Goal: Task Accomplishment & Management: Complete application form

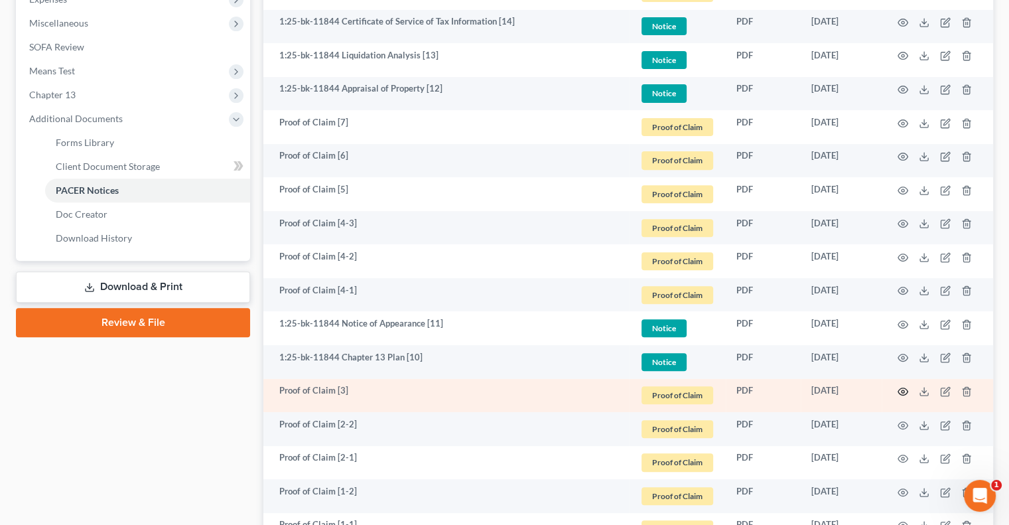
click at [907, 391] on icon "button" at bounding box center [903, 391] width 10 height 7
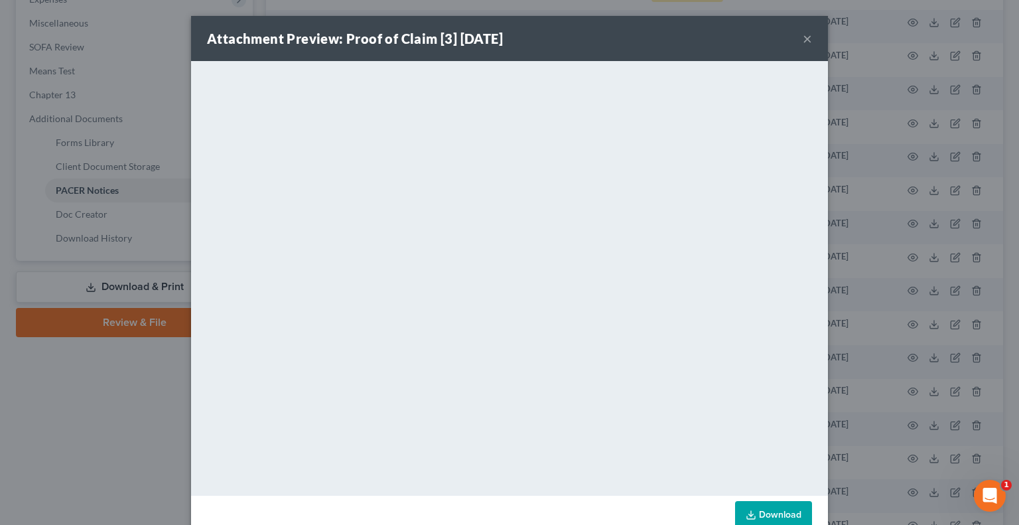
click at [803, 41] on button "×" at bounding box center [807, 39] width 9 height 16
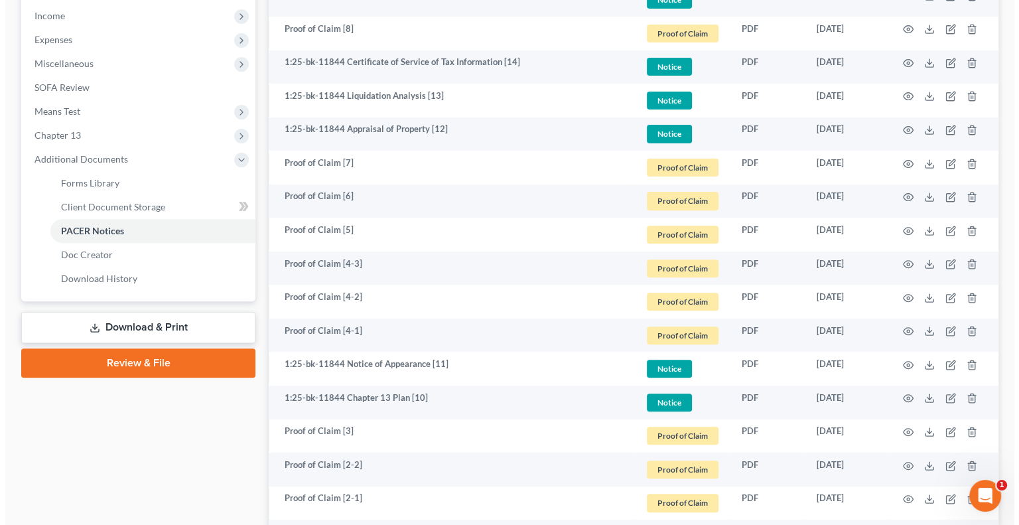
scroll to position [597, 0]
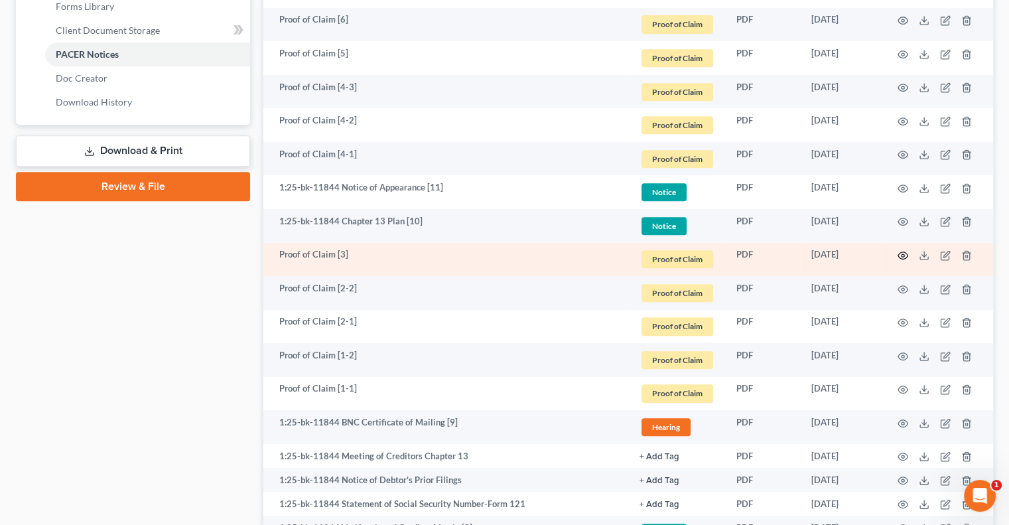
click at [905, 252] on icon "button" at bounding box center [903, 255] width 11 height 11
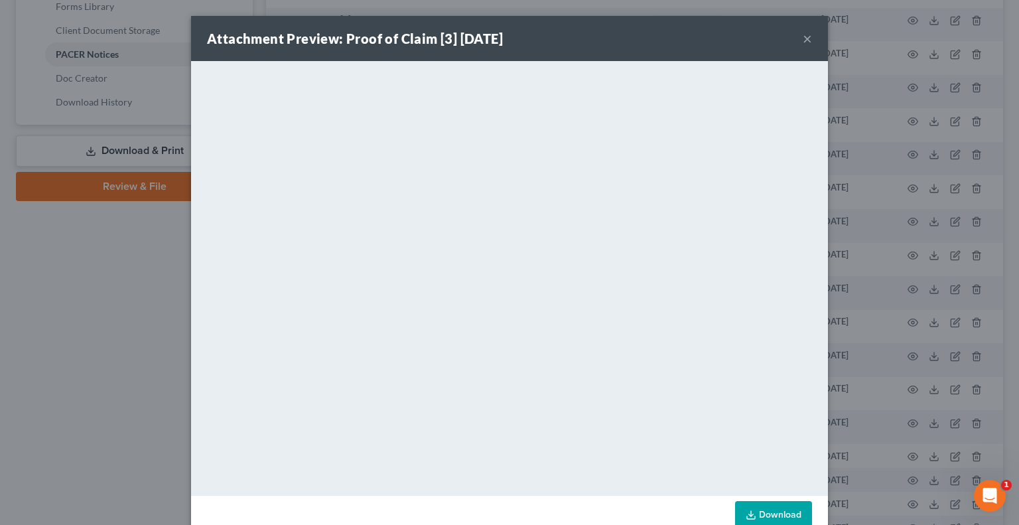
click at [803, 38] on button "×" at bounding box center [807, 39] width 9 height 16
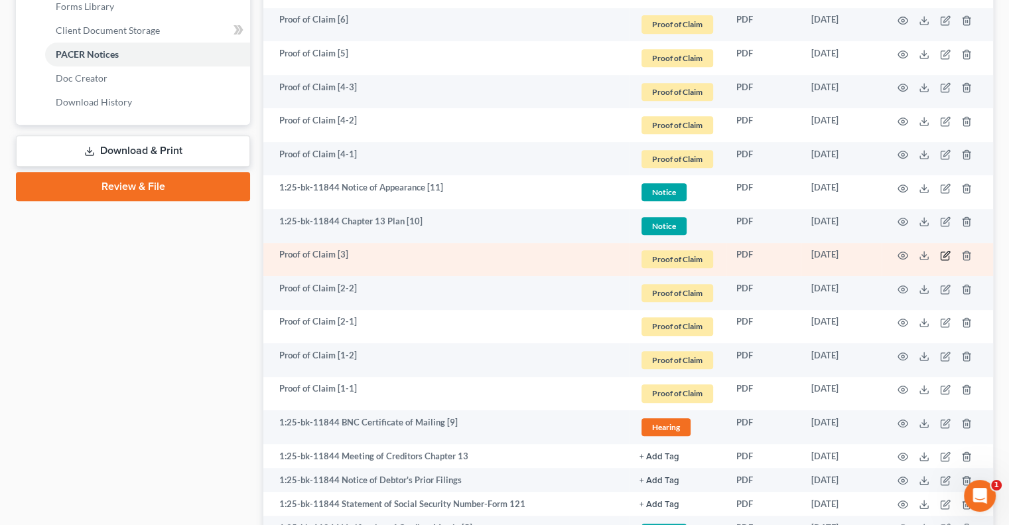
click at [949, 255] on icon "button" at bounding box center [945, 256] width 8 height 8
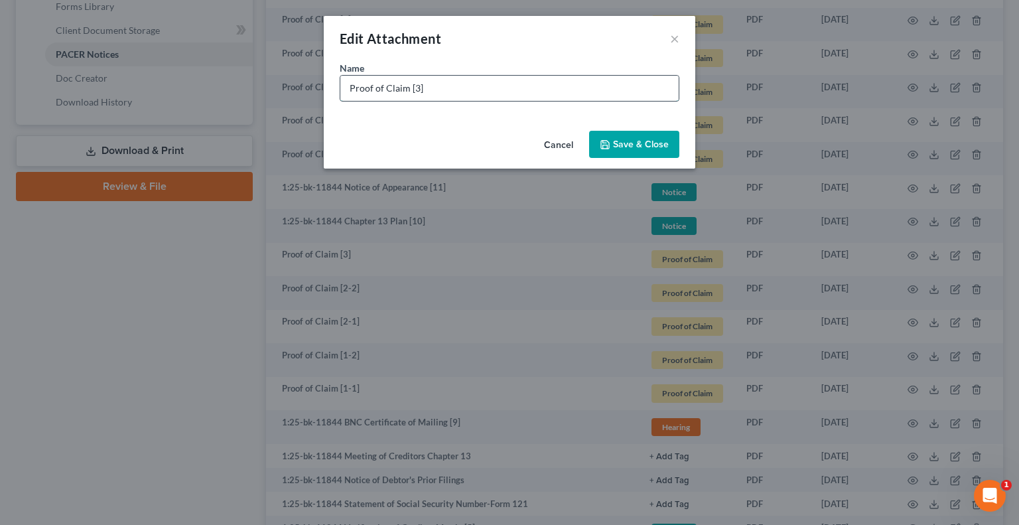
click at [504, 92] on input "Proof of Claim [3]" at bounding box center [509, 88] width 338 height 25
paste input "AmeriCredit Financial Services, Inc. dba GM Financial"
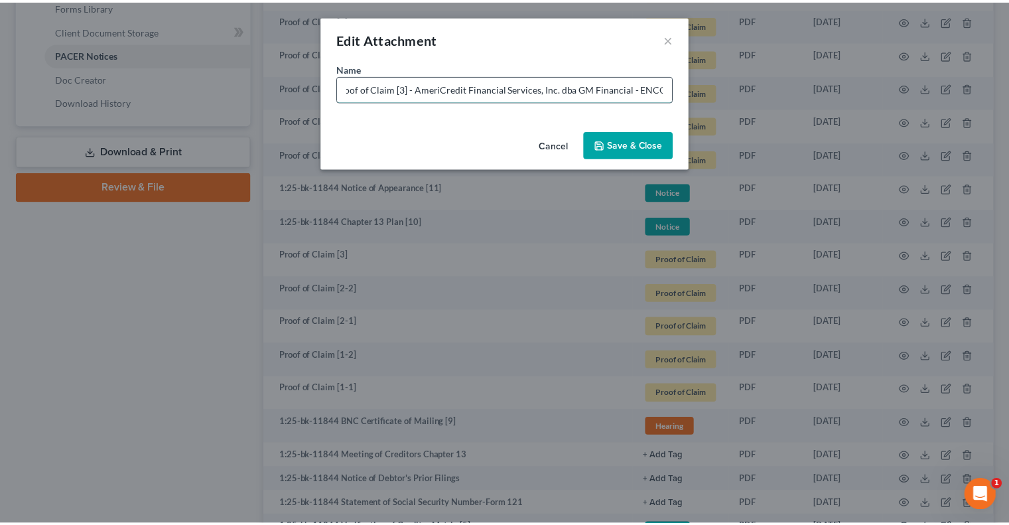
scroll to position [0, 17]
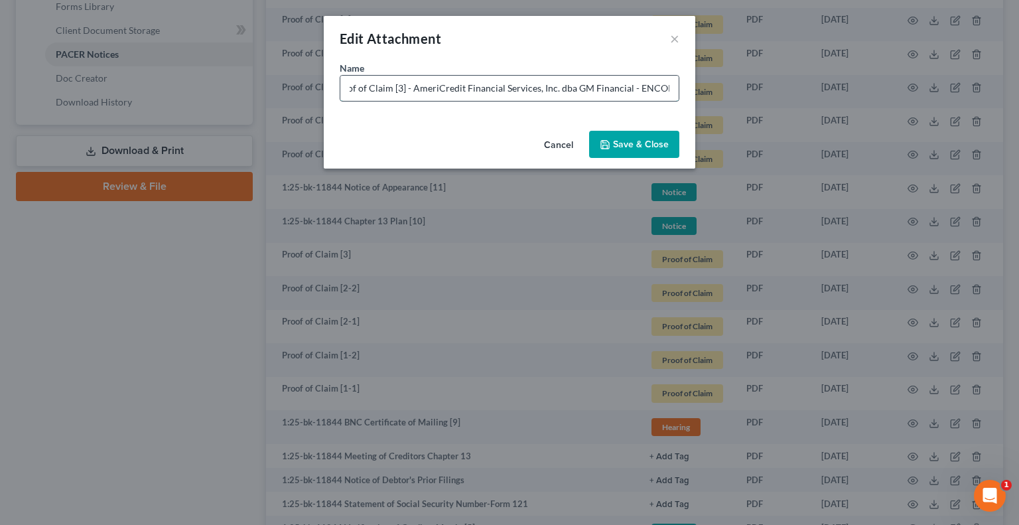
type input "Proof of Claim [3] - AmeriCredit Financial Services, Inc. dba GM Financial - EN…"
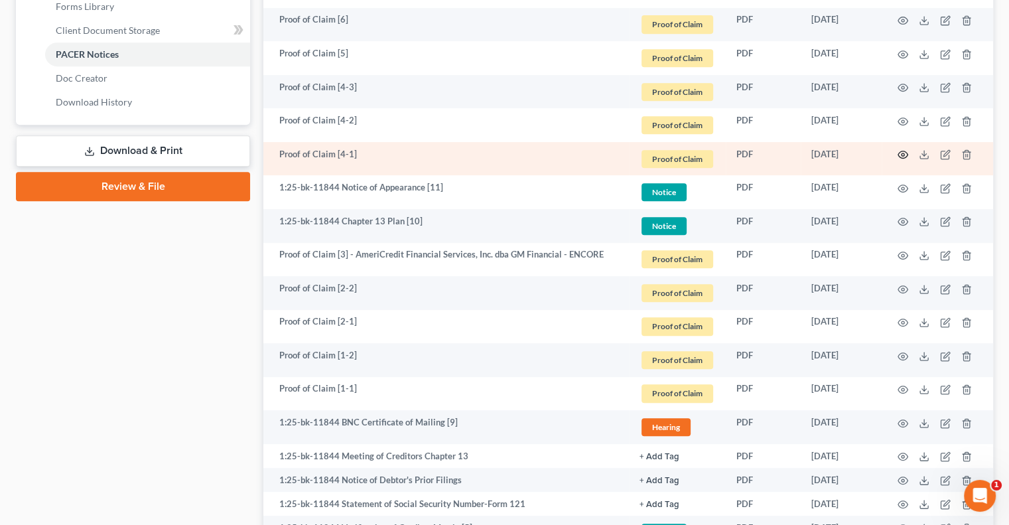
click at [904, 154] on circle "button" at bounding box center [903, 154] width 3 height 3
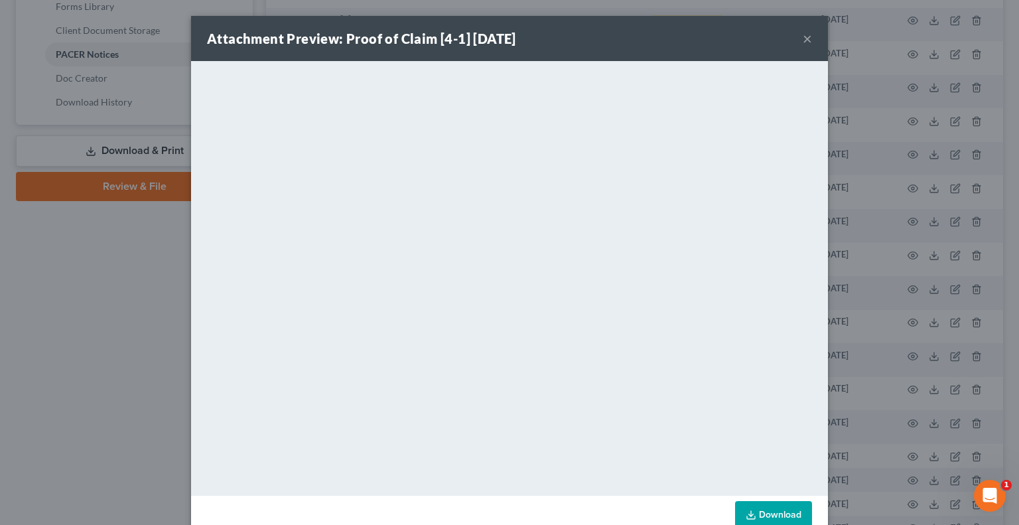
click at [803, 39] on button "×" at bounding box center [807, 39] width 9 height 16
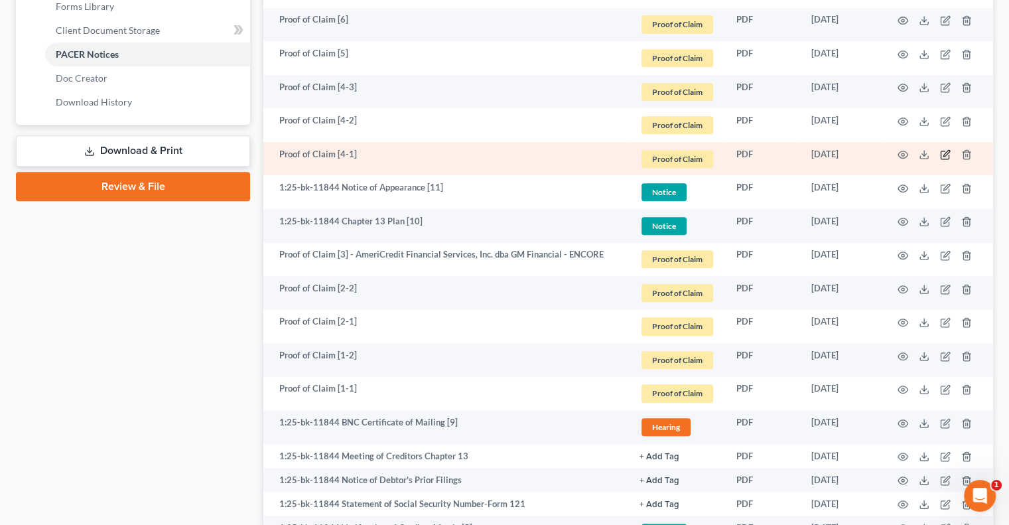
click at [950, 157] on icon "button" at bounding box center [945, 154] width 11 height 11
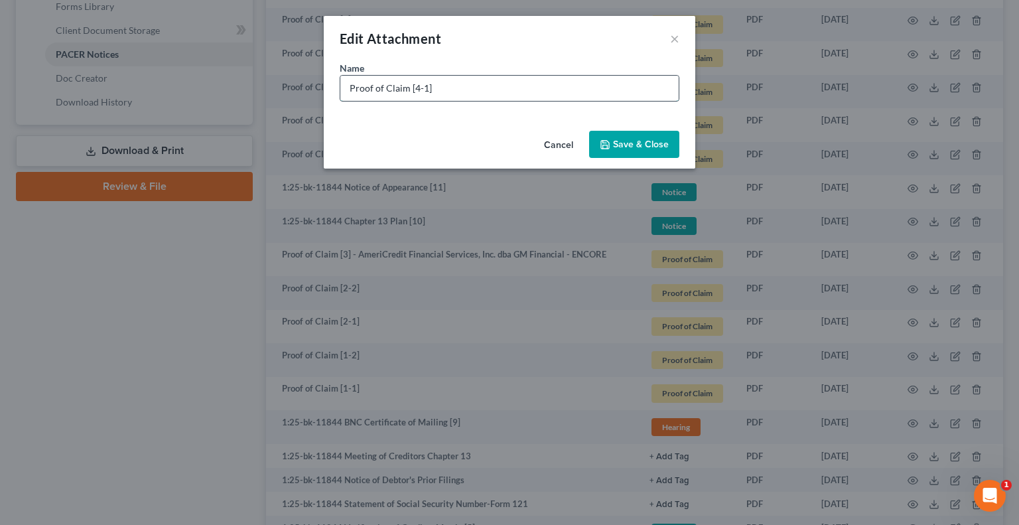
click at [557, 90] on input "Proof of Claim [4-1]" at bounding box center [509, 88] width 338 height 25
type input "Proof of Claim [4-1] DOE Edfinancial"
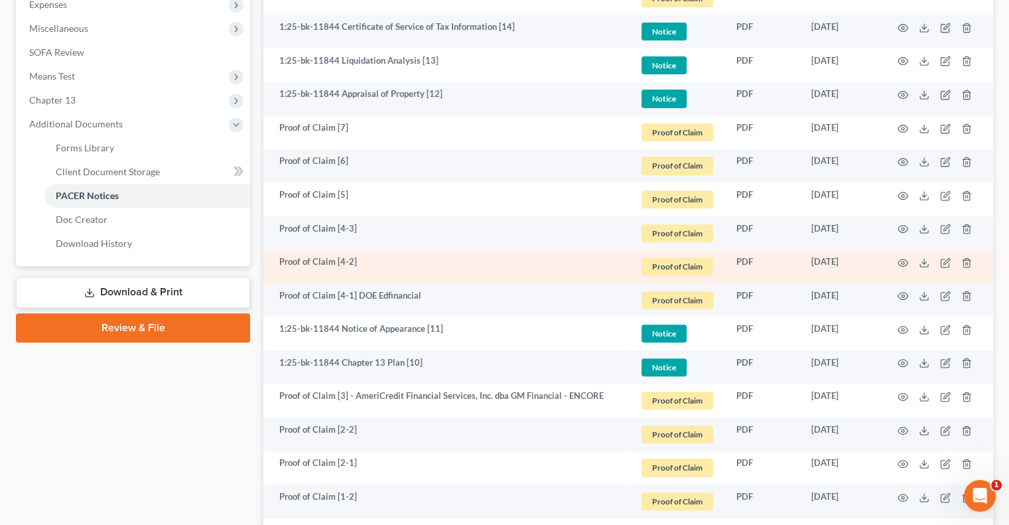
scroll to position [398, 0]
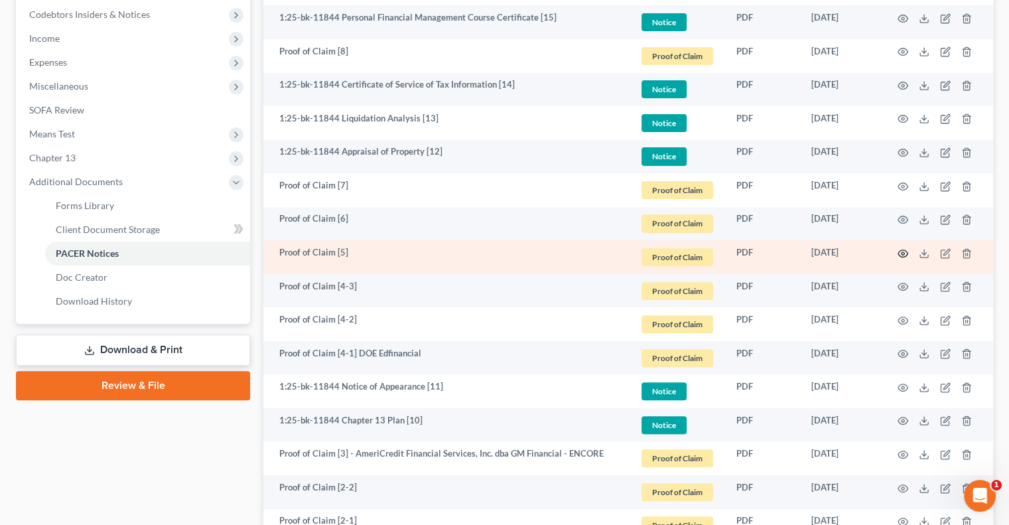
click at [900, 255] on icon "button" at bounding box center [903, 252] width 10 height 7
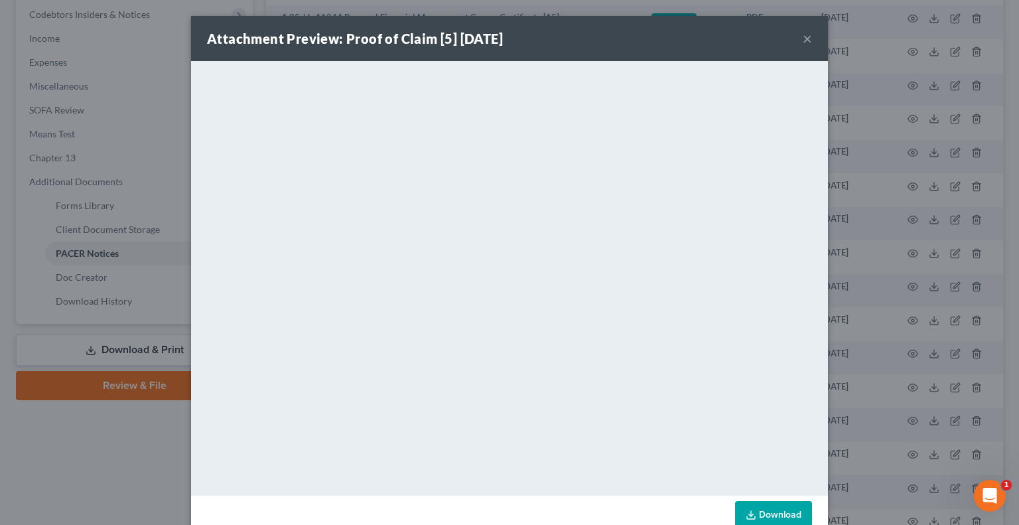
click at [804, 39] on button "×" at bounding box center [807, 39] width 9 height 16
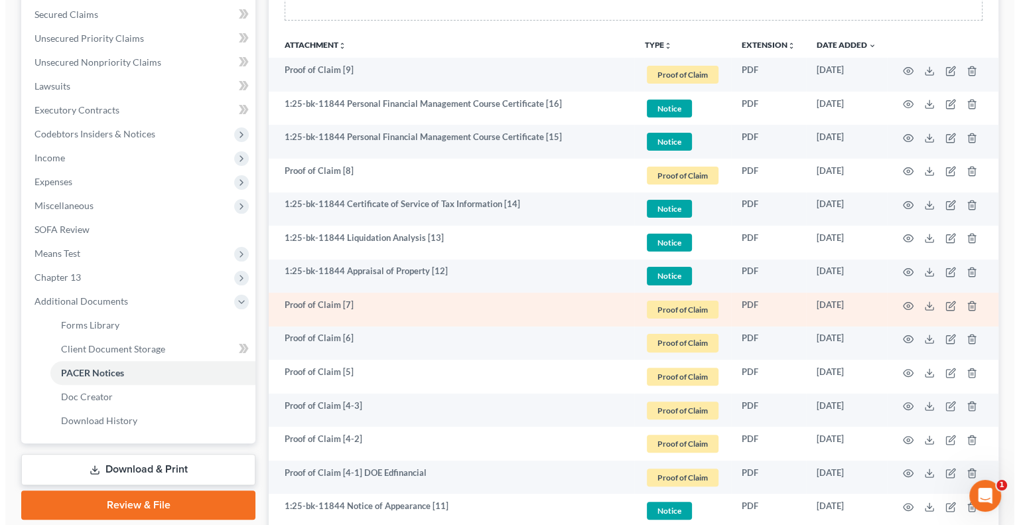
scroll to position [265, 0]
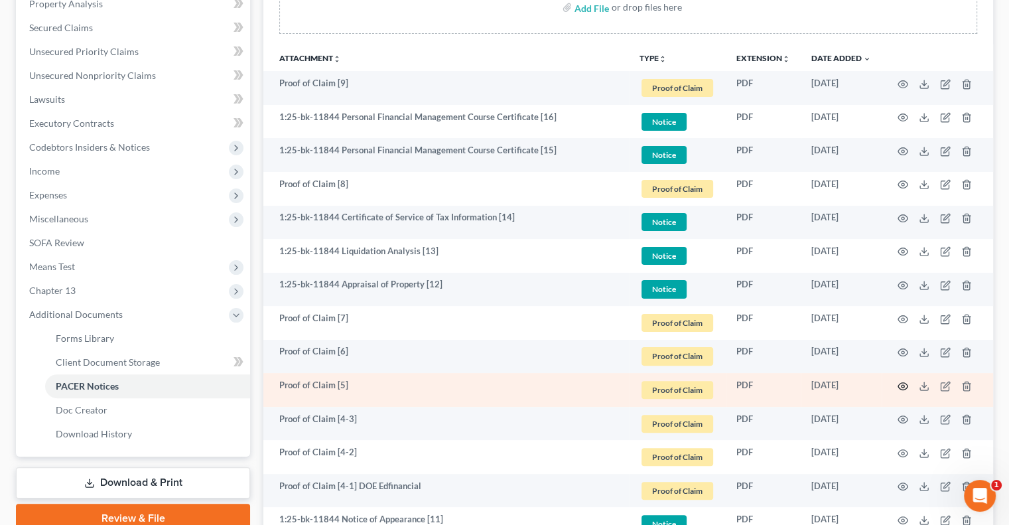
click at [904, 387] on icon "button" at bounding box center [903, 386] width 11 height 11
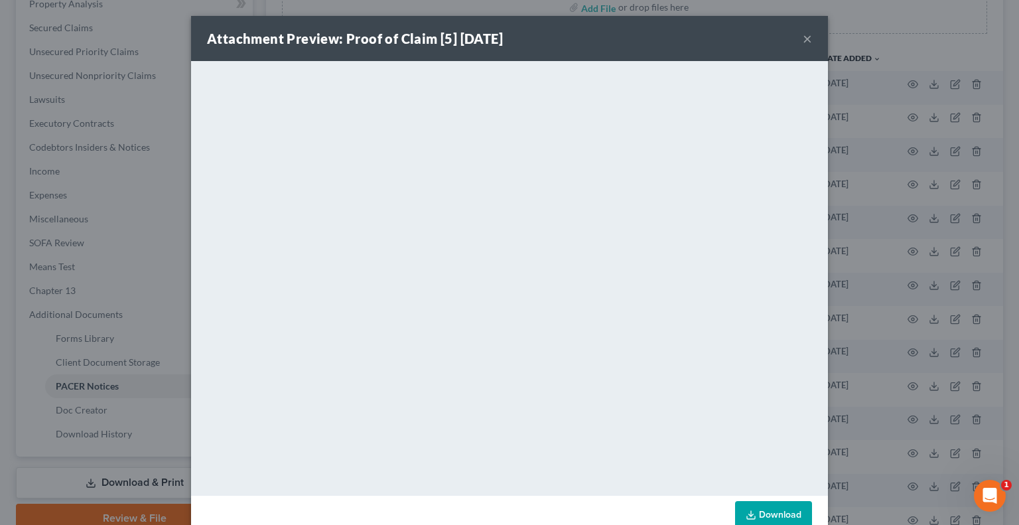
click at [803, 42] on button "×" at bounding box center [807, 39] width 9 height 16
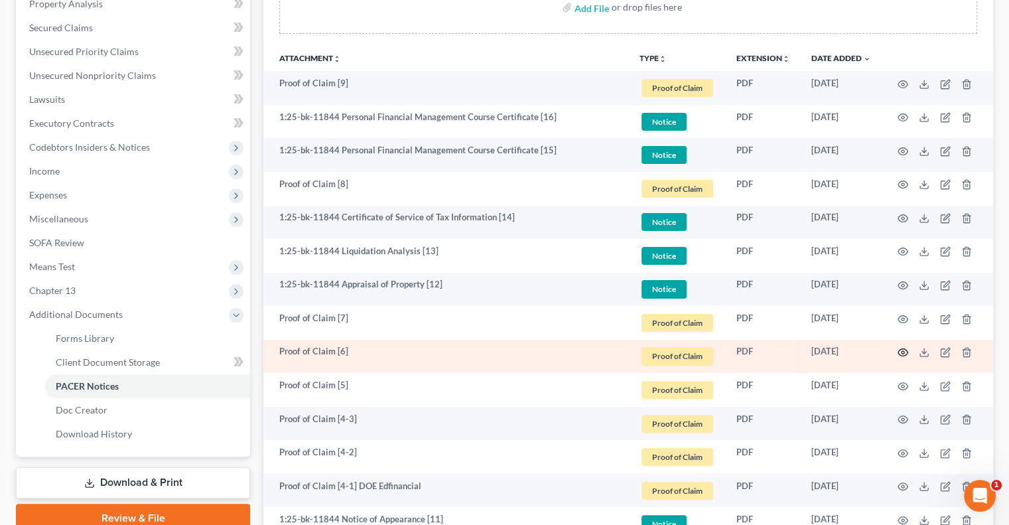
click at [904, 352] on circle "button" at bounding box center [903, 352] width 3 height 3
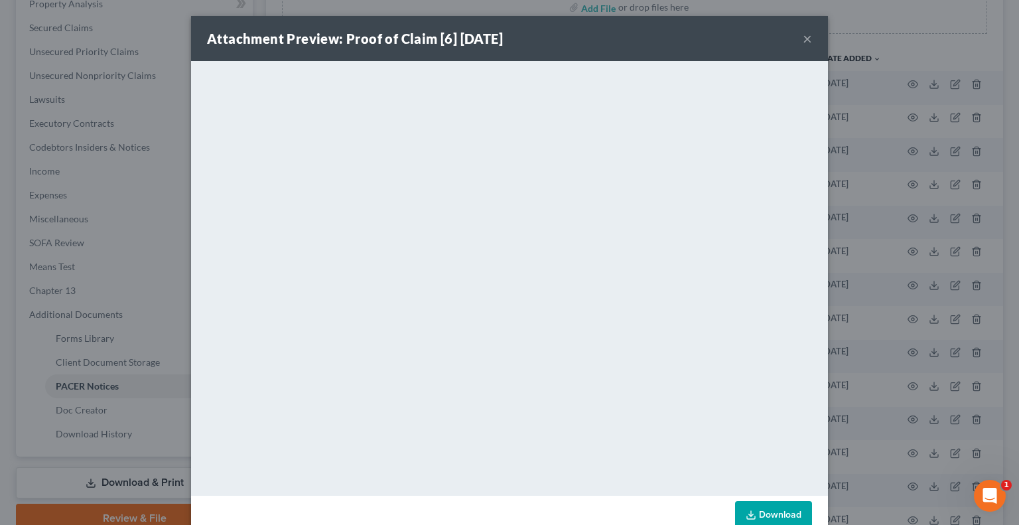
click at [804, 37] on button "×" at bounding box center [807, 39] width 9 height 16
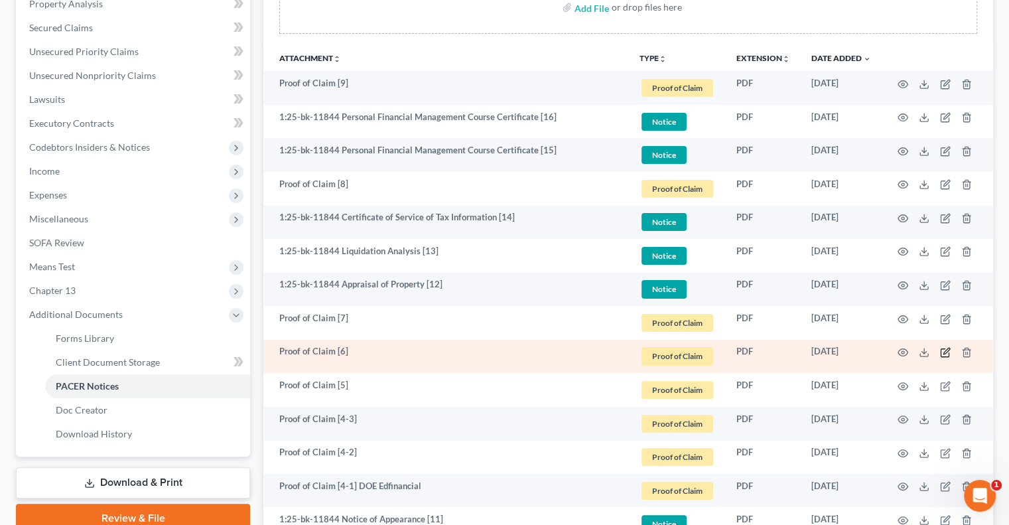
click at [946, 350] on icon "button" at bounding box center [947, 351] width 6 height 6
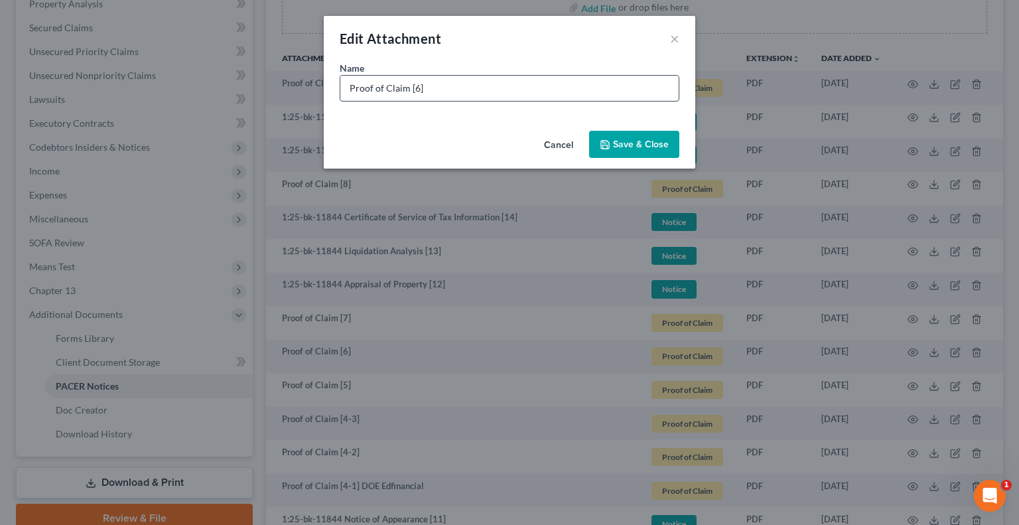
click at [580, 90] on input "Proof of Claim [6]" at bounding box center [509, 88] width 338 height 25
paste input "AmeriCredit Financial Services, Inc. dba GM Financial"
type input "Proof of Claim [6] - AmeriCredit Financial Services, Inc. dba GM Financial - EN…"
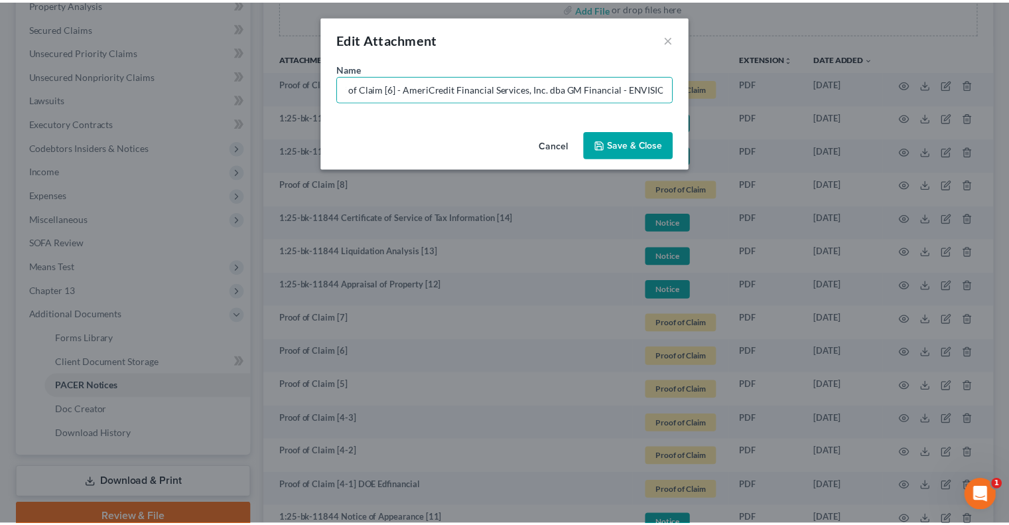
scroll to position [0, 0]
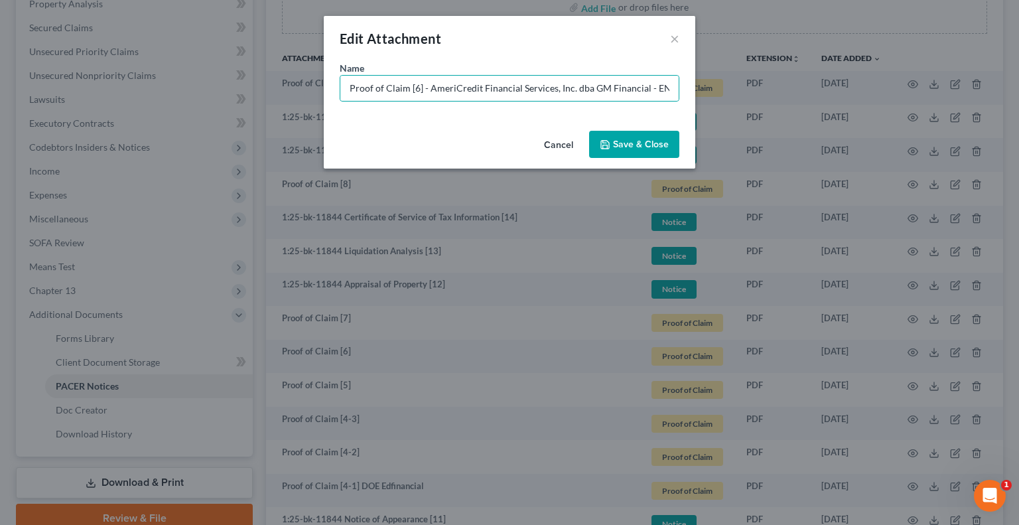
click at [650, 140] on span "Save & Close" at bounding box center [641, 144] width 56 height 11
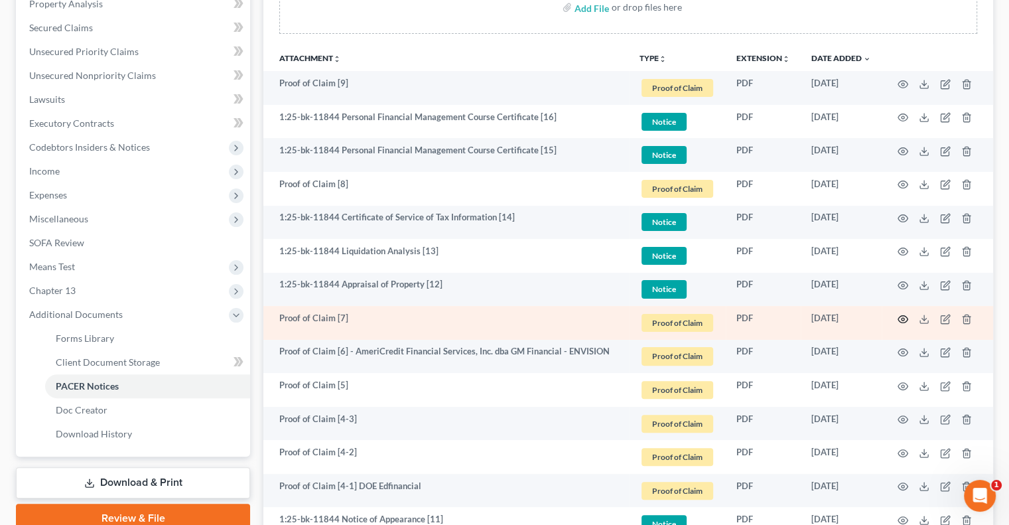
click at [900, 320] on icon "button" at bounding box center [903, 318] width 10 height 7
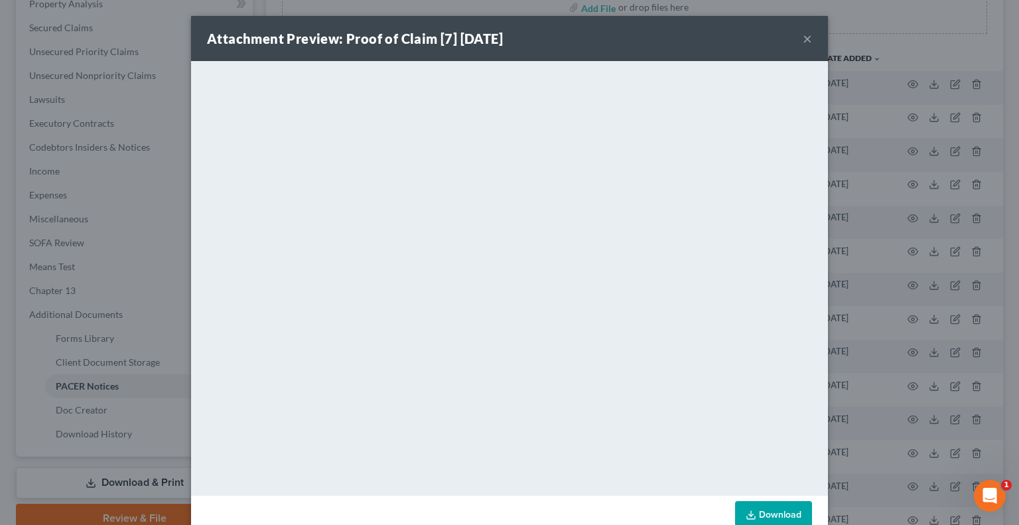
click at [803, 41] on button "×" at bounding box center [807, 39] width 9 height 16
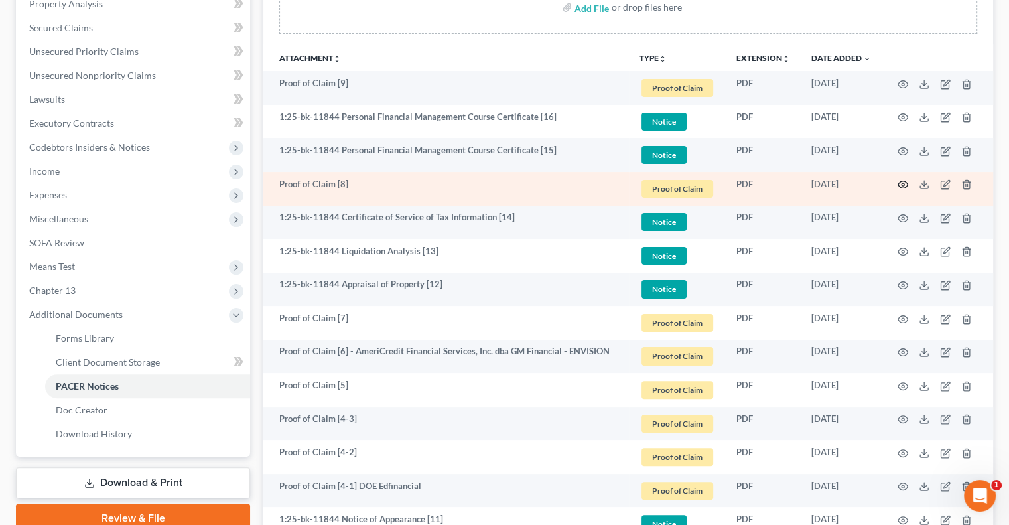
click at [904, 186] on icon "button" at bounding box center [903, 184] width 11 height 11
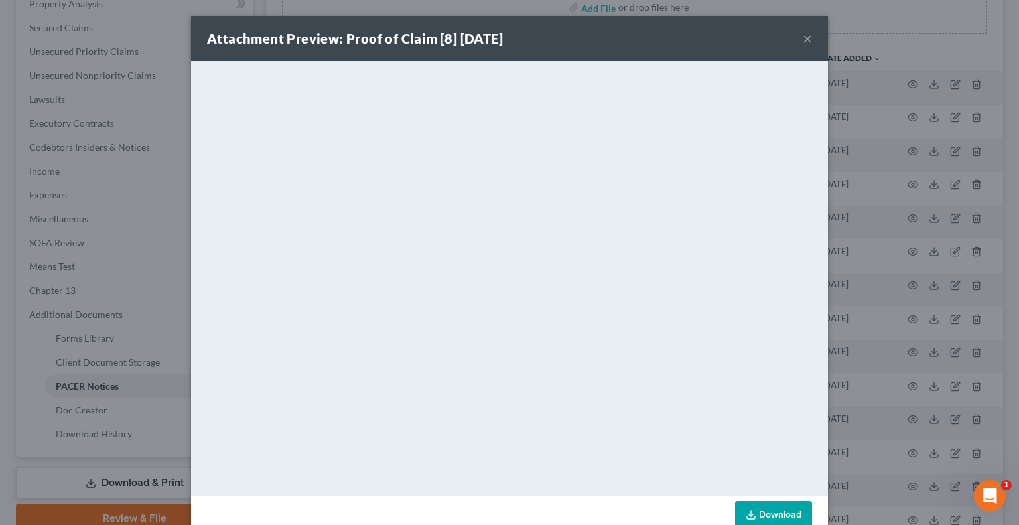
click at [803, 36] on button "×" at bounding box center [807, 39] width 9 height 16
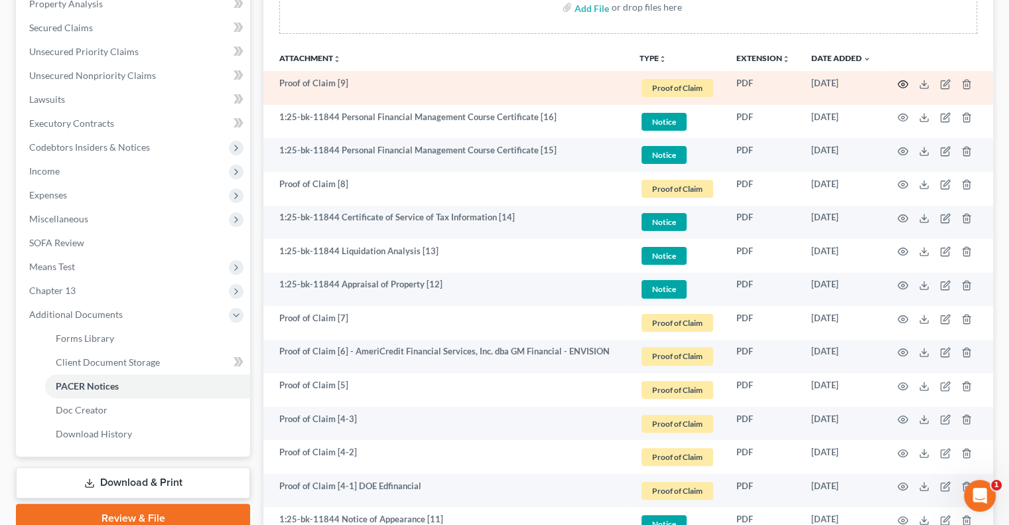
click at [898, 84] on icon "button" at bounding box center [903, 84] width 11 height 11
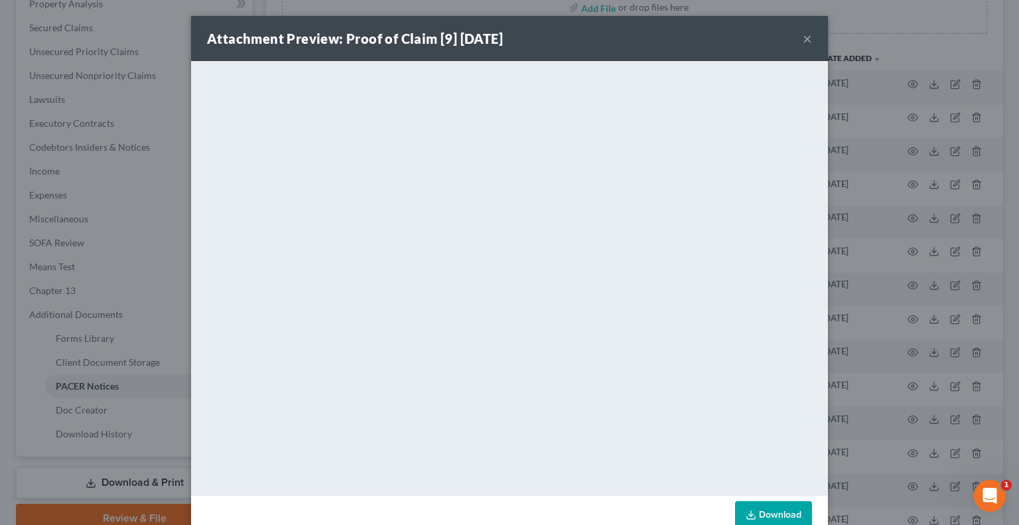
click at [803, 38] on button "×" at bounding box center [807, 39] width 9 height 16
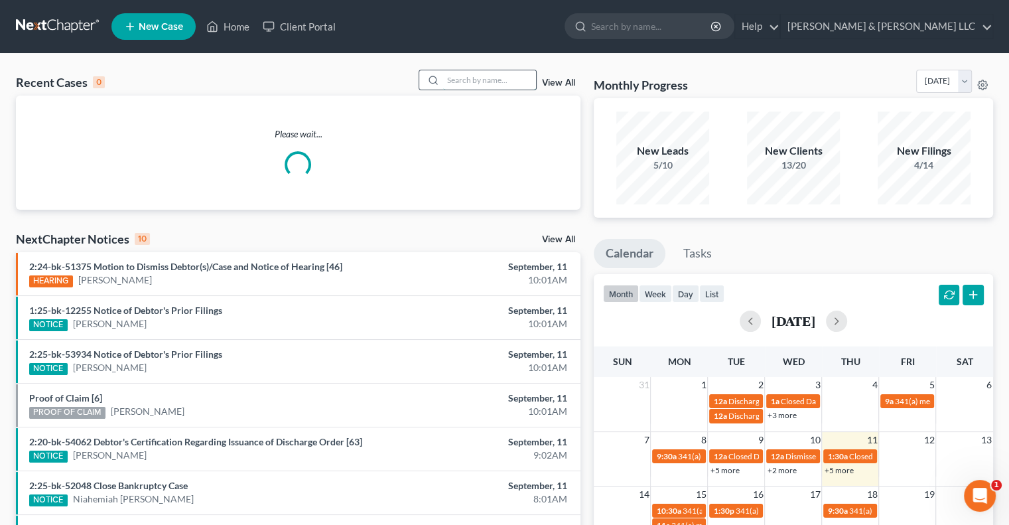
click at [443, 81] on input "search" at bounding box center [489, 79] width 93 height 19
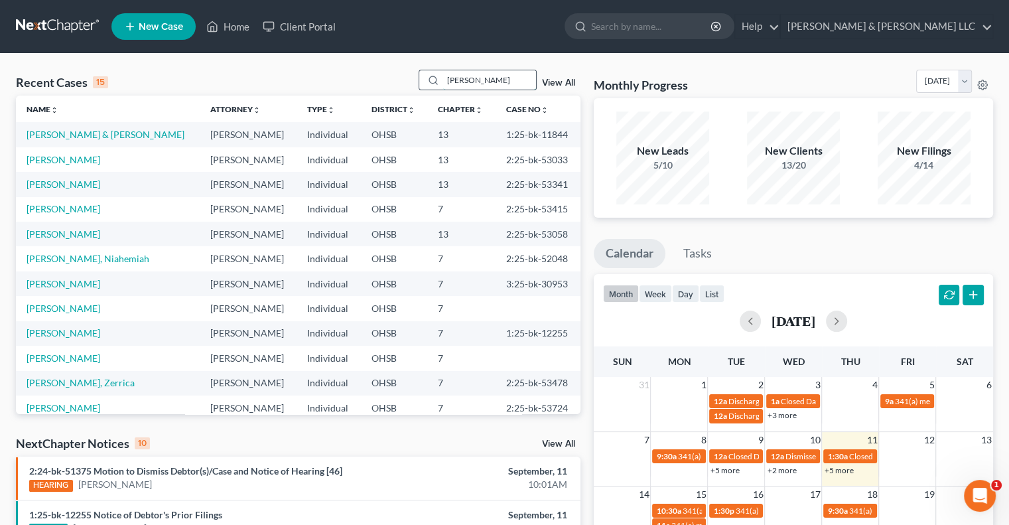
type input "jones"
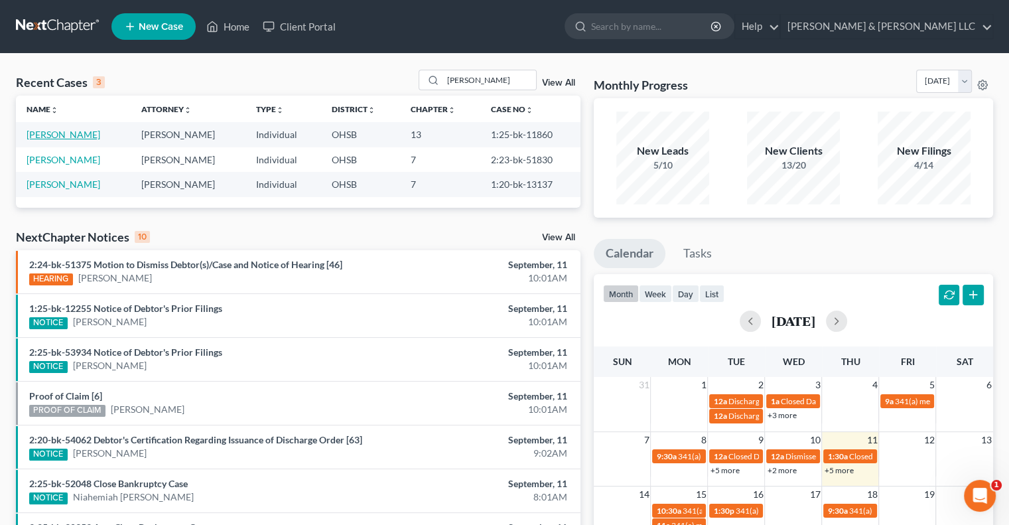
click at [63, 133] on link "[PERSON_NAME]" at bounding box center [64, 134] width 74 height 11
select select "3"
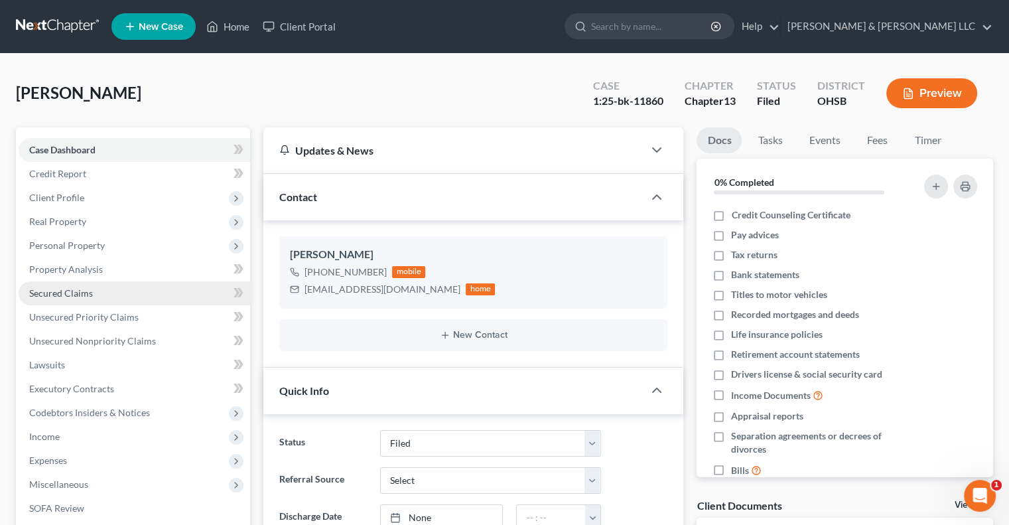
click at [105, 285] on link "Secured Claims" at bounding box center [135, 293] width 232 height 24
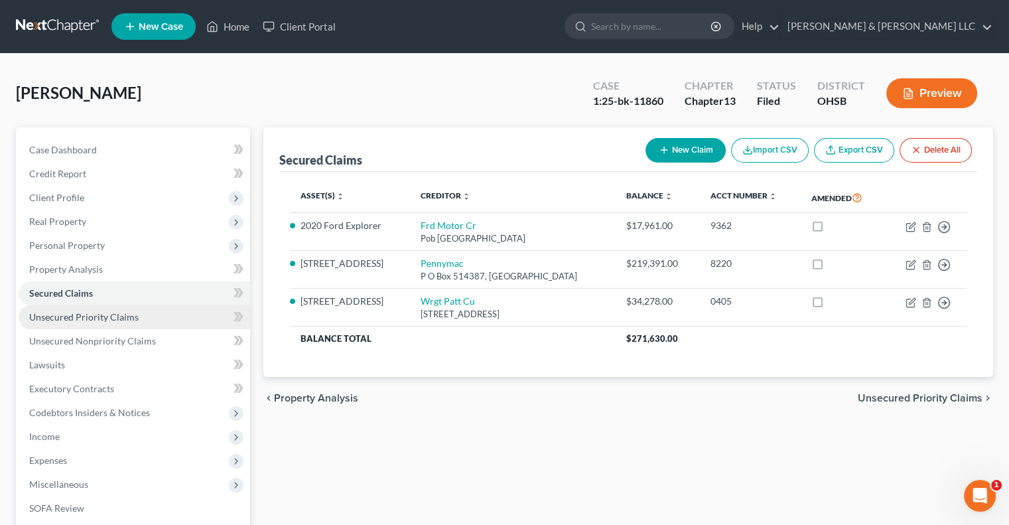
click at [113, 315] on span "Unsecured Priority Claims" at bounding box center [83, 316] width 109 height 11
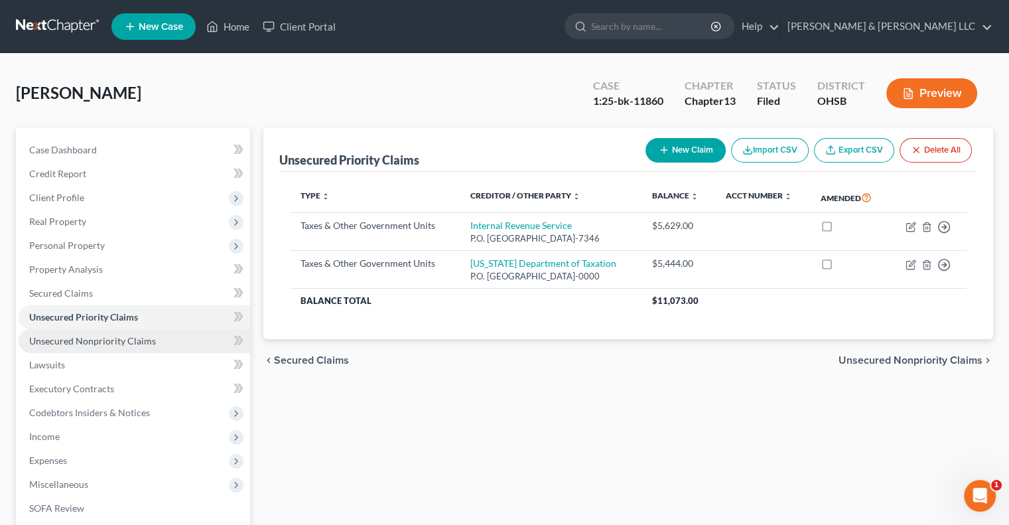
click at [119, 334] on link "Unsecured Nonpriority Claims" at bounding box center [135, 341] width 232 height 24
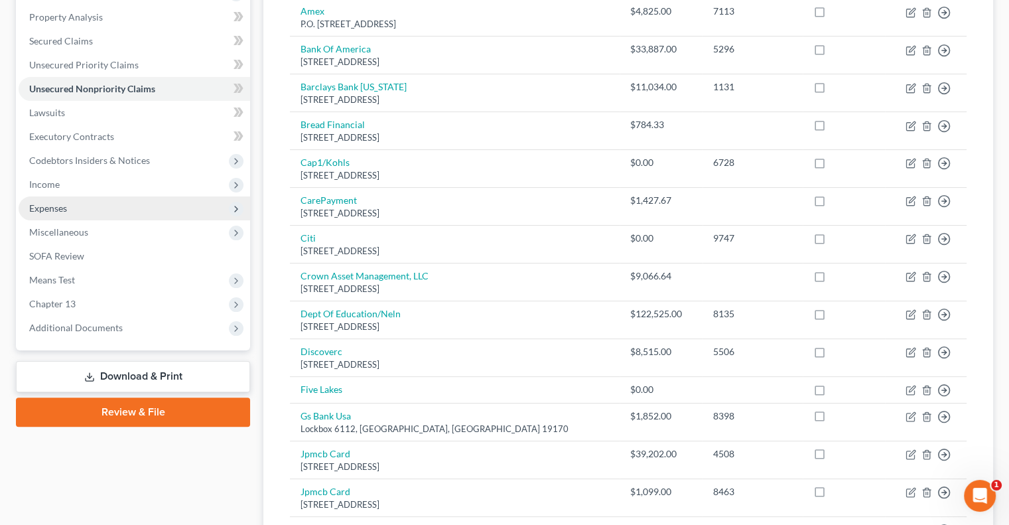
scroll to position [265, 0]
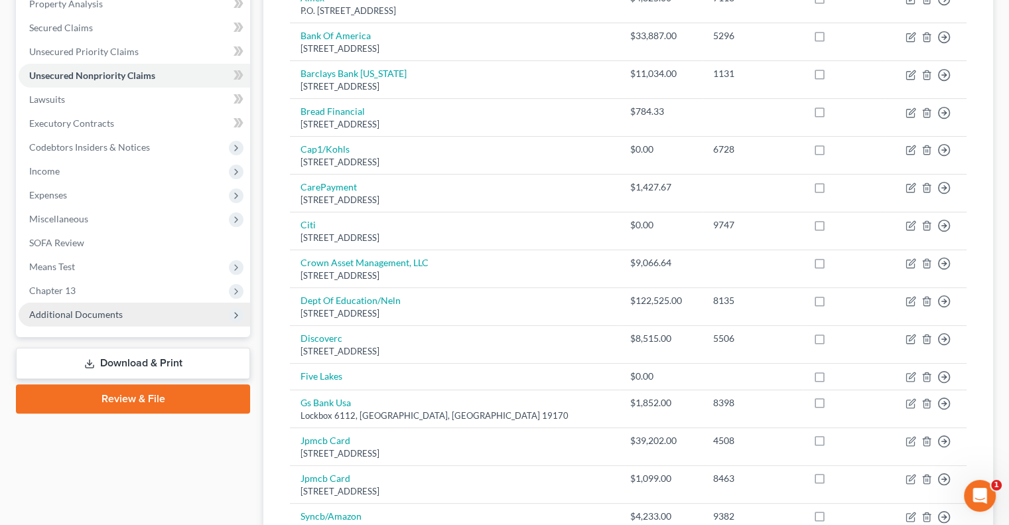
click at [104, 313] on span "Additional Documents" at bounding box center [76, 314] width 94 height 11
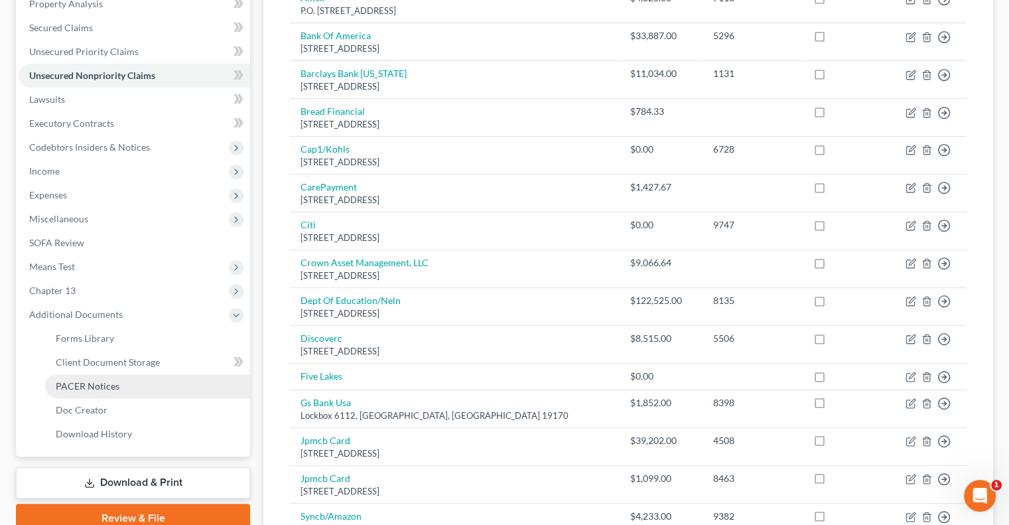
click at [120, 383] on link "PACER Notices" at bounding box center [147, 386] width 205 height 24
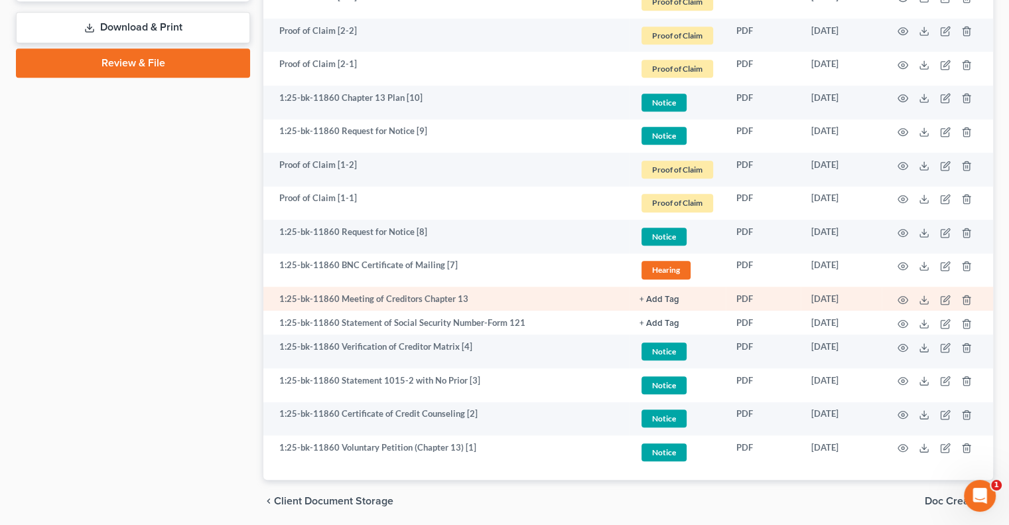
scroll to position [730, 0]
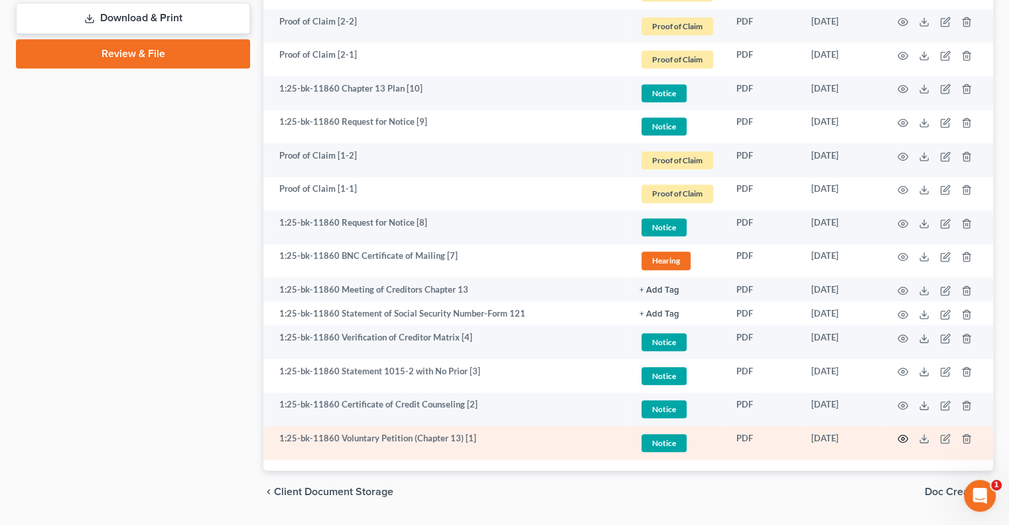
click at [906, 440] on icon "button" at bounding box center [903, 438] width 11 height 11
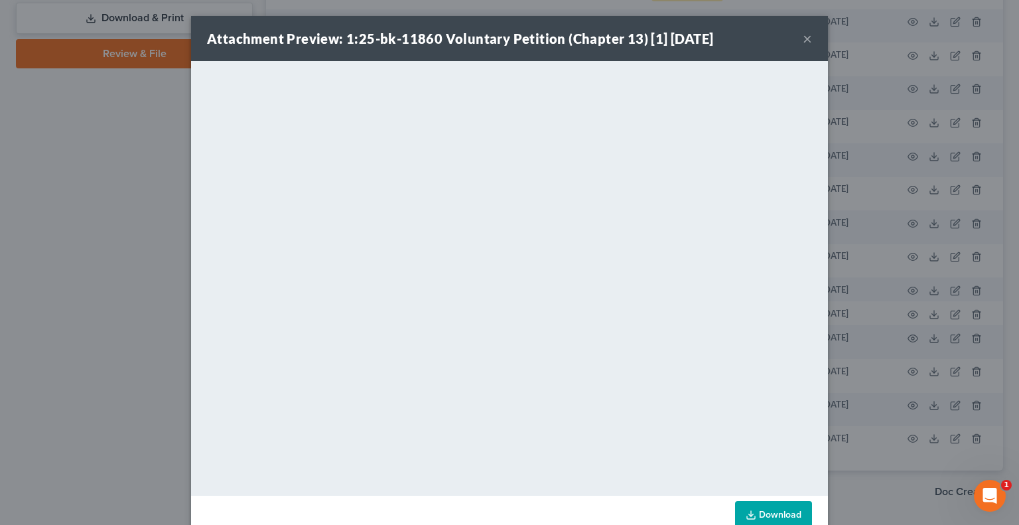
click at [803, 42] on button "×" at bounding box center [807, 39] width 9 height 16
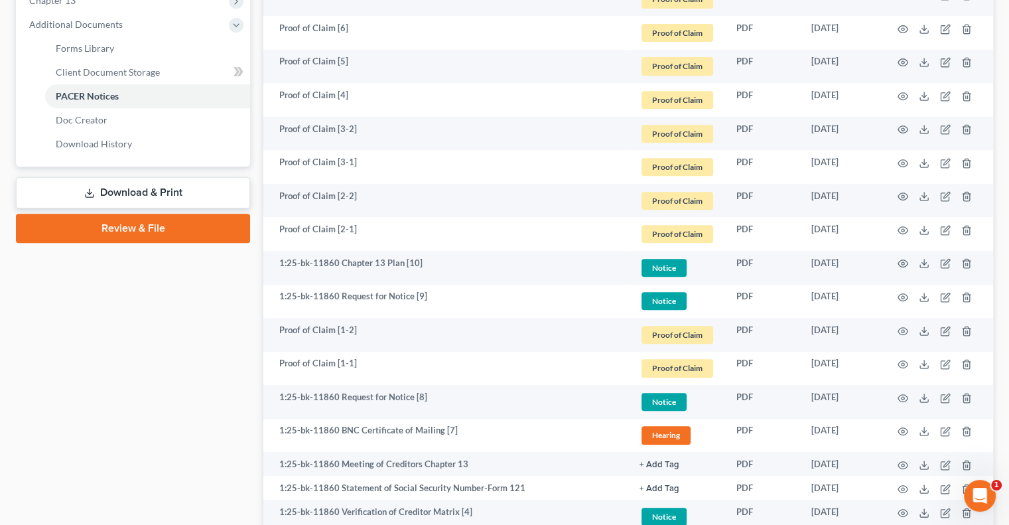
scroll to position [531, 0]
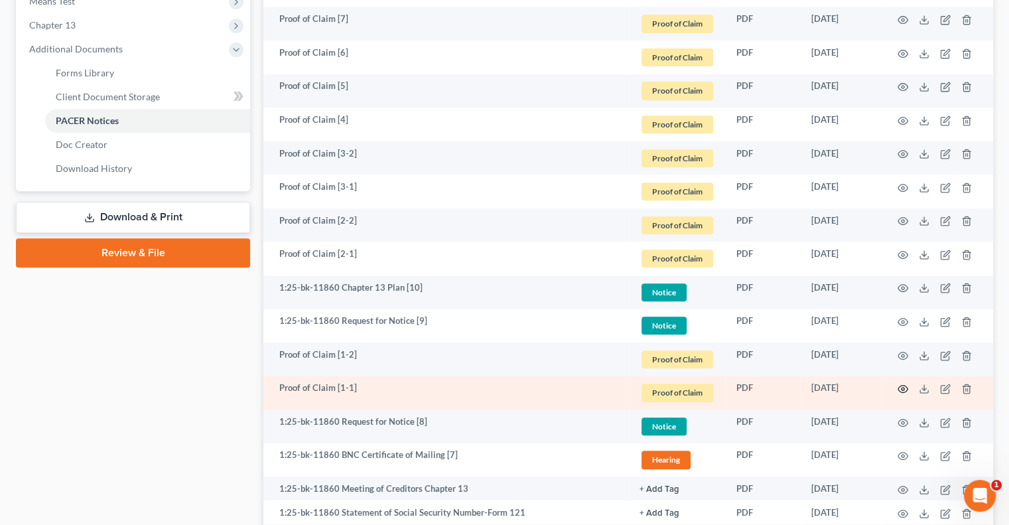
click at [900, 388] on icon "button" at bounding box center [903, 389] width 11 height 11
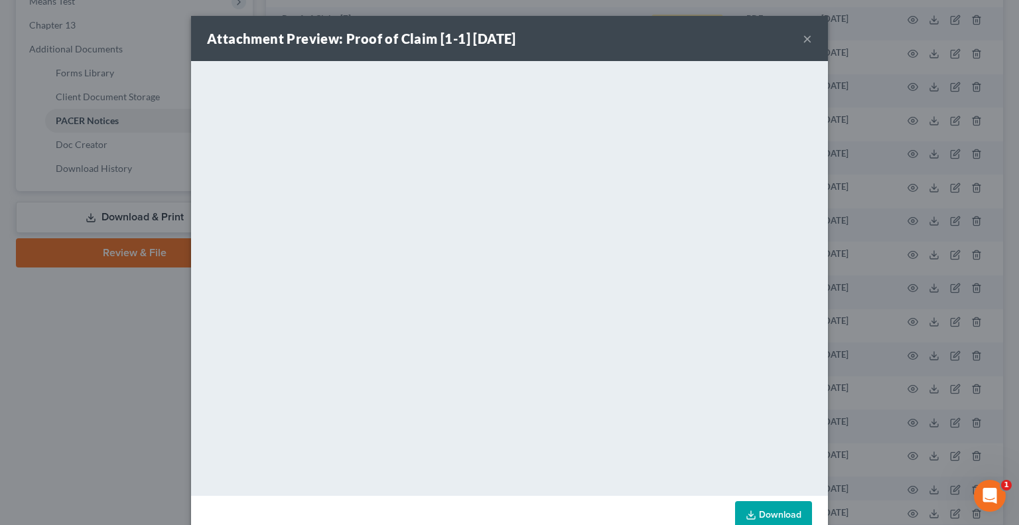
click at [803, 46] on button "×" at bounding box center [807, 39] width 9 height 16
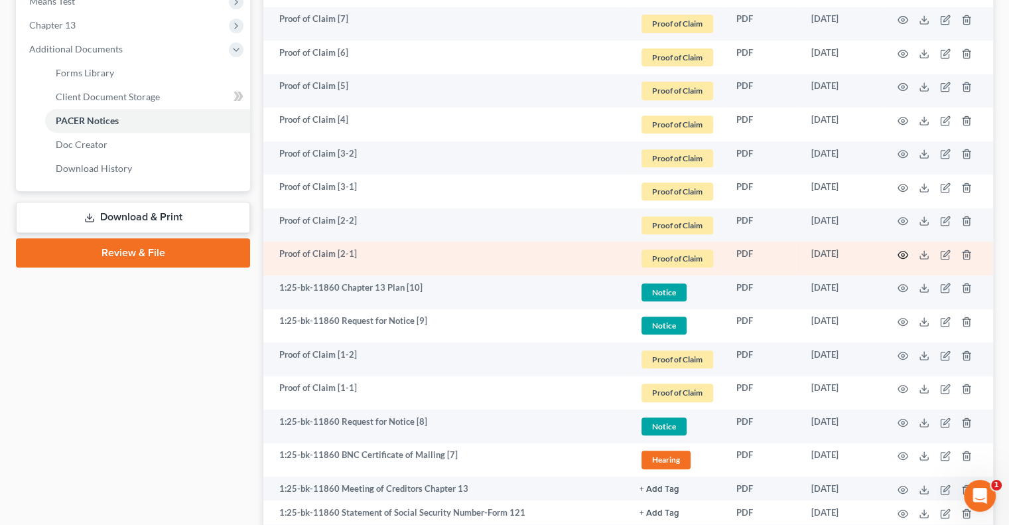
click at [900, 254] on icon "button" at bounding box center [903, 254] width 11 height 11
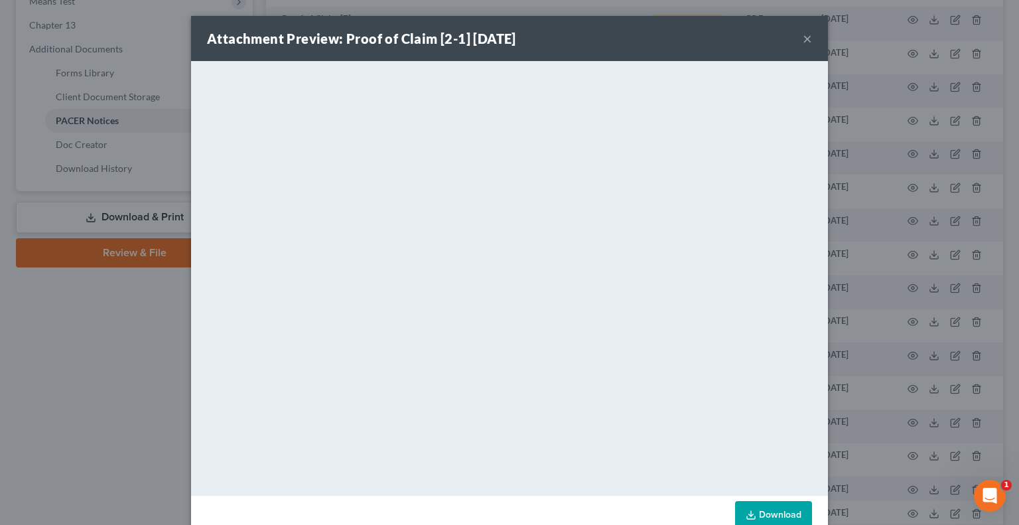
click at [803, 40] on button "×" at bounding box center [807, 39] width 9 height 16
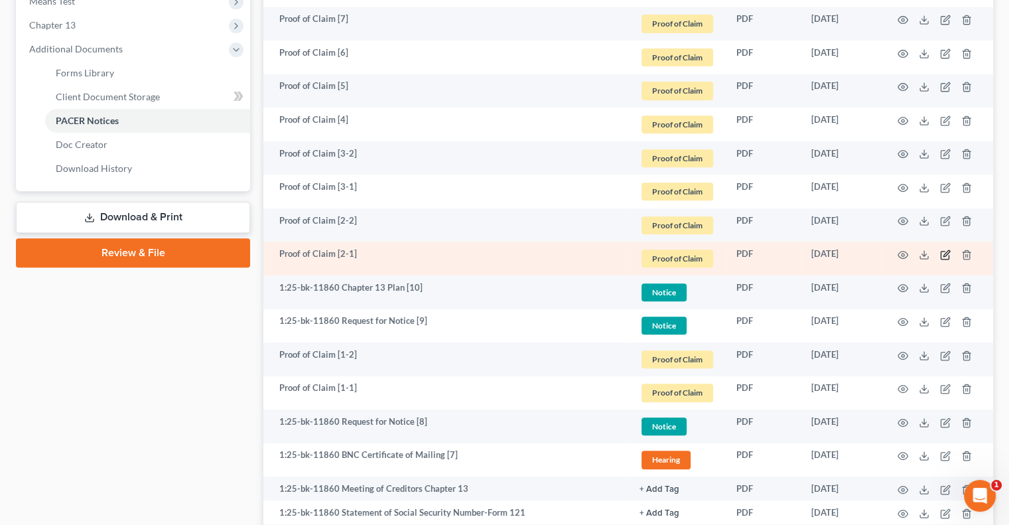
click at [946, 254] on icon "button" at bounding box center [945, 254] width 11 height 11
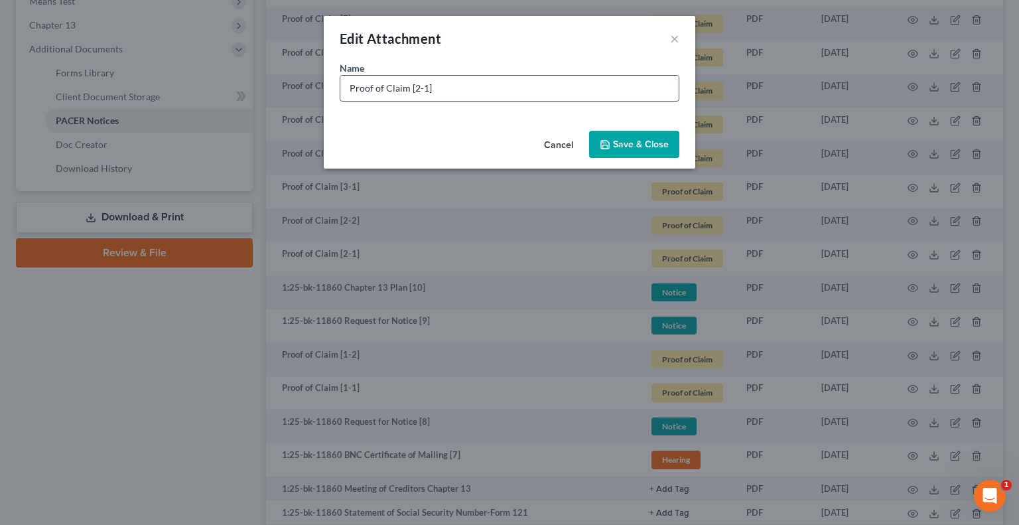
click at [465, 98] on input "Proof of Claim [2-1]" at bounding box center [509, 88] width 338 height 25
type input "Proof of Claim [2-1] Ford"
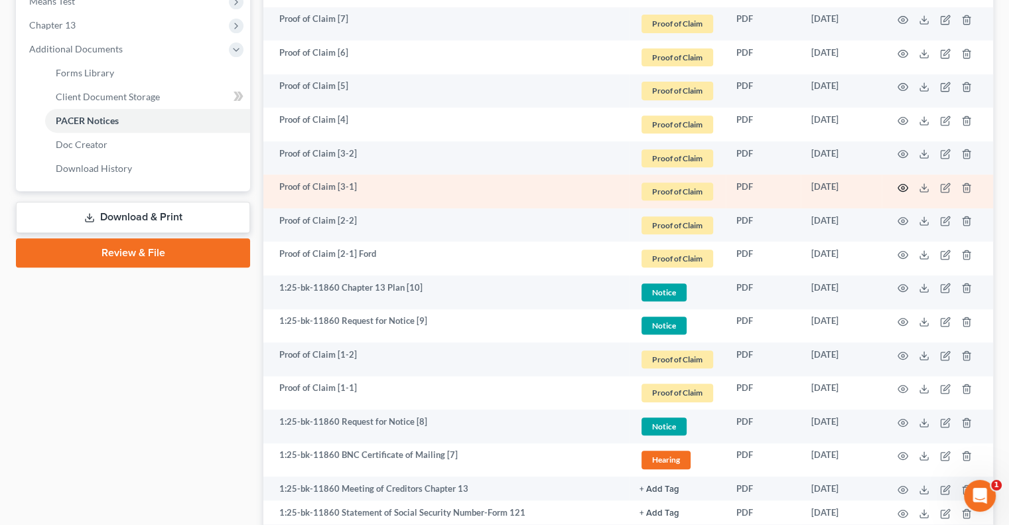
click at [904, 188] on circle "button" at bounding box center [903, 187] width 3 height 3
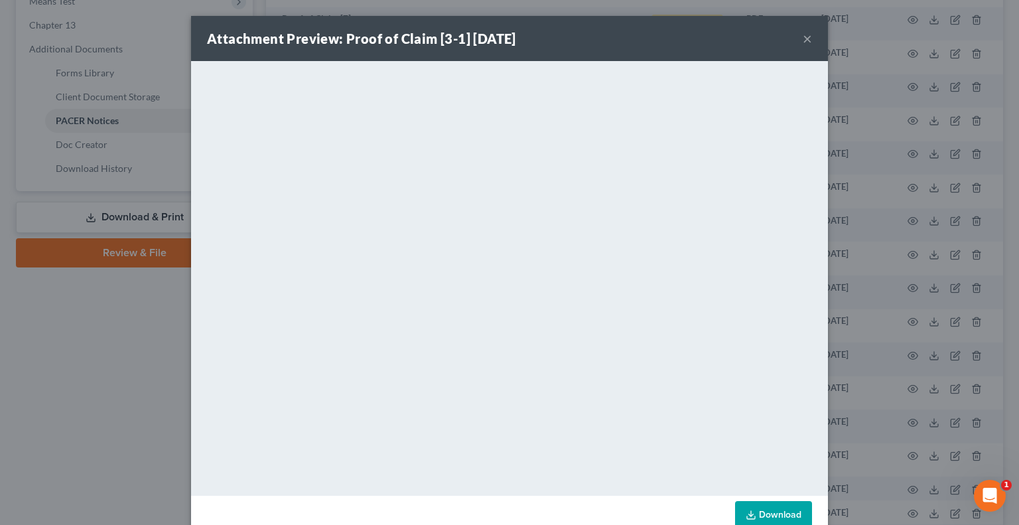
click at [804, 40] on button "×" at bounding box center [807, 39] width 9 height 16
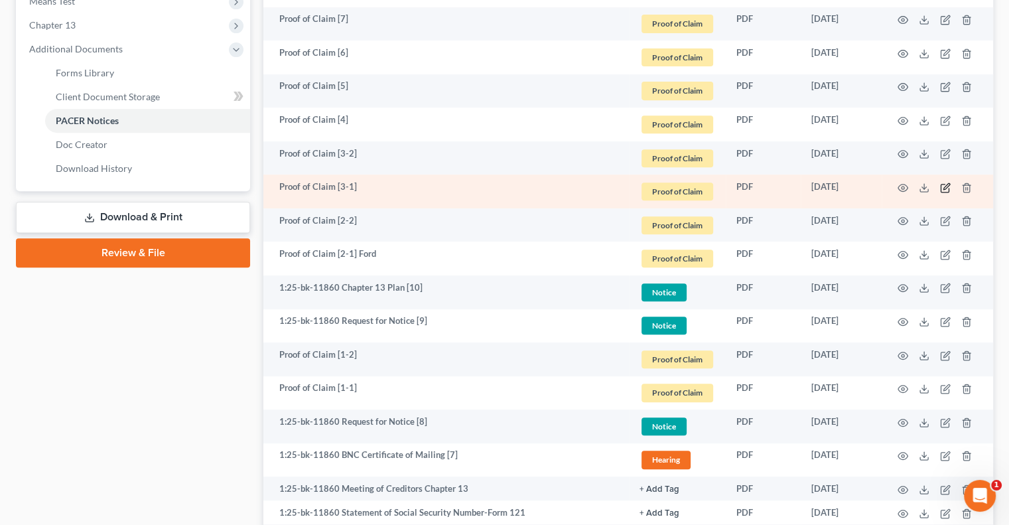
click at [943, 186] on icon "button" at bounding box center [945, 187] width 11 height 11
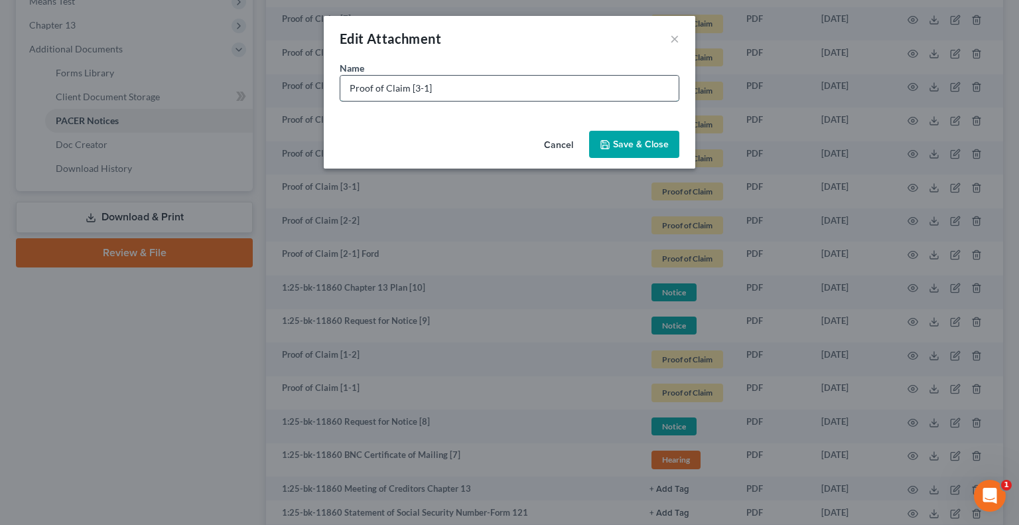
click at [526, 87] on input "Proof of Claim [3-1]" at bounding box center [509, 88] width 338 height 25
type input "Proof of Claim [3-1] DOE"
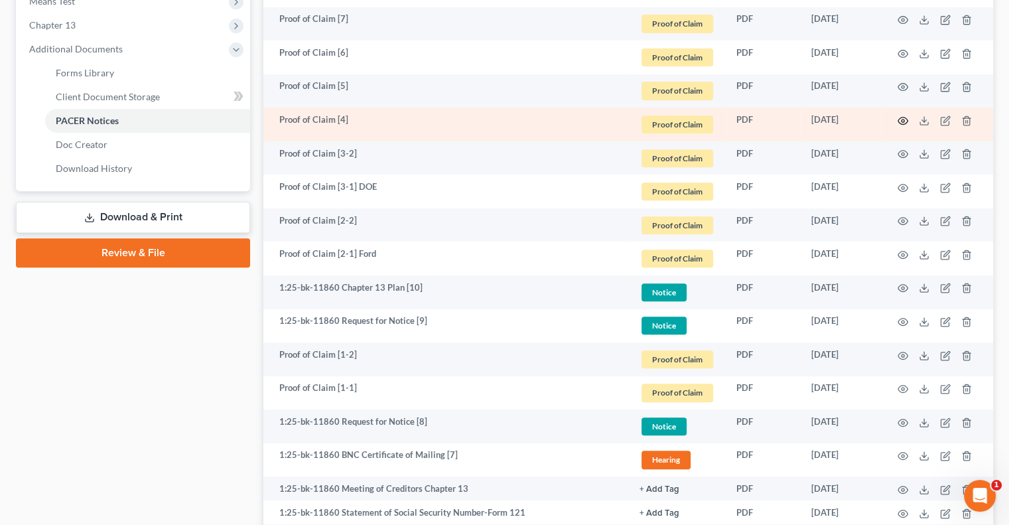
click at [902, 117] on icon "button" at bounding box center [903, 120] width 11 height 11
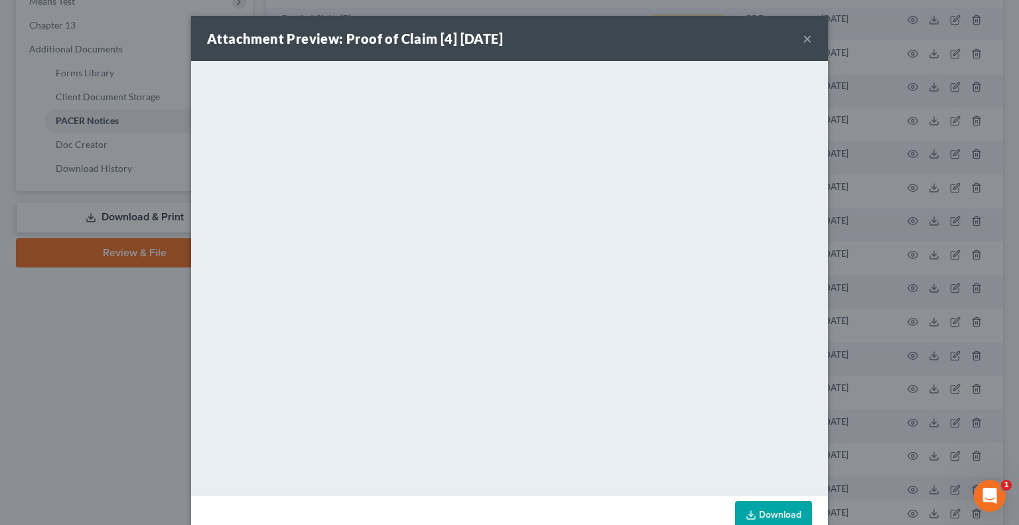
click at [803, 43] on button "×" at bounding box center [807, 39] width 9 height 16
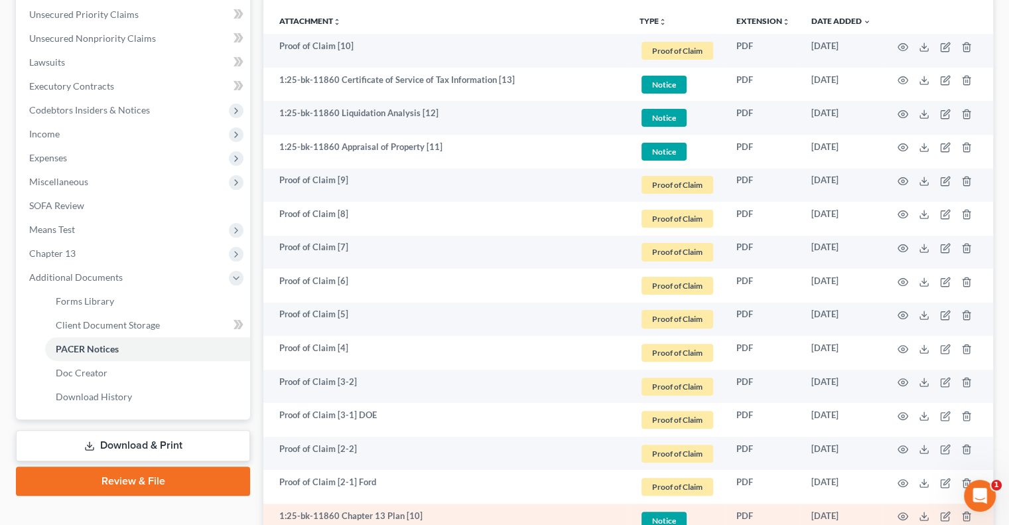
scroll to position [265, 0]
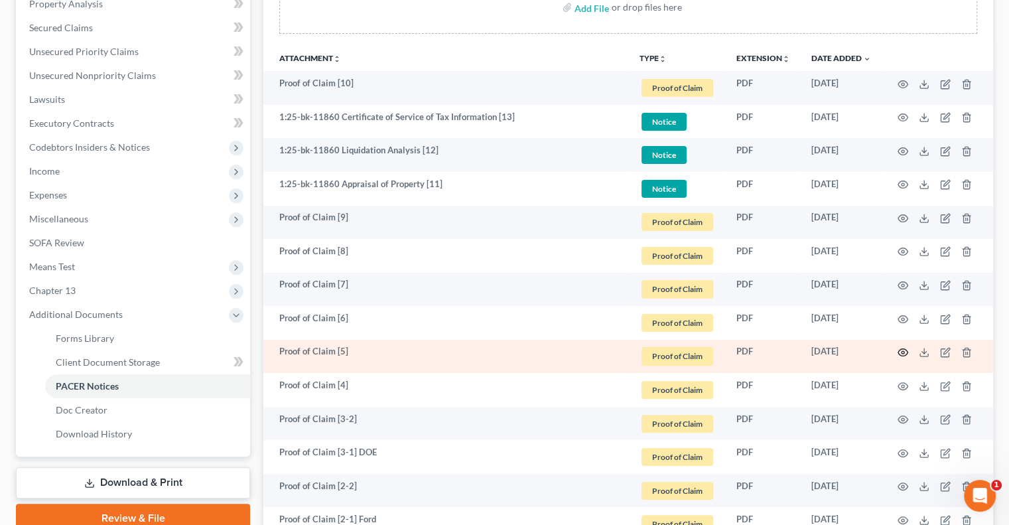
click at [904, 350] on icon "button" at bounding box center [903, 352] width 11 height 11
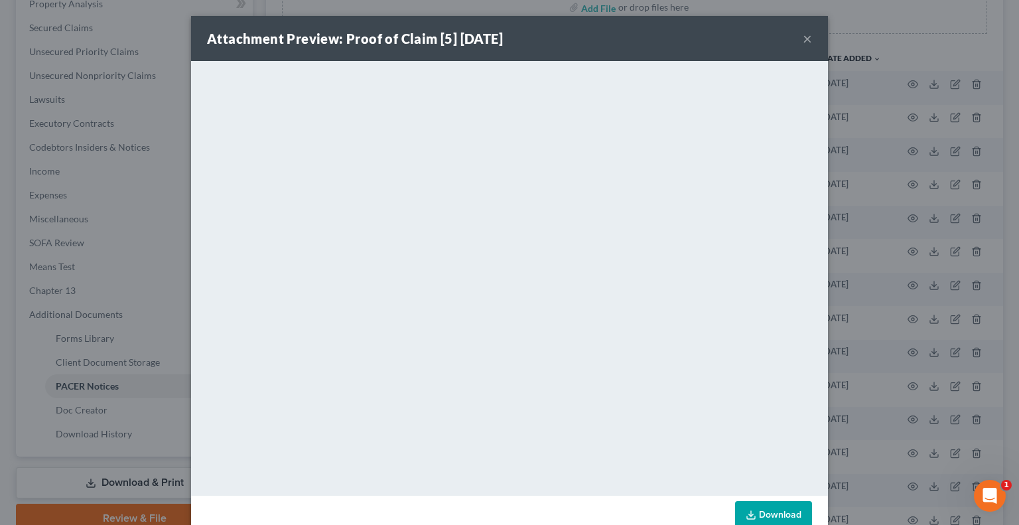
click at [803, 40] on button "×" at bounding box center [807, 39] width 9 height 16
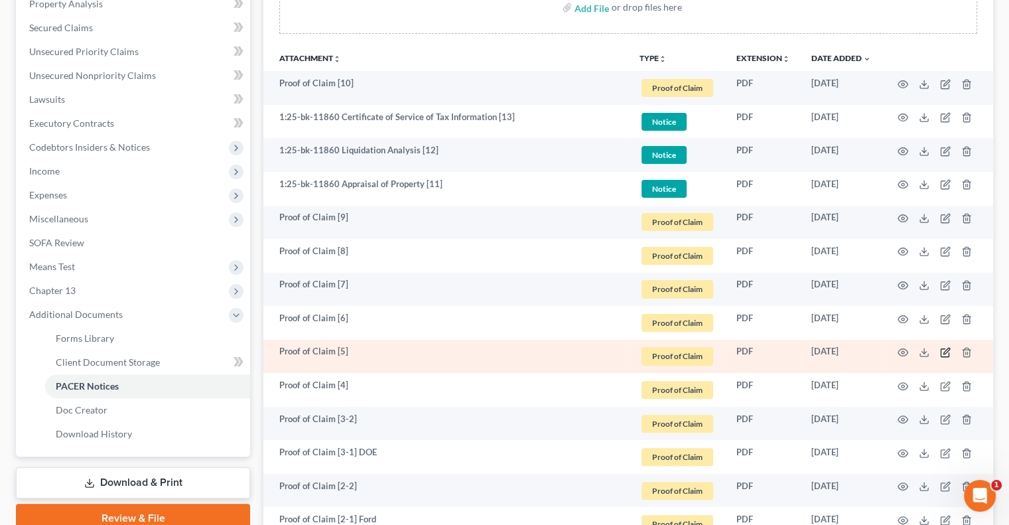
click at [943, 352] on icon "button" at bounding box center [945, 352] width 11 height 11
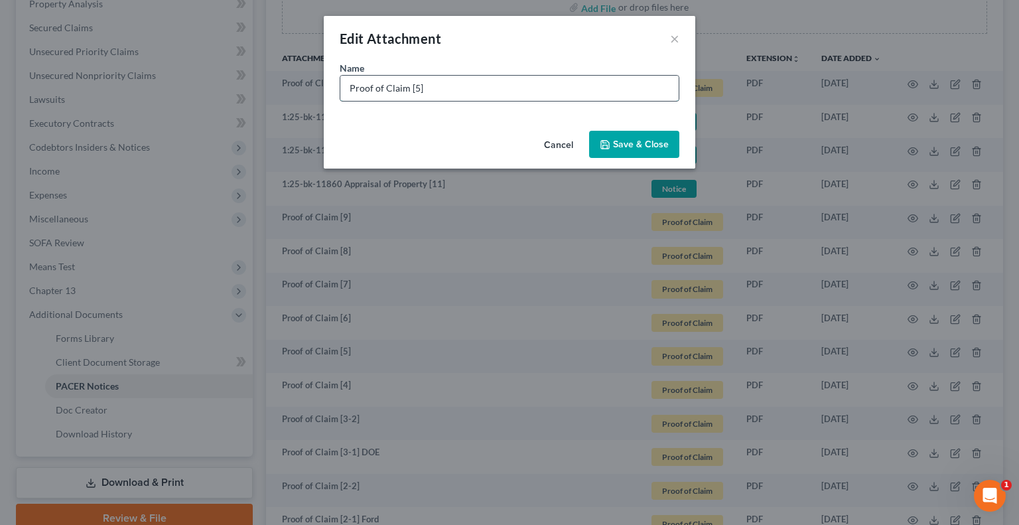
click at [514, 95] on input "Proof of Claim [5]" at bounding box center [509, 88] width 338 height 25
type input "Proof of Claim [5] WPCU 2nd MTG"
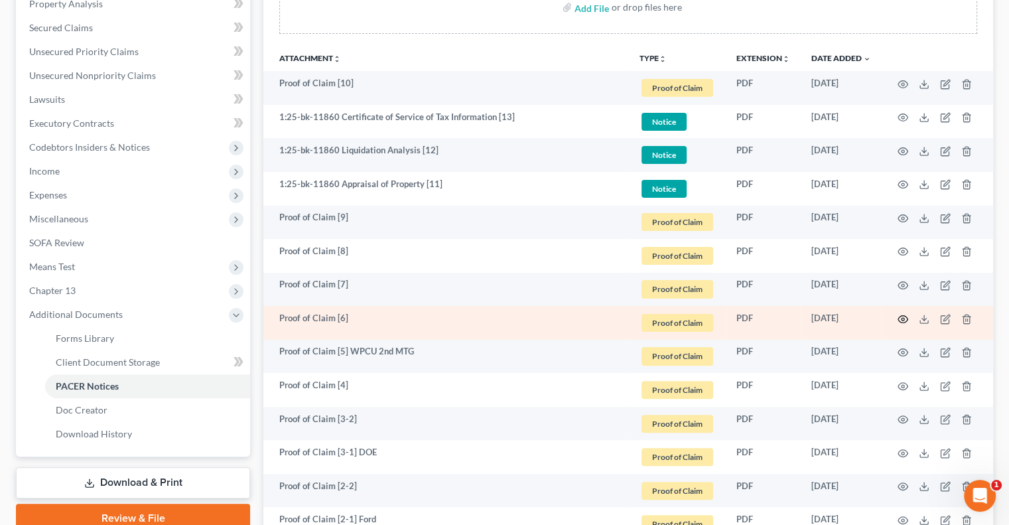
click at [902, 320] on icon "button" at bounding box center [903, 319] width 11 height 11
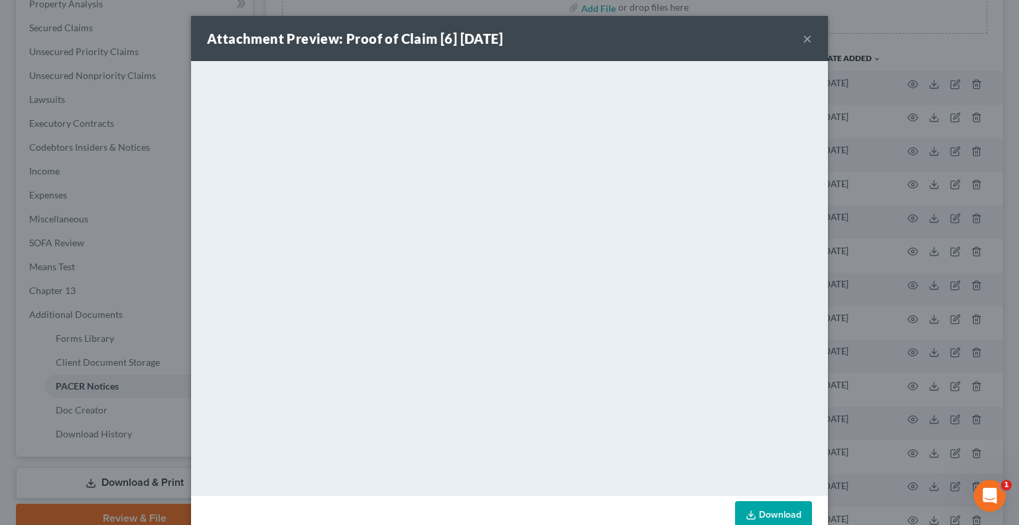
click at [804, 42] on button "×" at bounding box center [807, 39] width 9 height 16
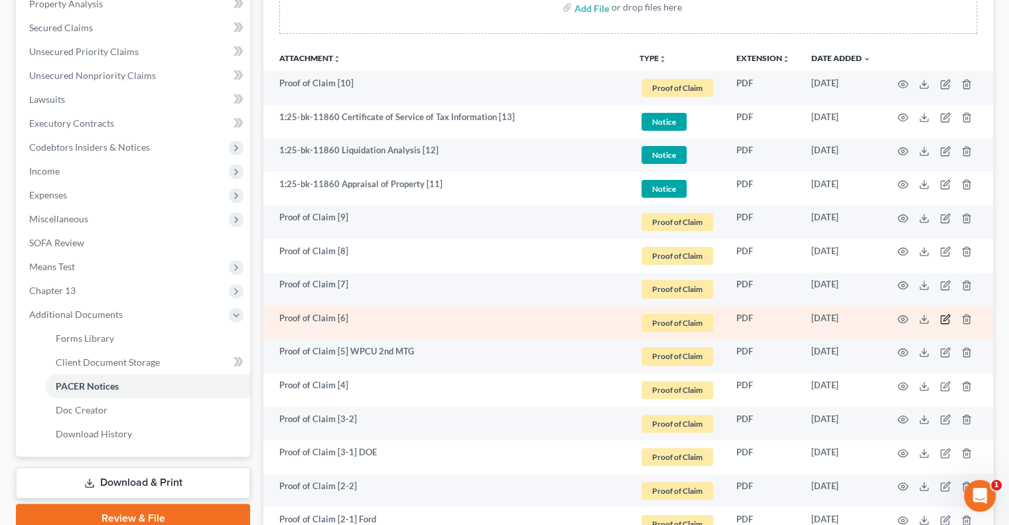
click at [945, 318] on icon "button" at bounding box center [945, 319] width 11 height 11
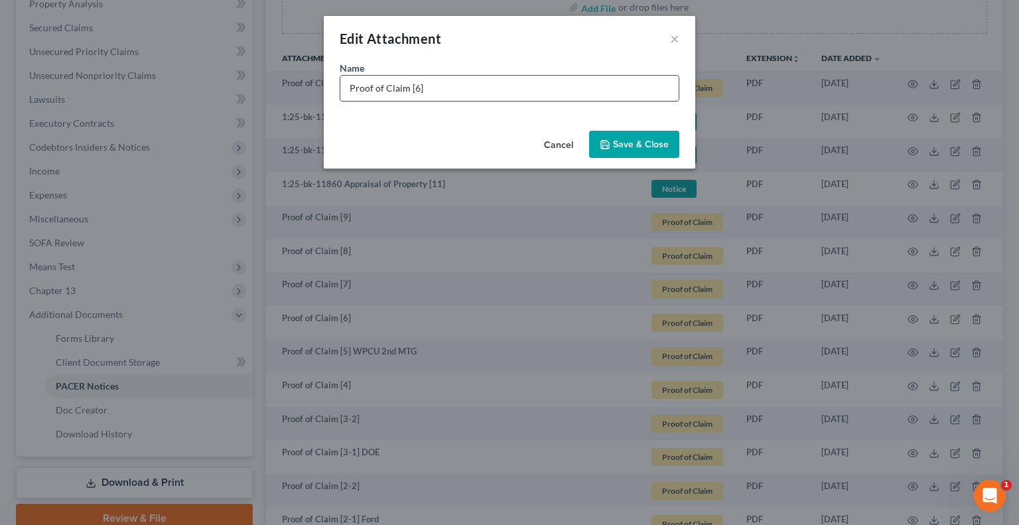
click at [512, 92] on input "Proof of Claim [6]" at bounding box center [509, 88] width 338 height 25
type input "Proof of Claim [6] IRS"
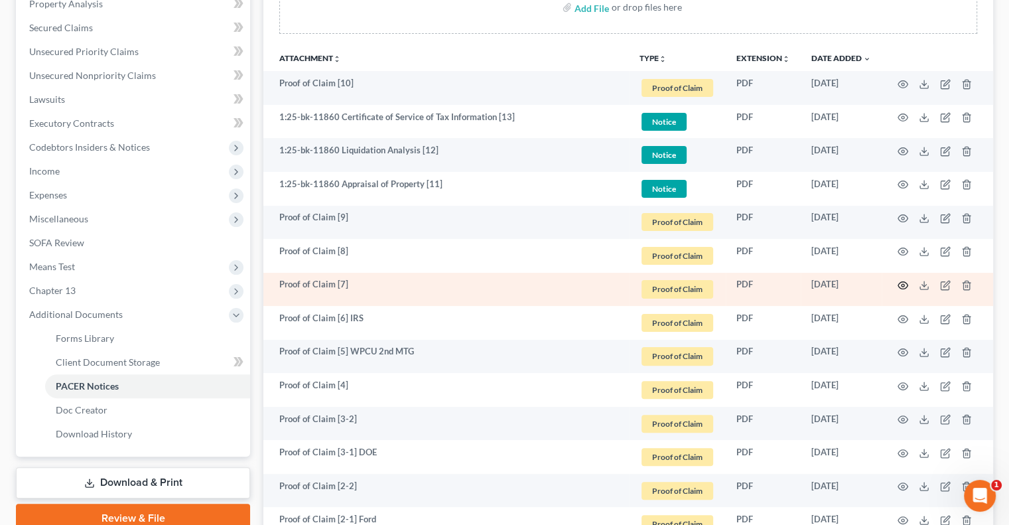
click at [902, 286] on icon "button" at bounding box center [903, 285] width 11 height 11
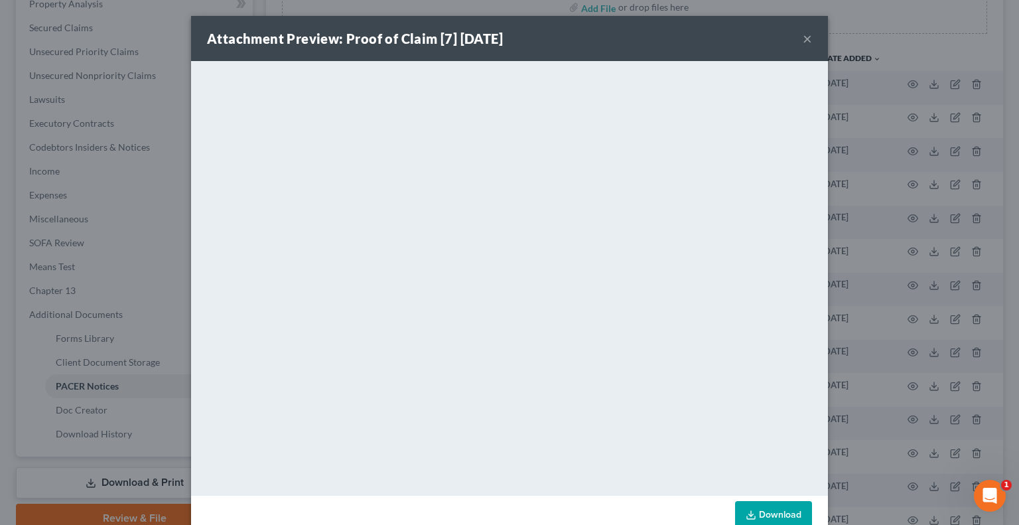
click at [803, 42] on button "×" at bounding box center [807, 39] width 9 height 16
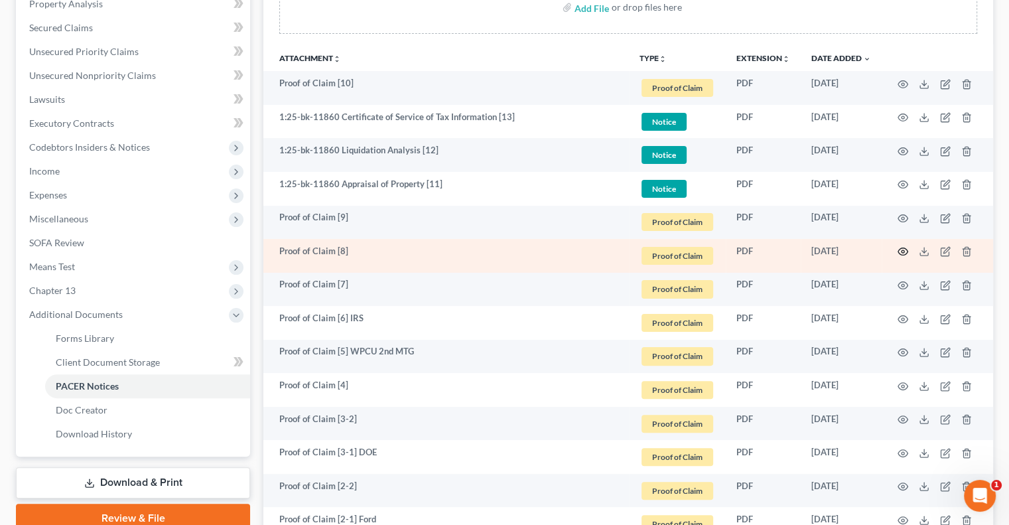
click at [904, 250] on icon "button" at bounding box center [903, 251] width 11 height 11
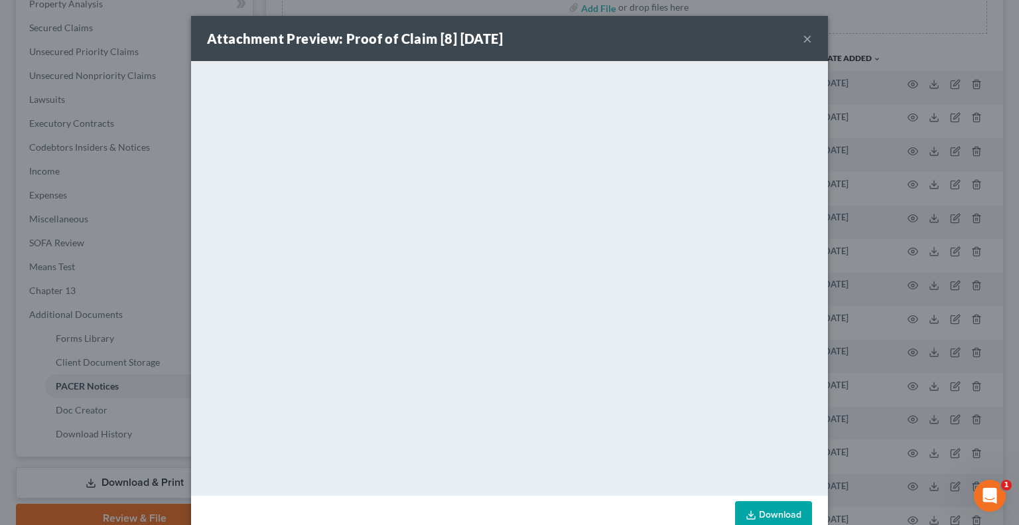
click at [803, 40] on button "×" at bounding box center [807, 39] width 9 height 16
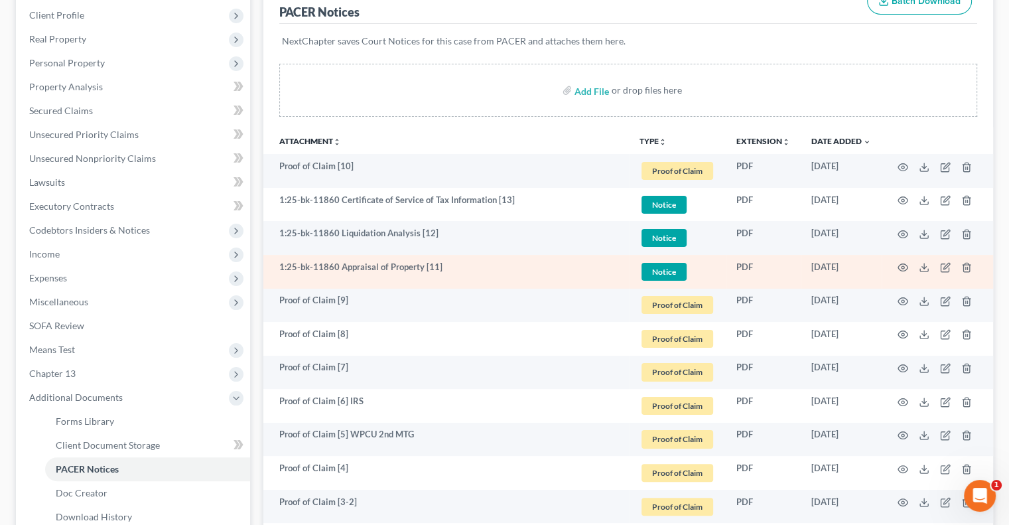
scroll to position [133, 0]
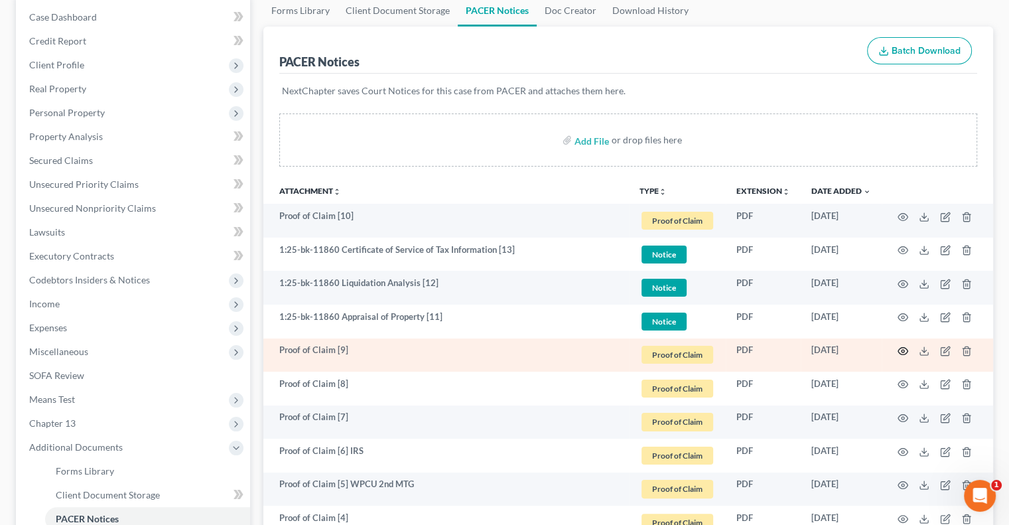
click at [902, 348] on icon "button" at bounding box center [903, 351] width 11 height 11
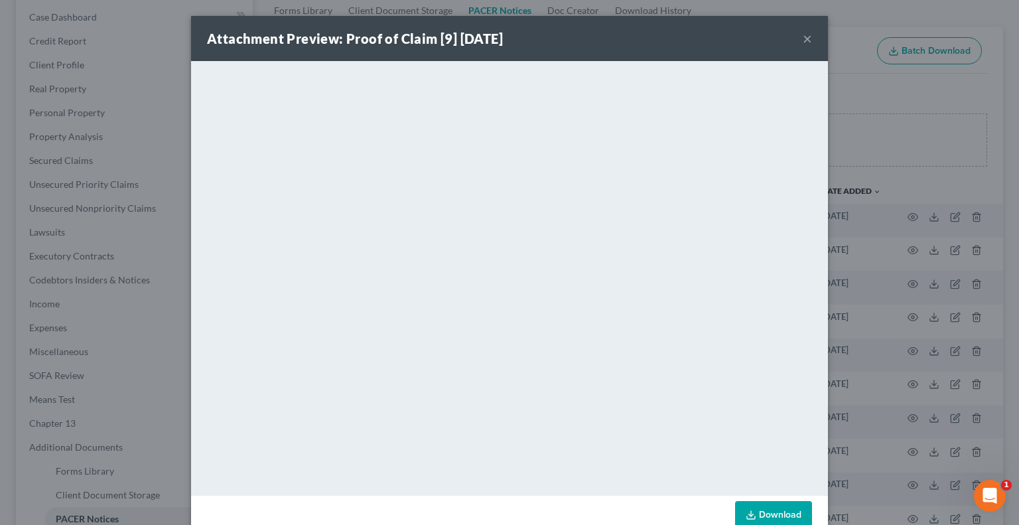
click at [804, 40] on button "×" at bounding box center [807, 39] width 9 height 16
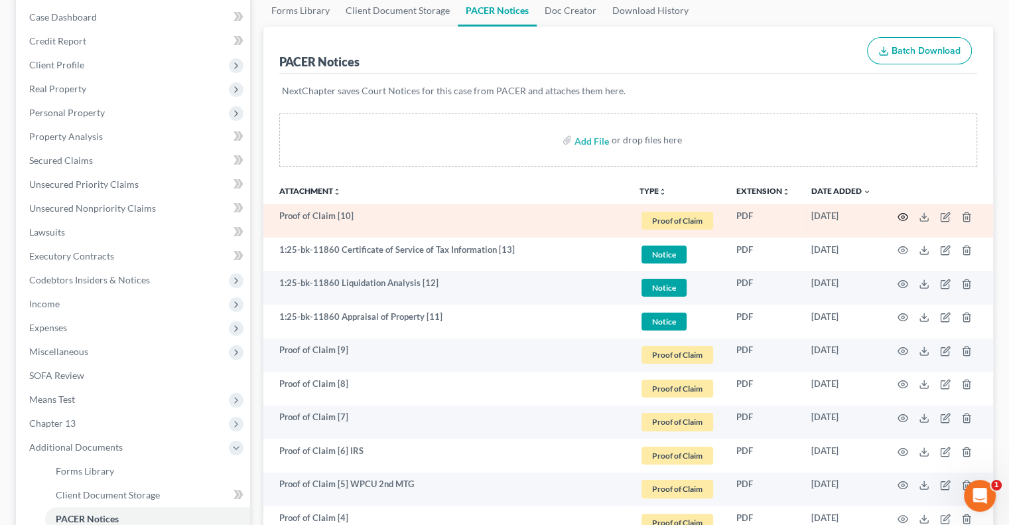
click at [900, 217] on icon "button" at bounding box center [903, 217] width 11 height 11
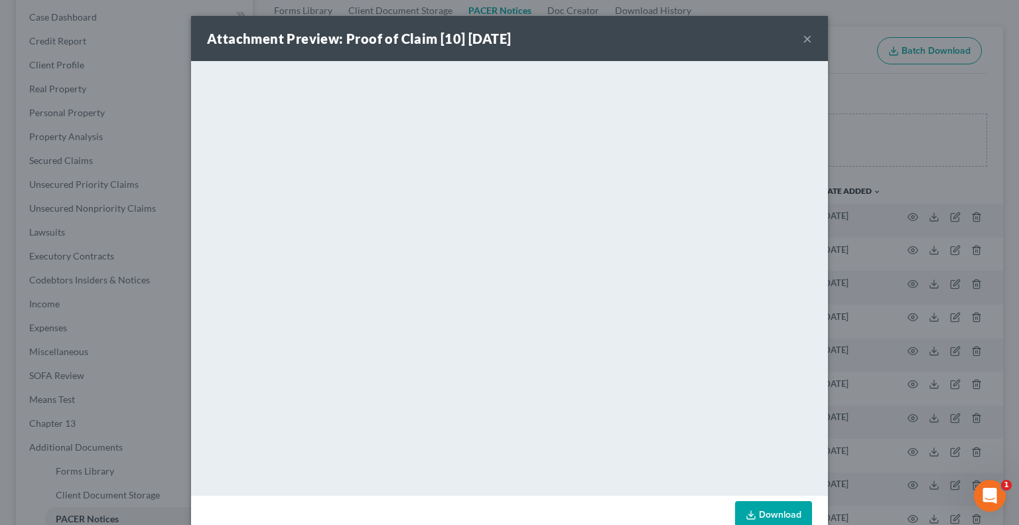
click at [803, 42] on button "×" at bounding box center [807, 39] width 9 height 16
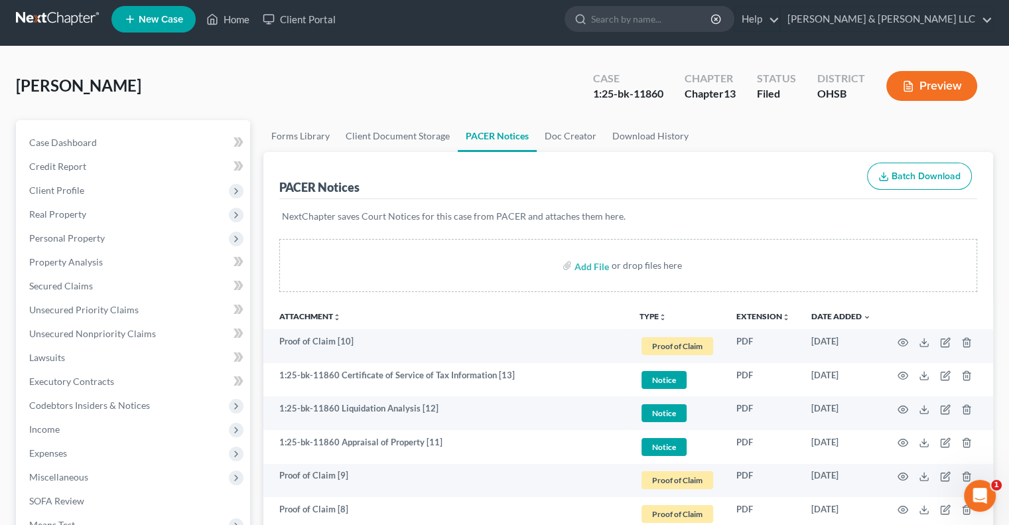
scroll to position [0, 0]
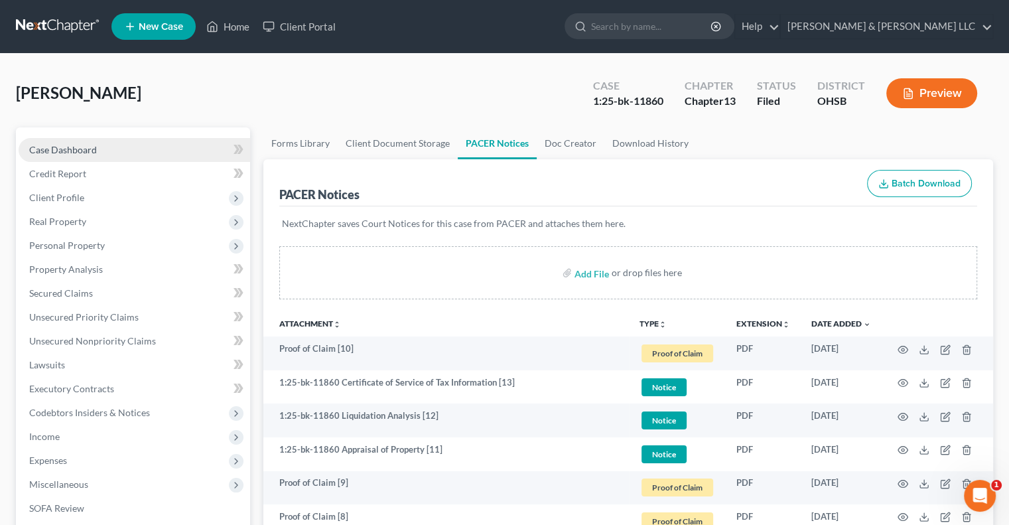
click at [90, 153] on span "Case Dashboard" at bounding box center [63, 149] width 68 height 11
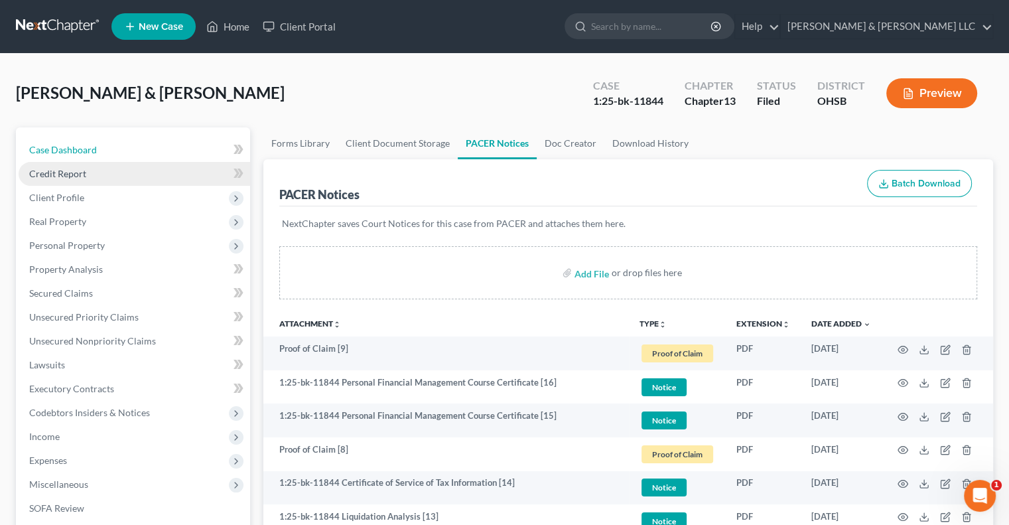
drag, startPoint x: 62, startPoint y: 149, endPoint x: 222, endPoint y: 184, distance: 164.4
click at [62, 149] on span "Case Dashboard" at bounding box center [63, 149] width 68 height 11
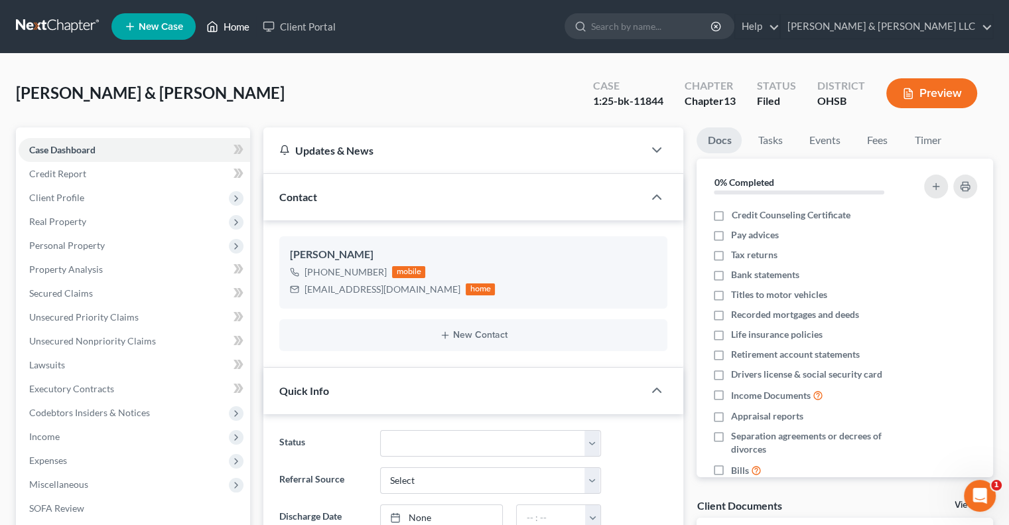
click at [238, 29] on link "Home" at bounding box center [228, 27] width 56 height 24
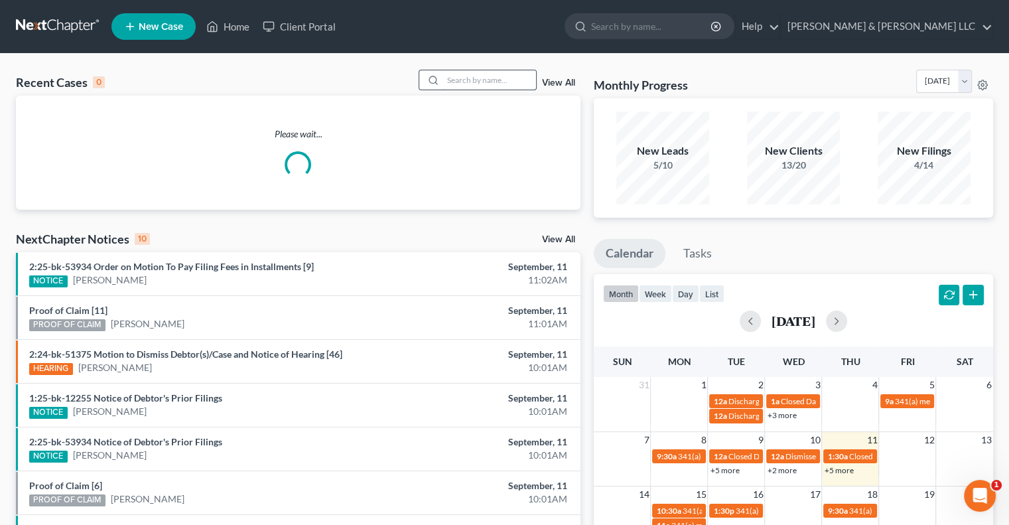
click at [452, 79] on input "search" at bounding box center [489, 79] width 93 height 19
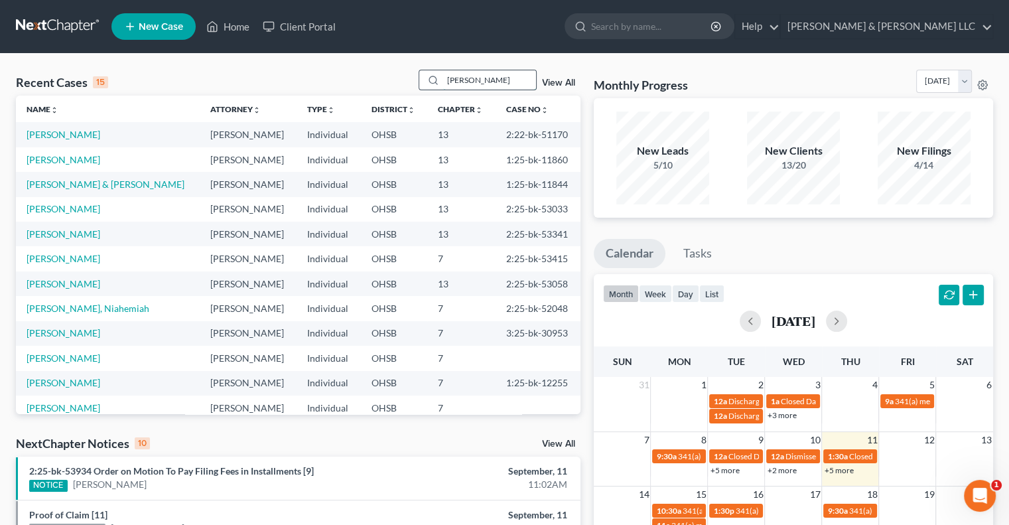
type input "hodge"
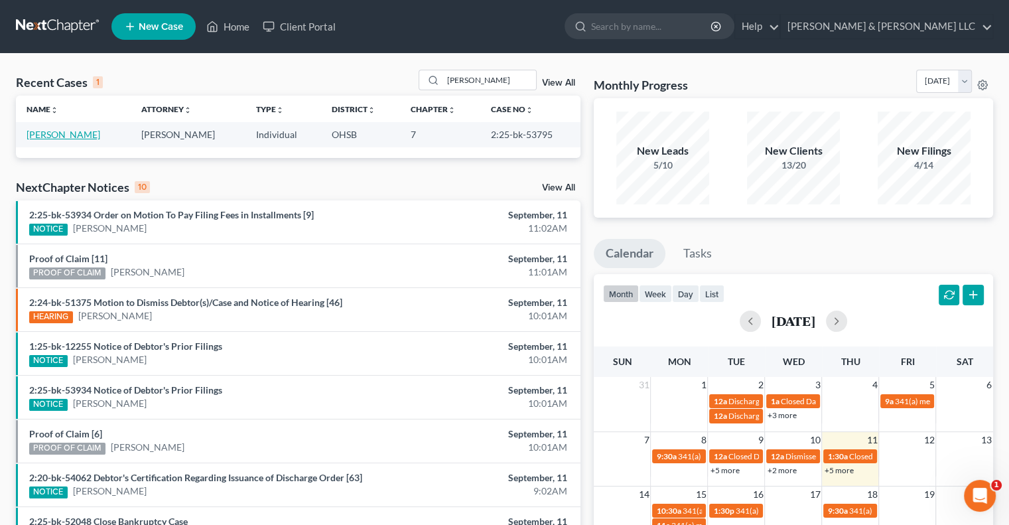
click at [69, 132] on link "Hodge, Howard" at bounding box center [64, 134] width 74 height 11
select select "0"
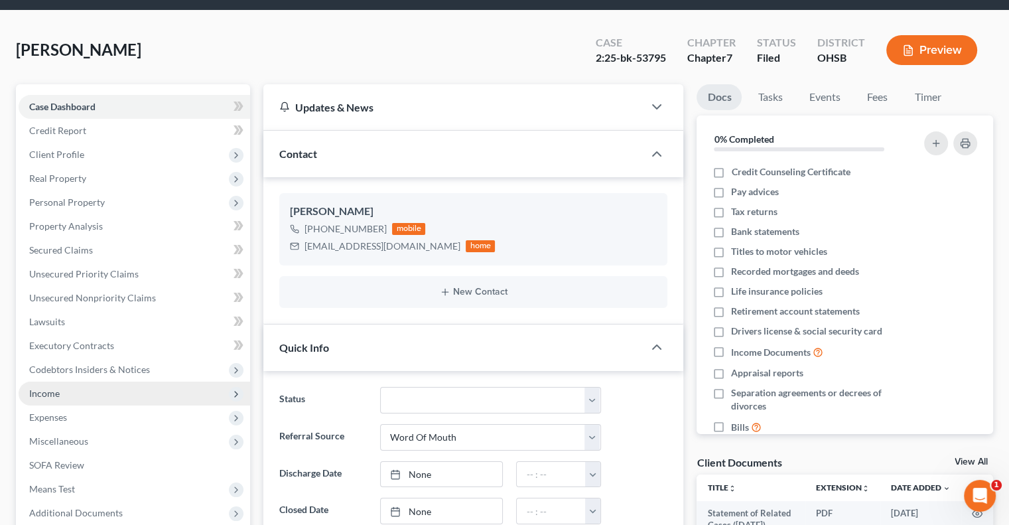
scroll to position [66, 0]
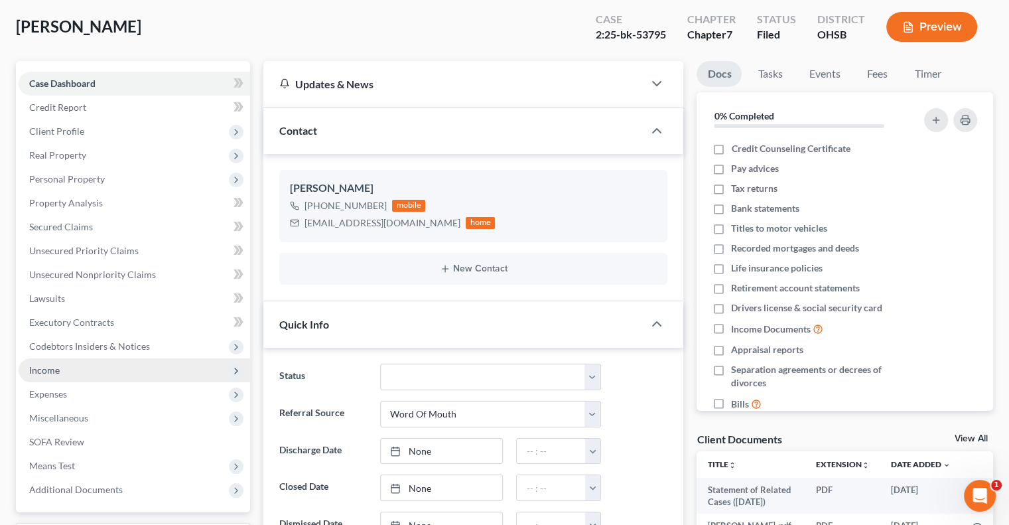
click at [77, 368] on span "Income" at bounding box center [135, 370] width 232 height 24
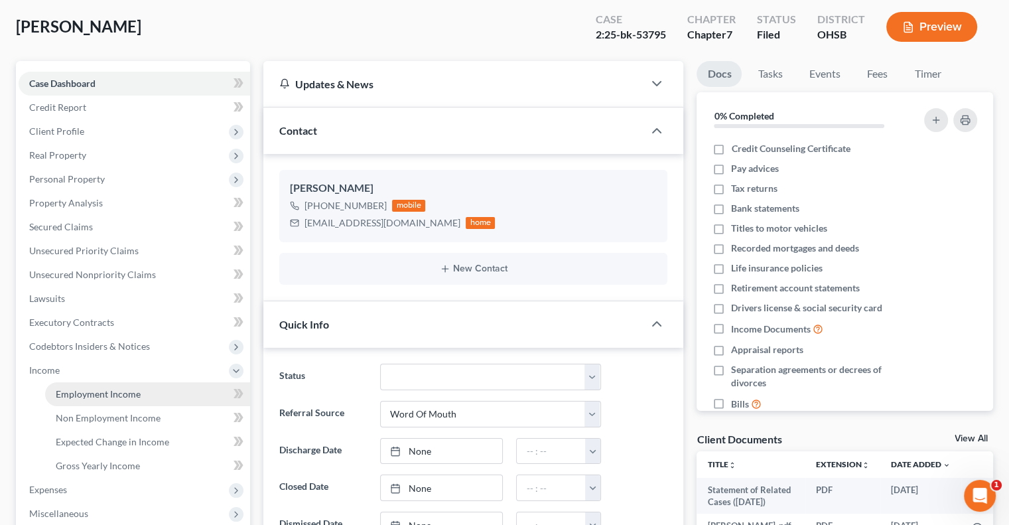
click at [85, 387] on link "Employment Income" at bounding box center [147, 394] width 205 height 24
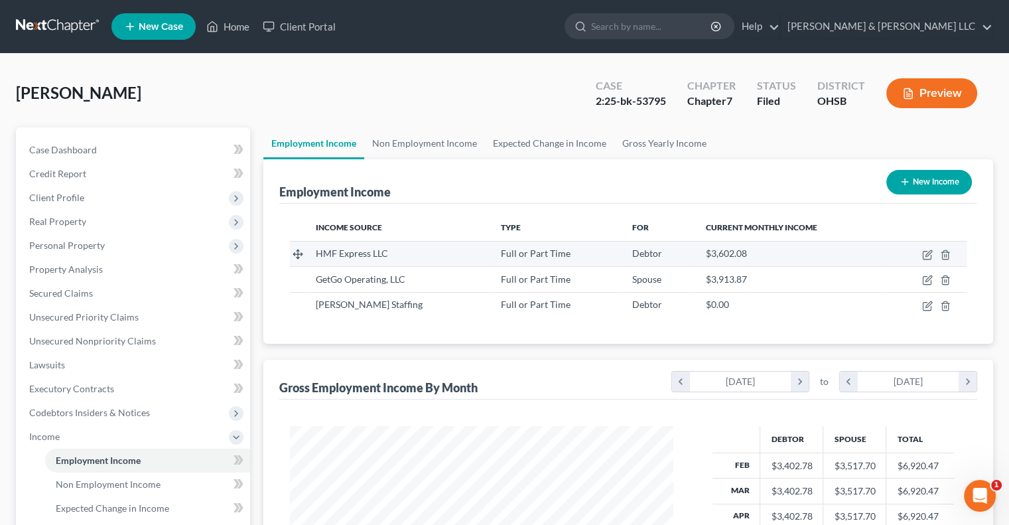
scroll to position [236, 409]
click at [423, 147] on link "Non Employment Income" at bounding box center [424, 143] width 121 height 32
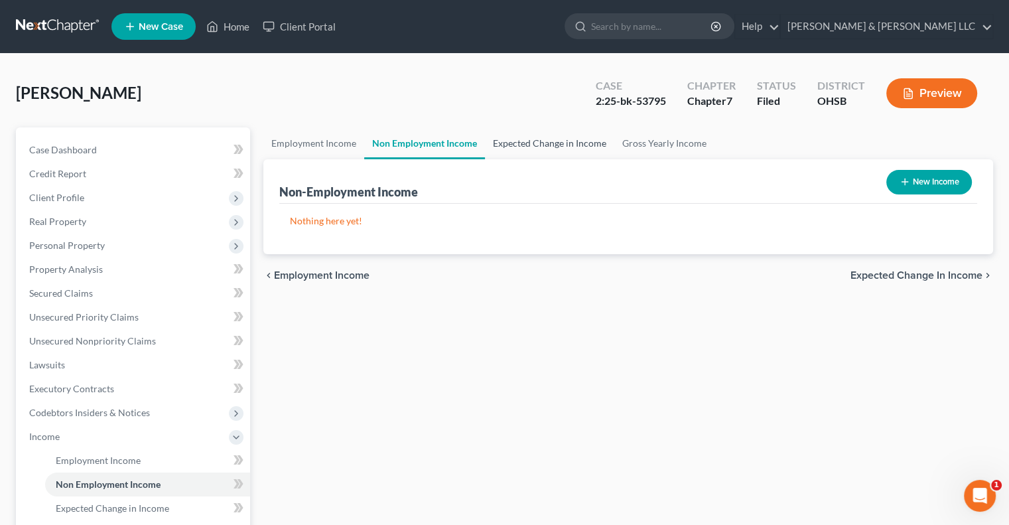
click at [510, 133] on link "Expected Change in Income" at bounding box center [549, 143] width 129 height 32
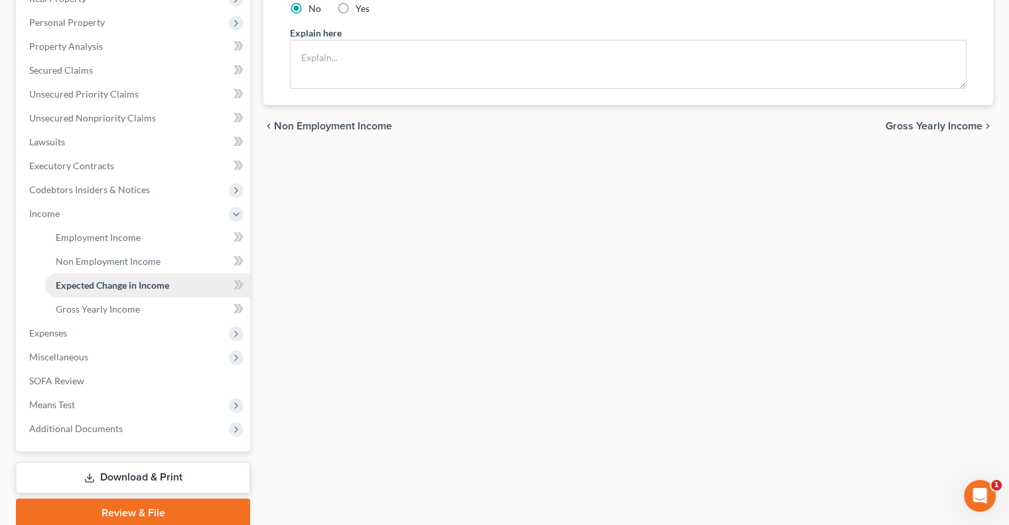
scroll to position [275, 0]
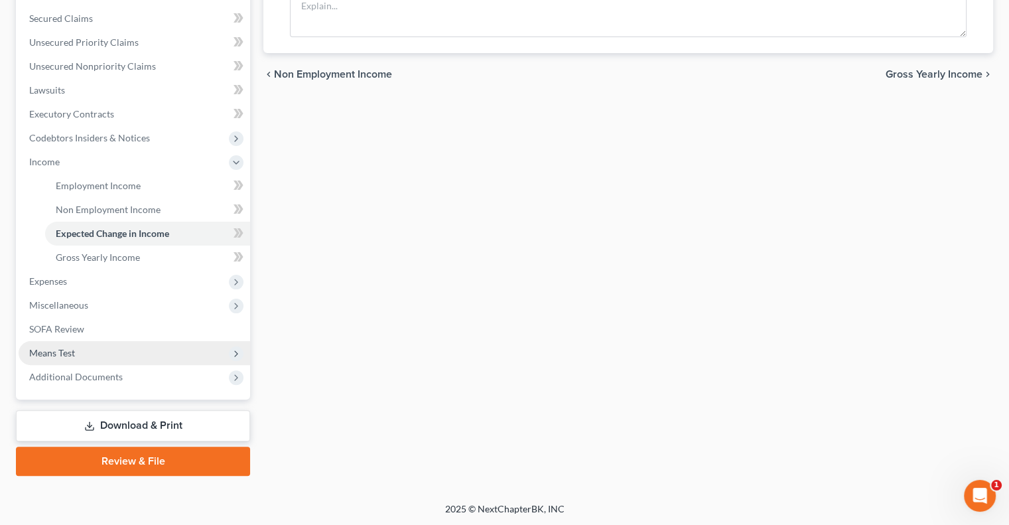
click at [96, 352] on span "Means Test" at bounding box center [135, 353] width 232 height 24
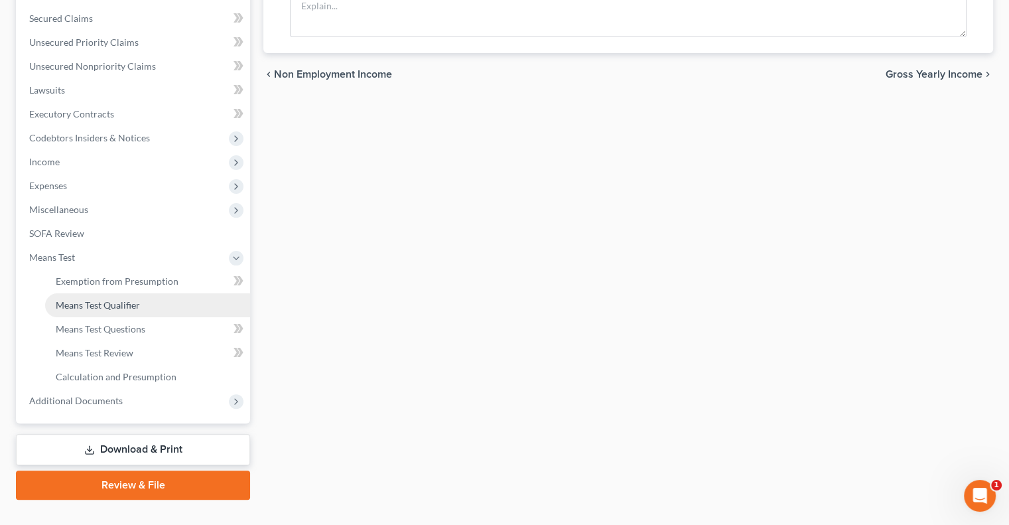
click at [105, 299] on span "Means Test Qualifier" at bounding box center [98, 304] width 84 height 11
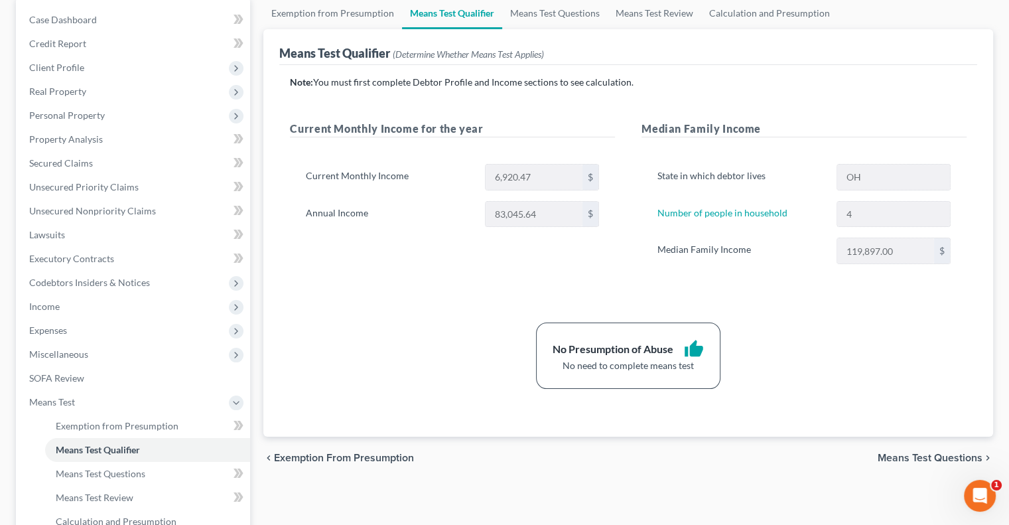
scroll to position [133, 0]
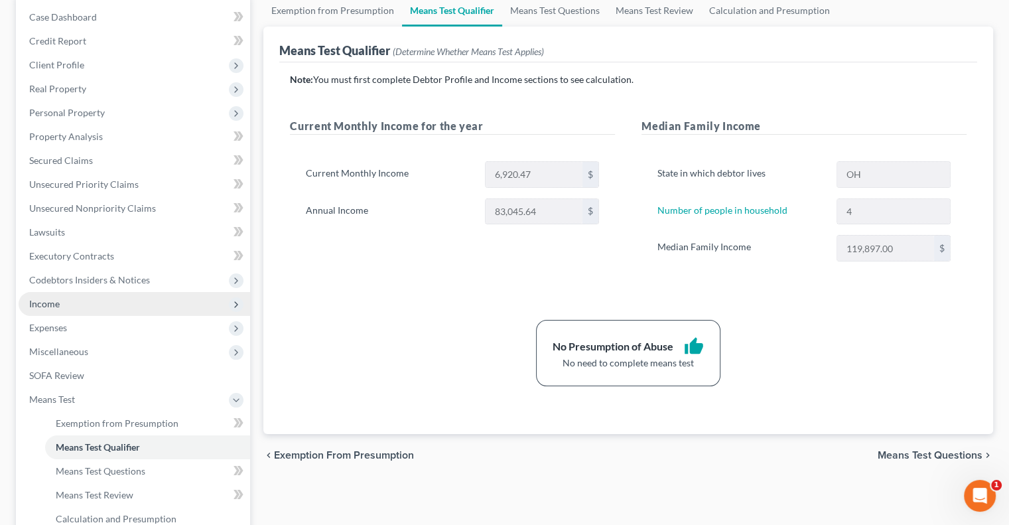
click at [76, 315] on span "Income" at bounding box center [135, 304] width 232 height 24
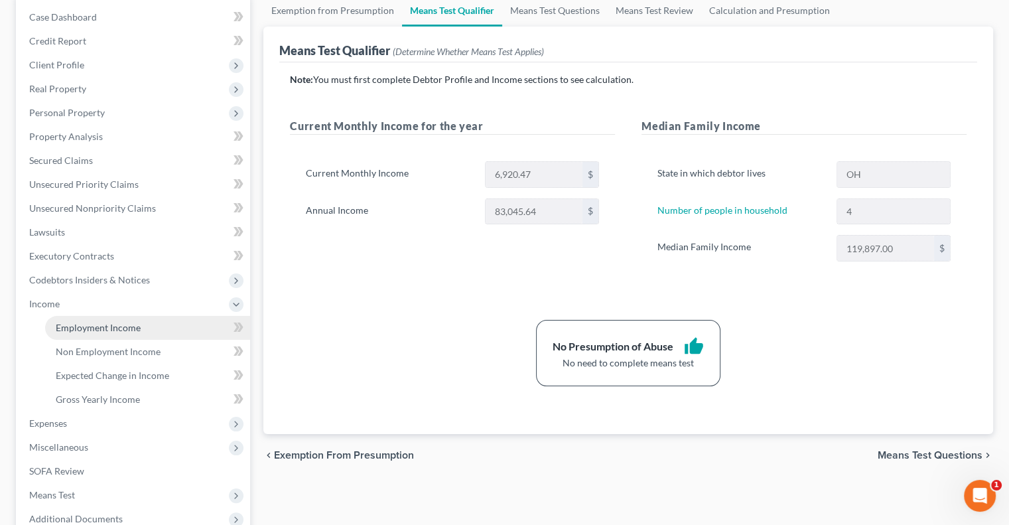
click at [80, 325] on span "Employment Income" at bounding box center [98, 327] width 85 height 11
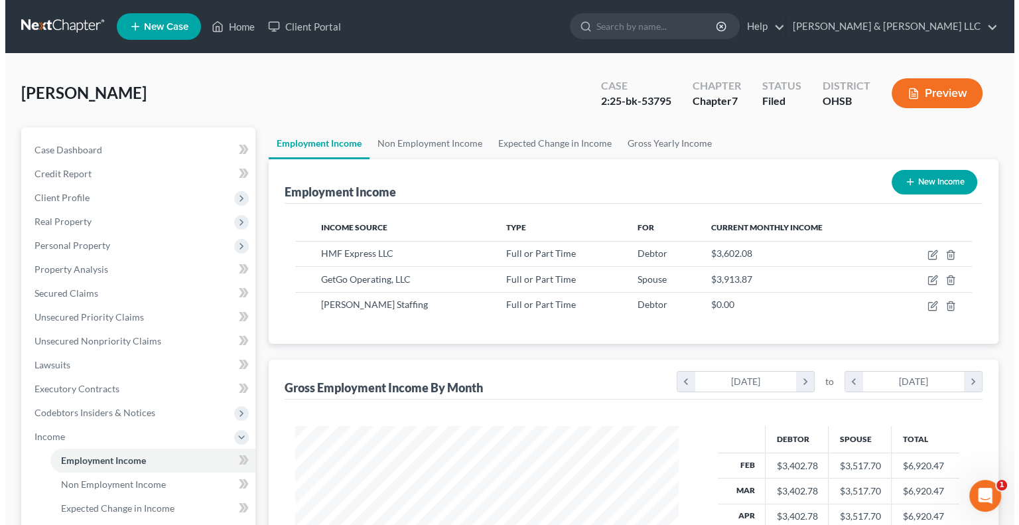
scroll to position [236, 409]
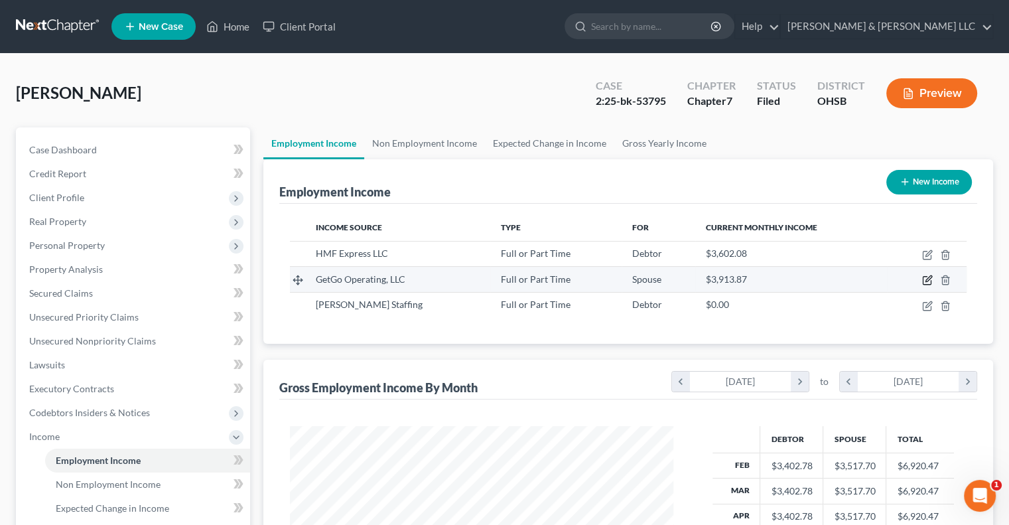
click at [926, 278] on icon "button" at bounding box center [927, 280] width 11 height 11
select select "0"
select select "39"
select select "3"
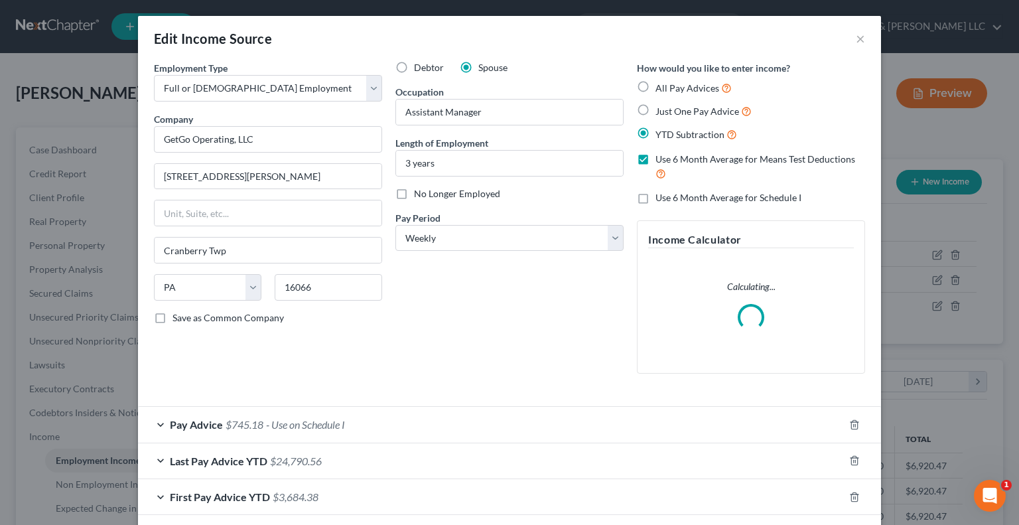
scroll to position [62, 0]
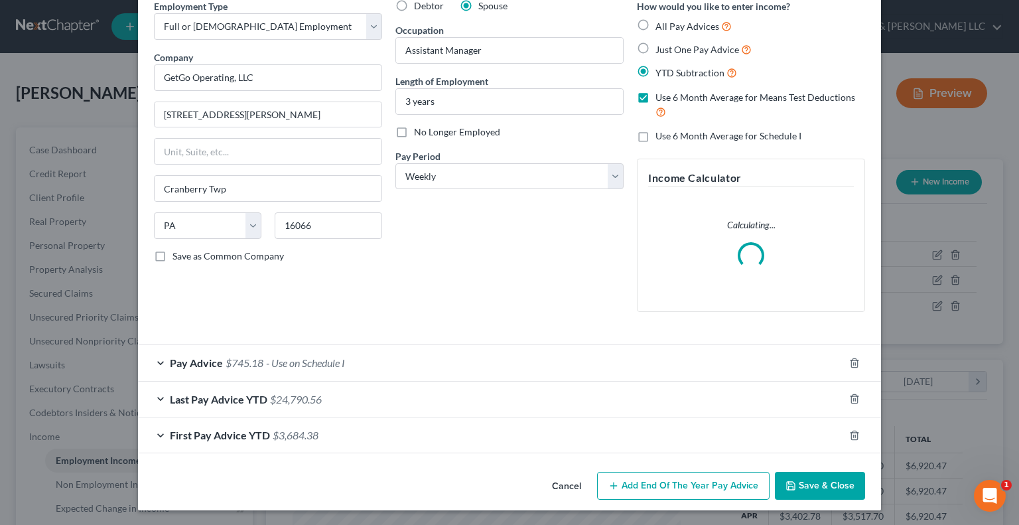
click at [158, 400] on div "Last Pay Advice YTD $24,790.56" at bounding box center [491, 399] width 706 height 35
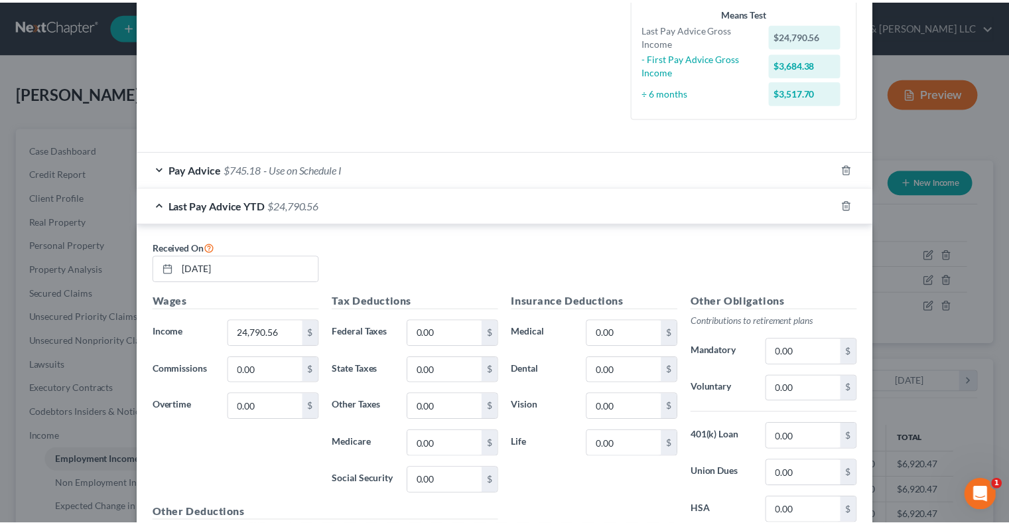
scroll to position [0, 0]
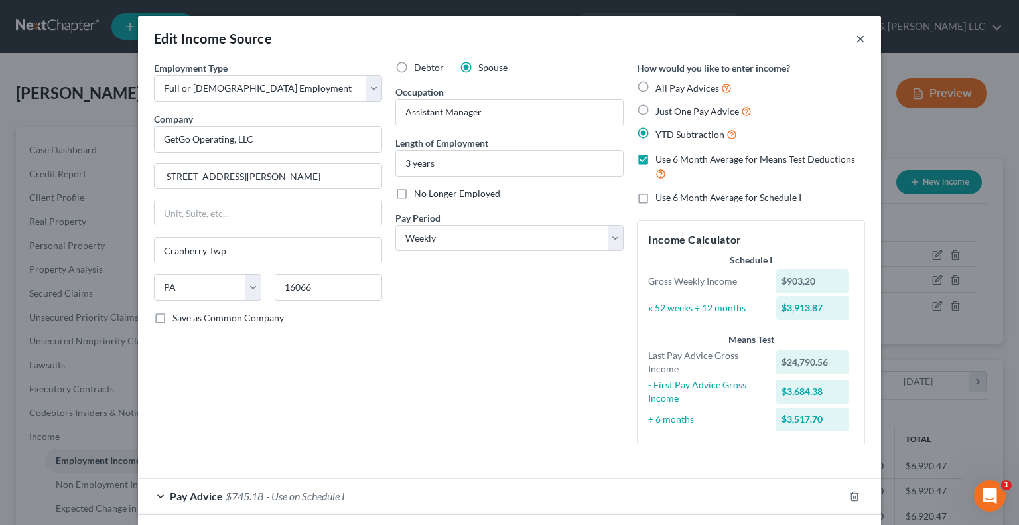
click at [856, 39] on button "×" at bounding box center [860, 39] width 9 height 16
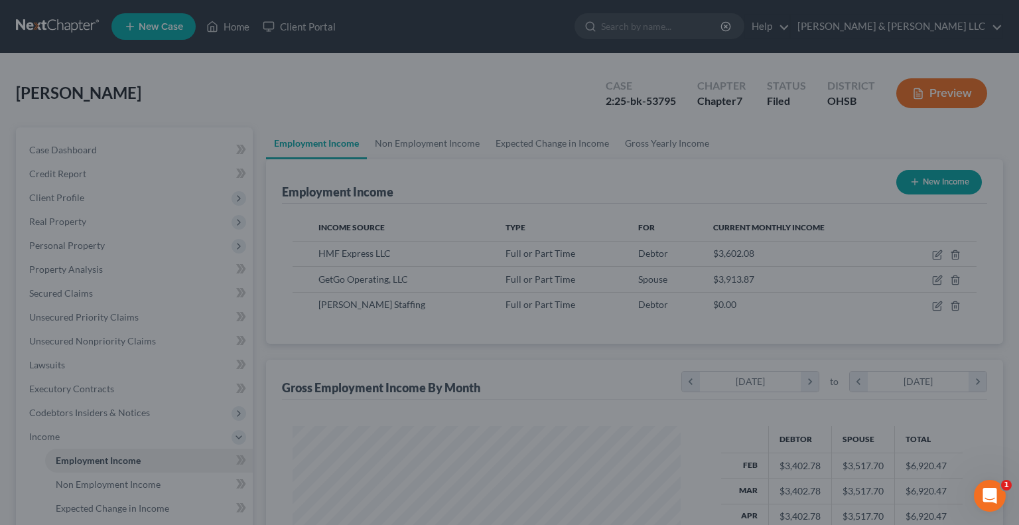
scroll to position [663289, 663115]
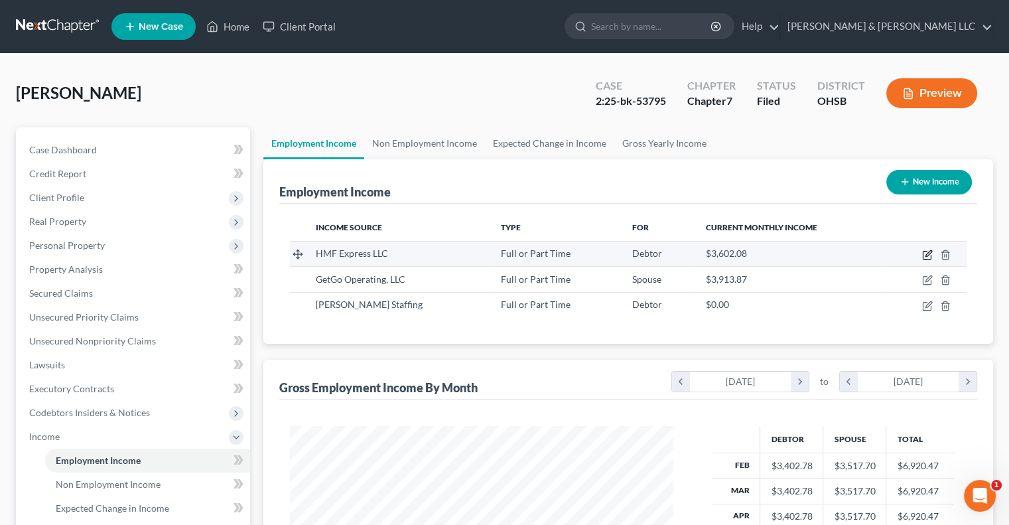
click at [930, 256] on icon "button" at bounding box center [927, 254] width 11 height 11
select select "0"
select select "28"
select select "3"
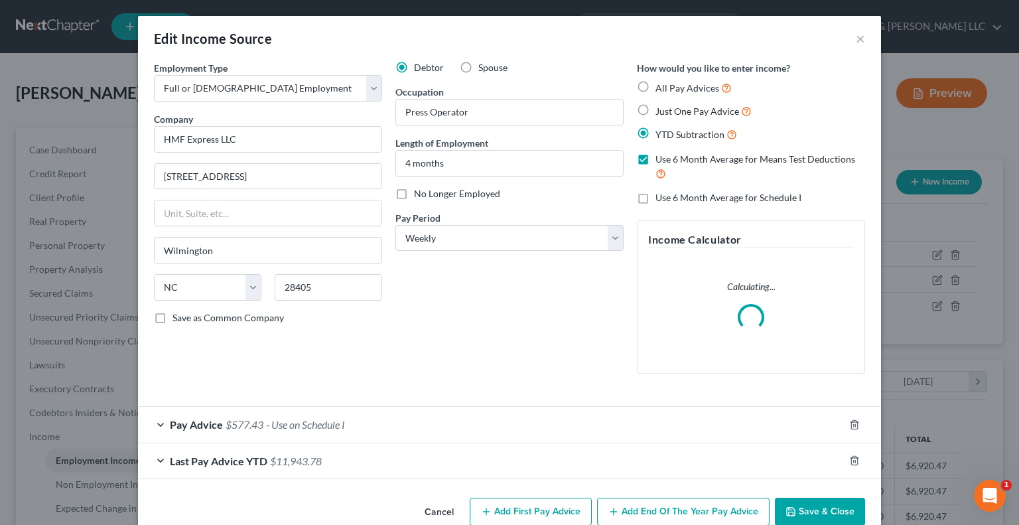
scroll to position [236, 414]
click at [212, 424] on span "Pay Advice" at bounding box center [196, 424] width 53 height 13
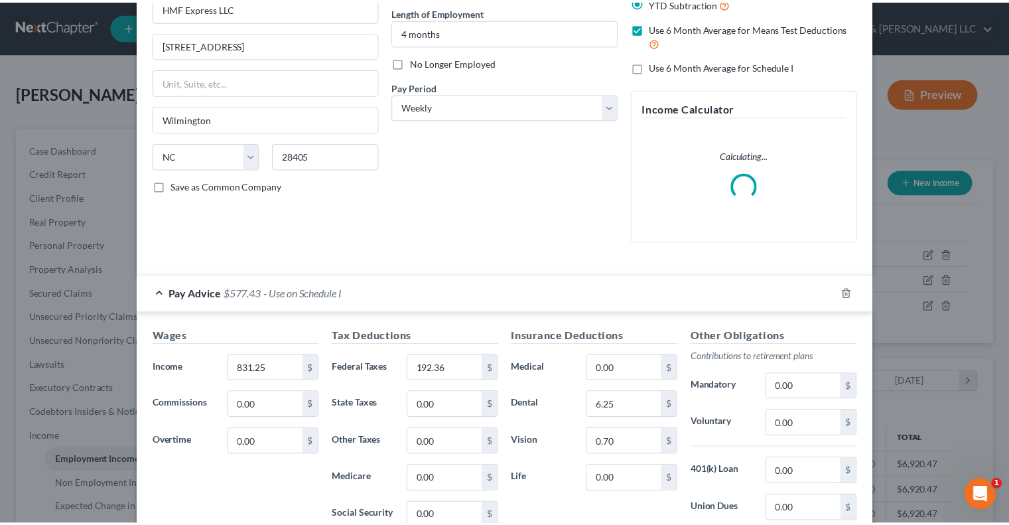
scroll to position [0, 0]
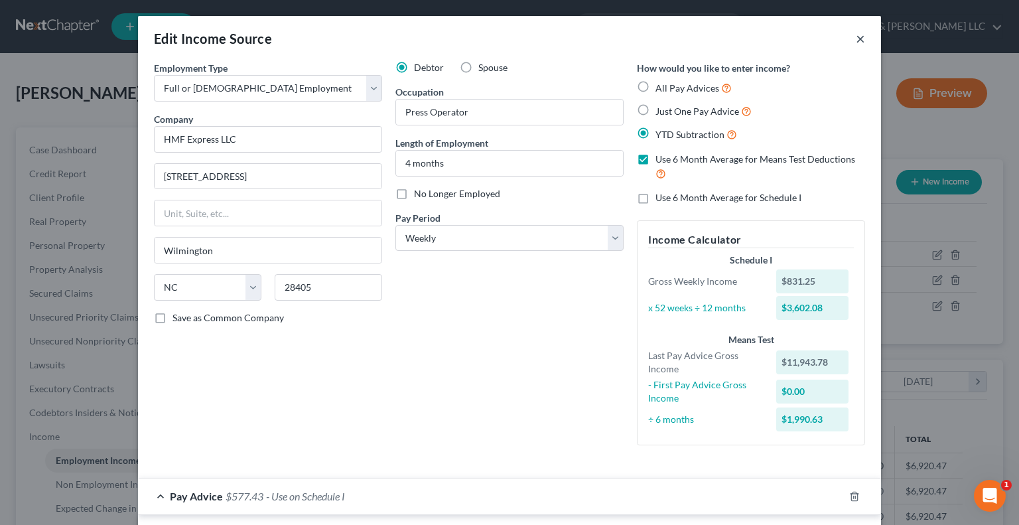
click at [857, 42] on button "×" at bounding box center [860, 39] width 9 height 16
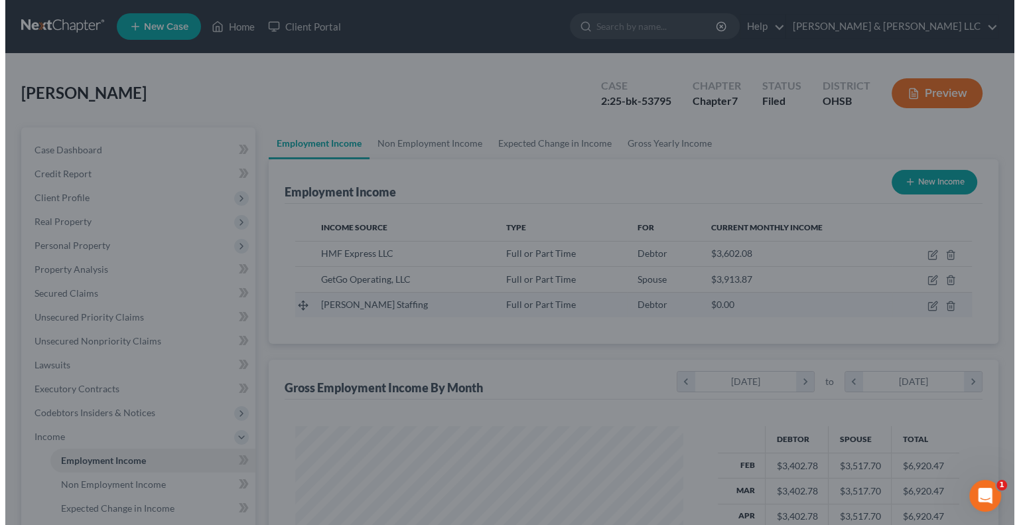
scroll to position [663289, 663115]
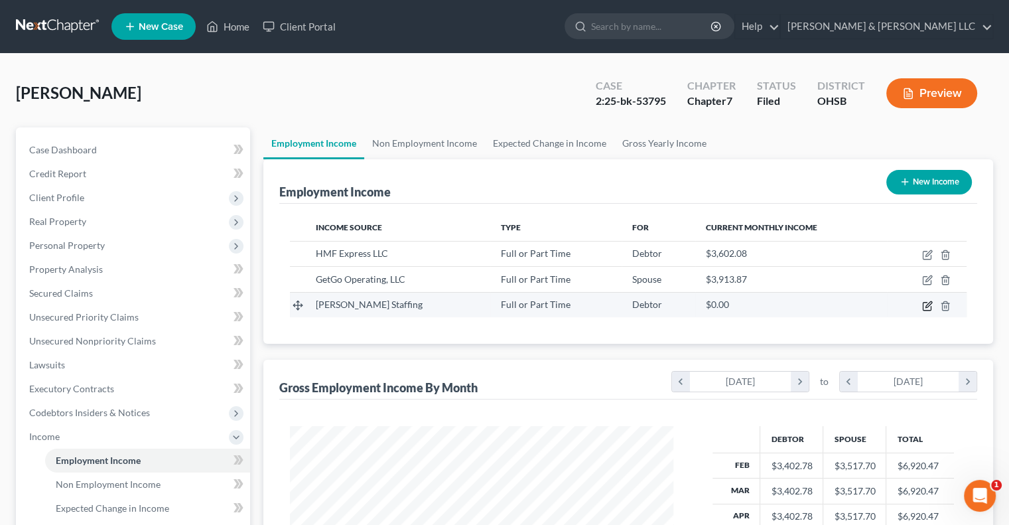
click at [929, 309] on icon "button" at bounding box center [927, 306] width 8 height 8
select select "0"
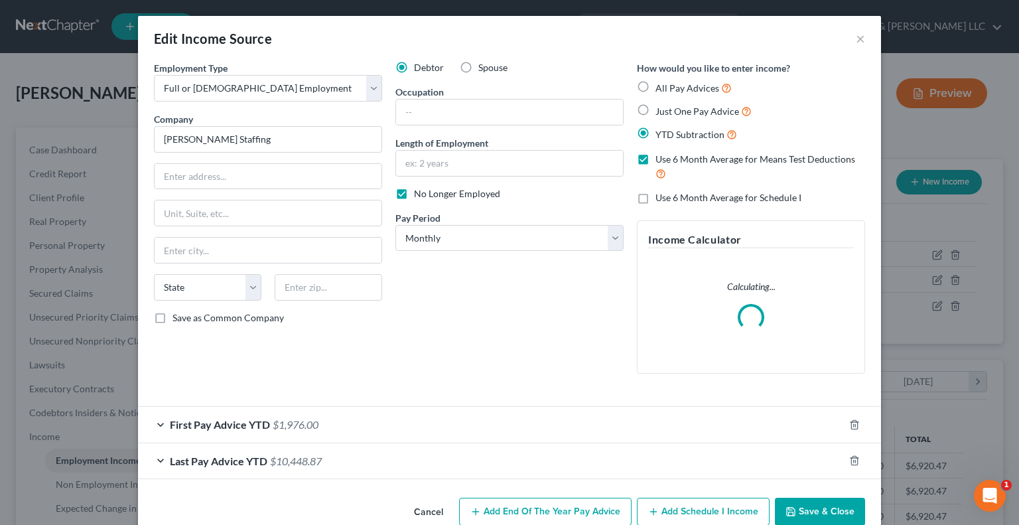
scroll to position [236, 414]
click at [190, 464] on span "Last Pay Advice YTD" at bounding box center [219, 461] width 98 height 13
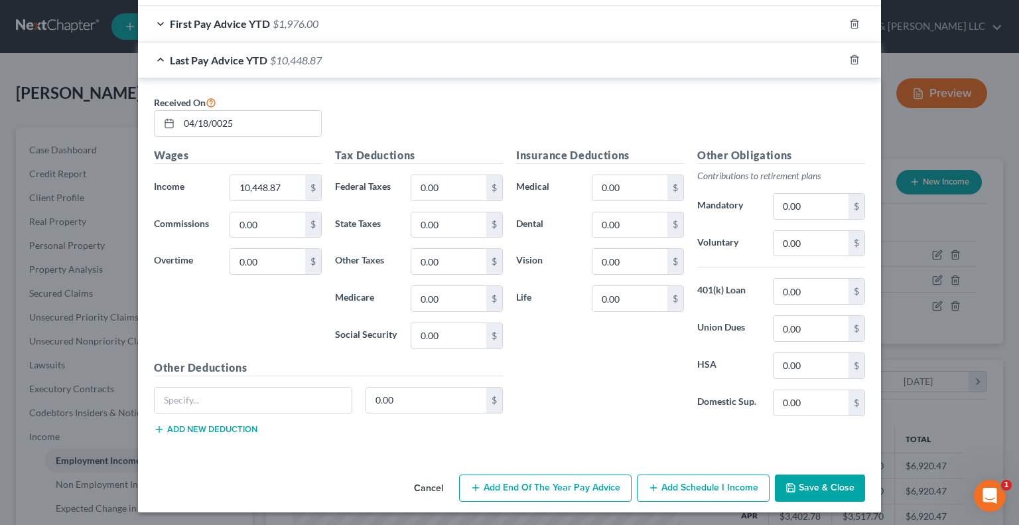
click at [819, 485] on button "Save & Close" at bounding box center [820, 488] width 90 height 28
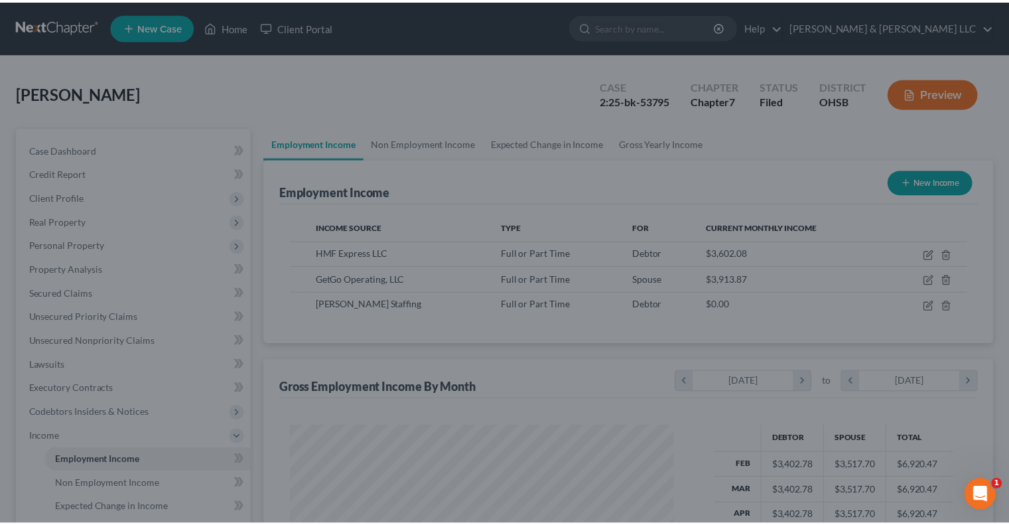
scroll to position [663289, 663115]
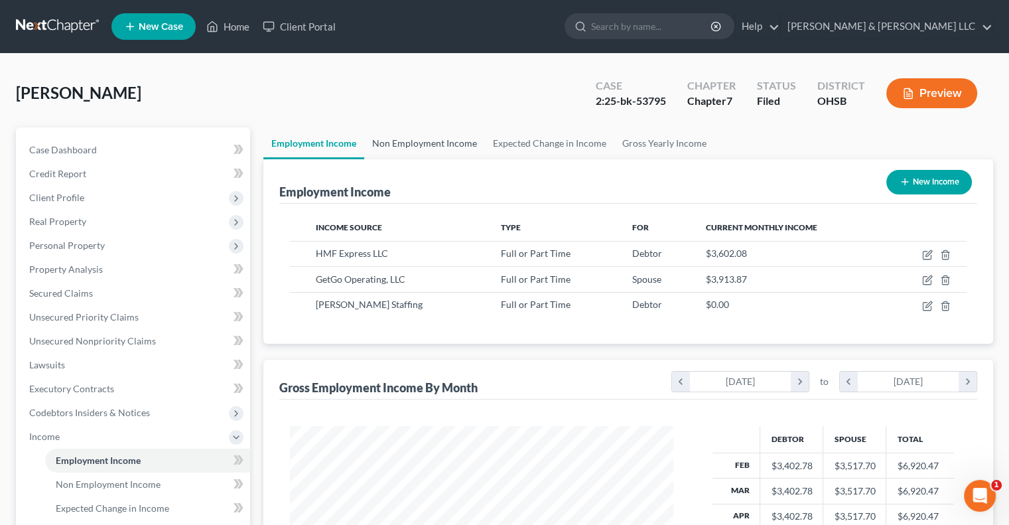
click at [440, 141] on link "Non Employment Income" at bounding box center [424, 143] width 121 height 32
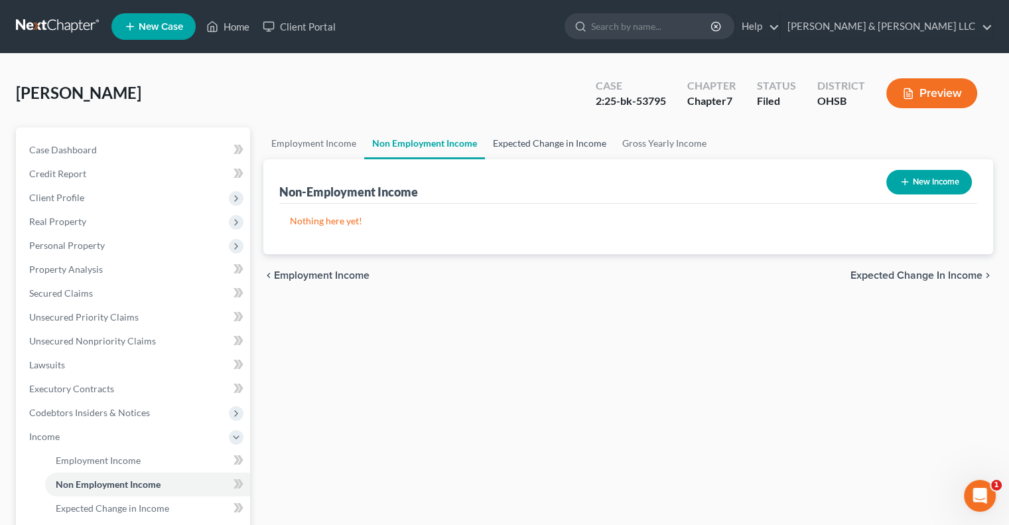
click at [511, 147] on link "Expected Change in Income" at bounding box center [549, 143] width 129 height 32
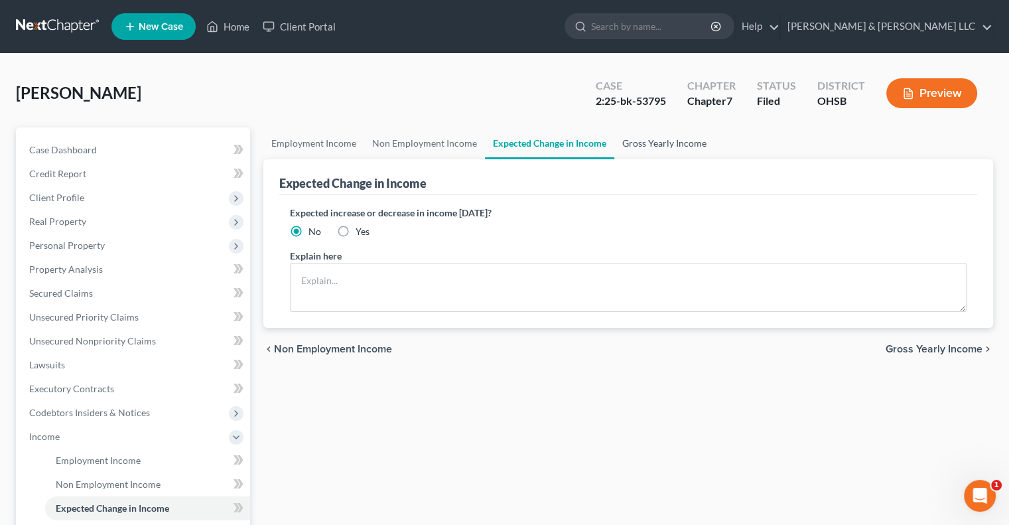
click at [694, 146] on link "Gross Yearly Income" at bounding box center [664, 143] width 100 height 32
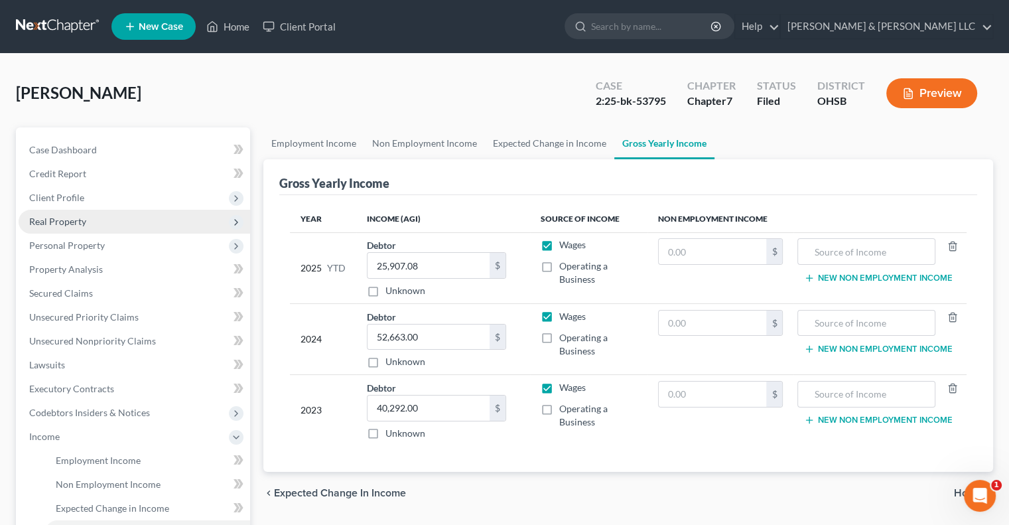
click at [48, 227] on span "Real Property" at bounding box center [135, 222] width 232 height 24
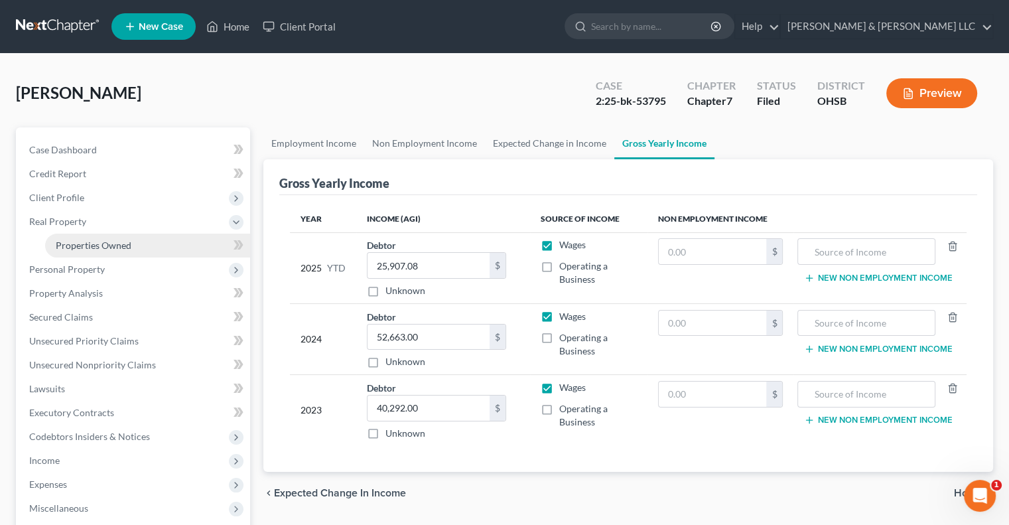
click at [61, 238] on link "Properties Owned" at bounding box center [147, 246] width 205 height 24
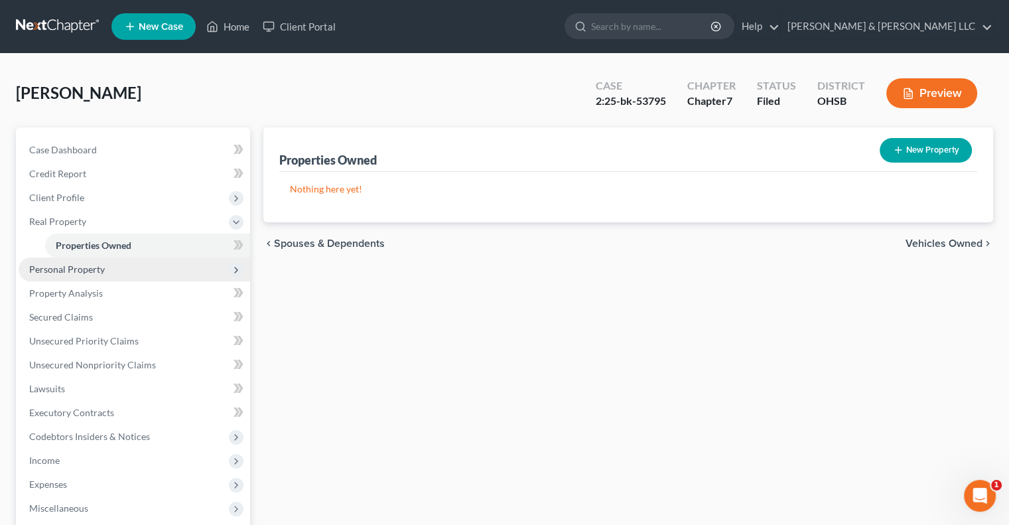
click at [66, 267] on span "Personal Property" at bounding box center [67, 268] width 76 height 11
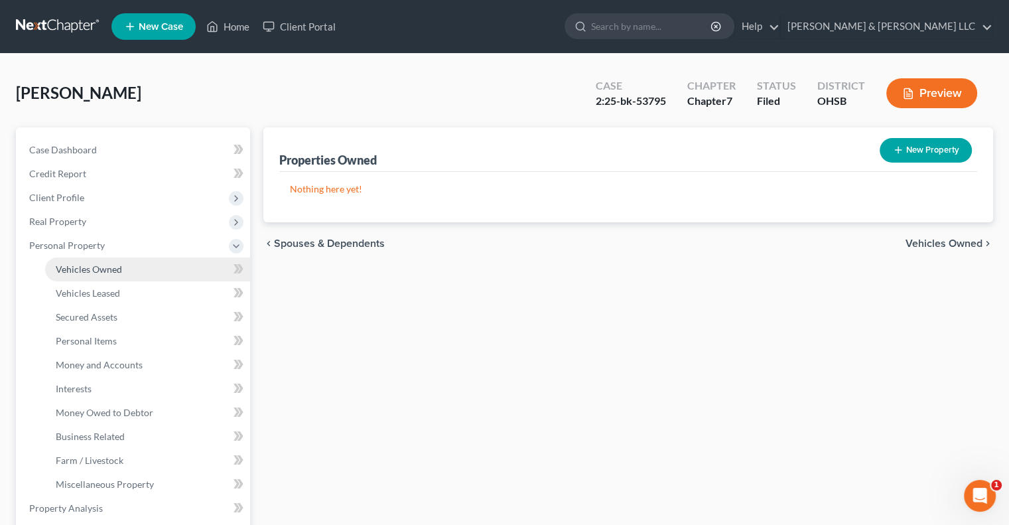
click at [74, 274] on span "Vehicles Owned" at bounding box center [89, 268] width 66 height 11
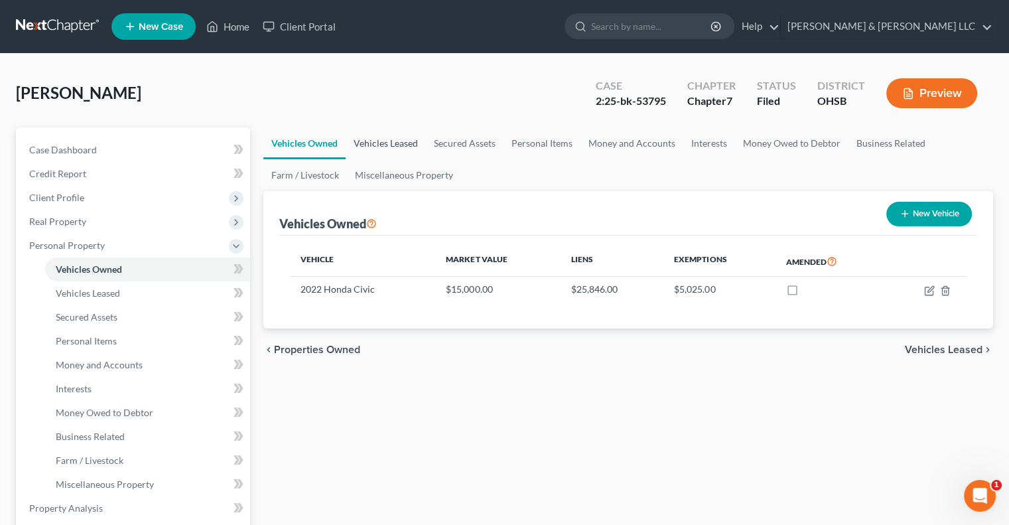
drag, startPoint x: 397, startPoint y: 140, endPoint x: 415, endPoint y: 141, distance: 18.0
click at [397, 140] on link "Vehicles Leased" at bounding box center [386, 143] width 80 height 32
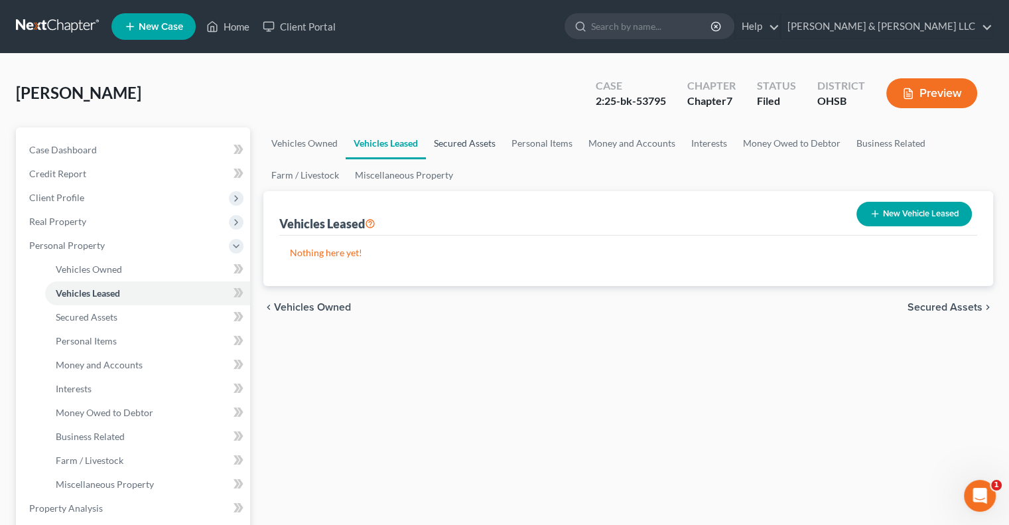
click at [468, 143] on link "Secured Assets" at bounding box center [465, 143] width 78 height 32
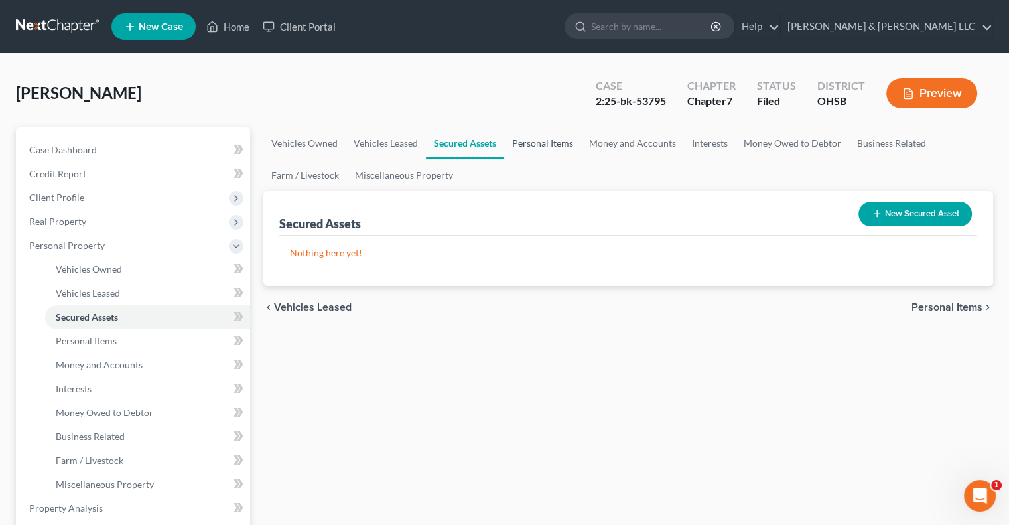
click at [544, 141] on link "Personal Items" at bounding box center [542, 143] width 77 height 32
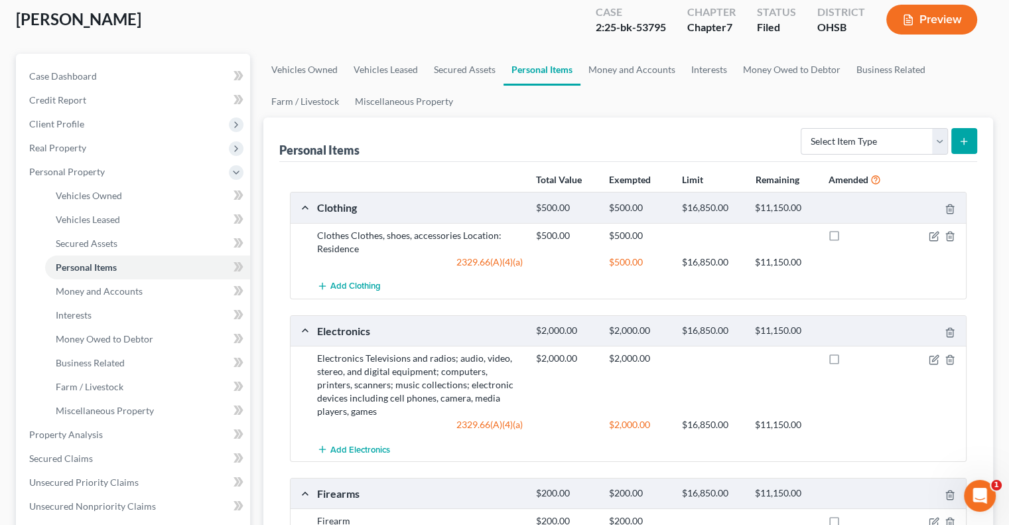
scroll to position [66, 0]
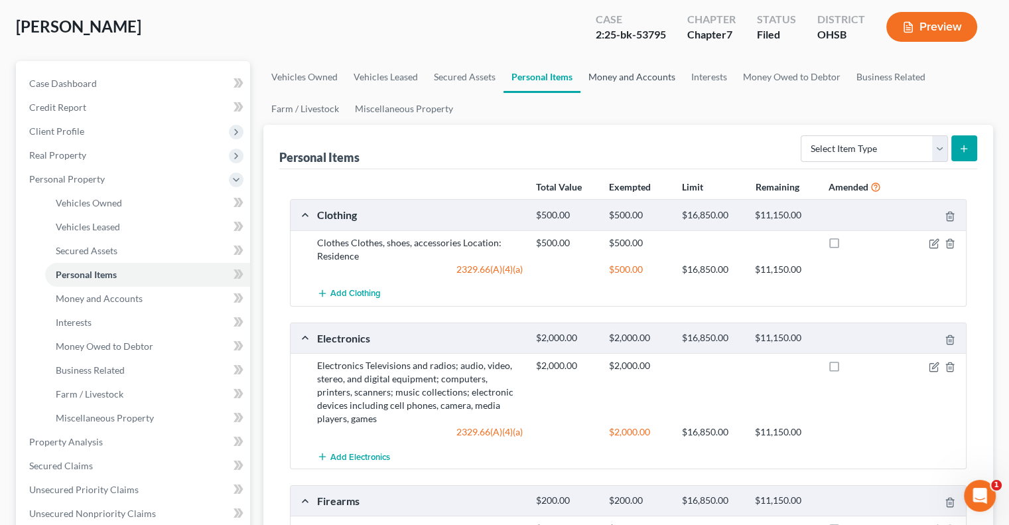
click at [633, 78] on link "Money and Accounts" at bounding box center [632, 77] width 103 height 32
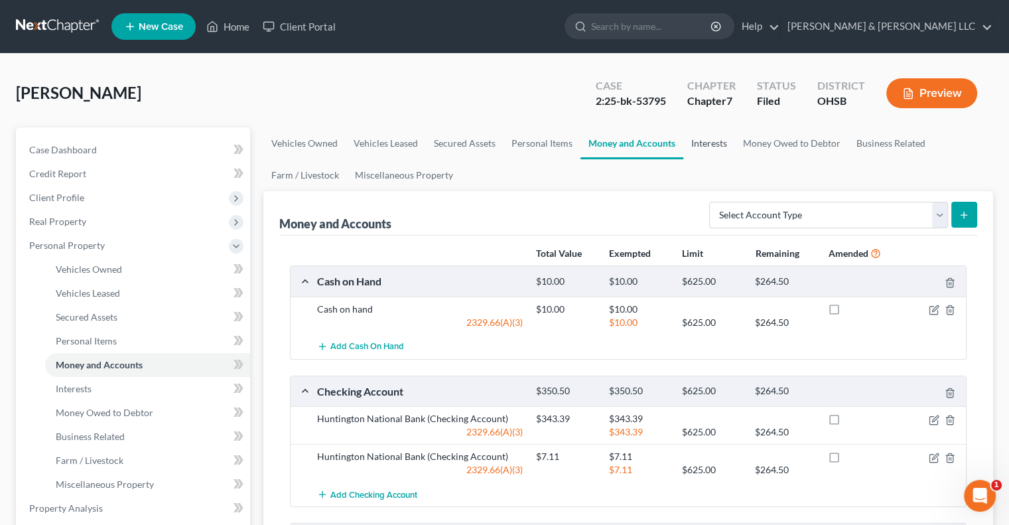
click at [709, 132] on link "Interests" at bounding box center [709, 143] width 52 height 32
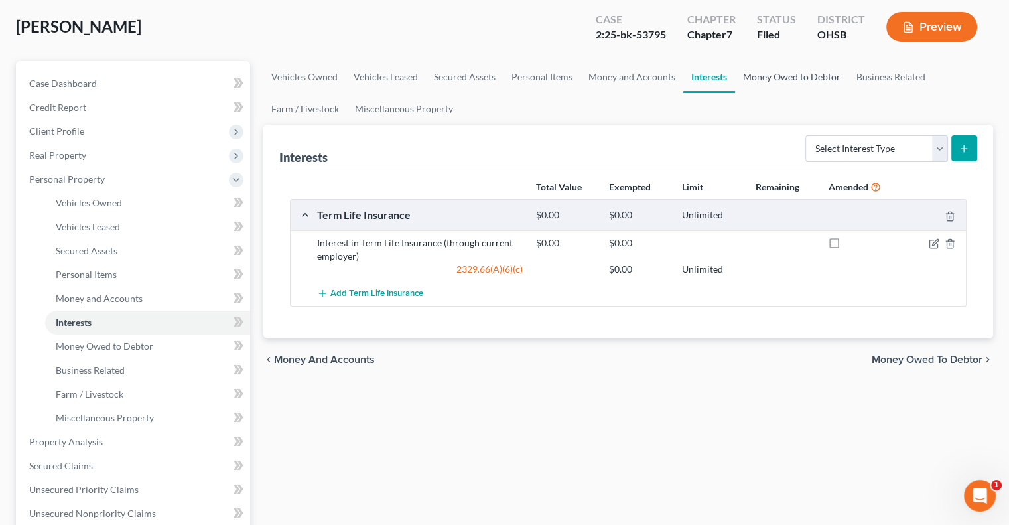
click at [780, 74] on link "Money Owed to Debtor" at bounding box center [791, 77] width 113 height 32
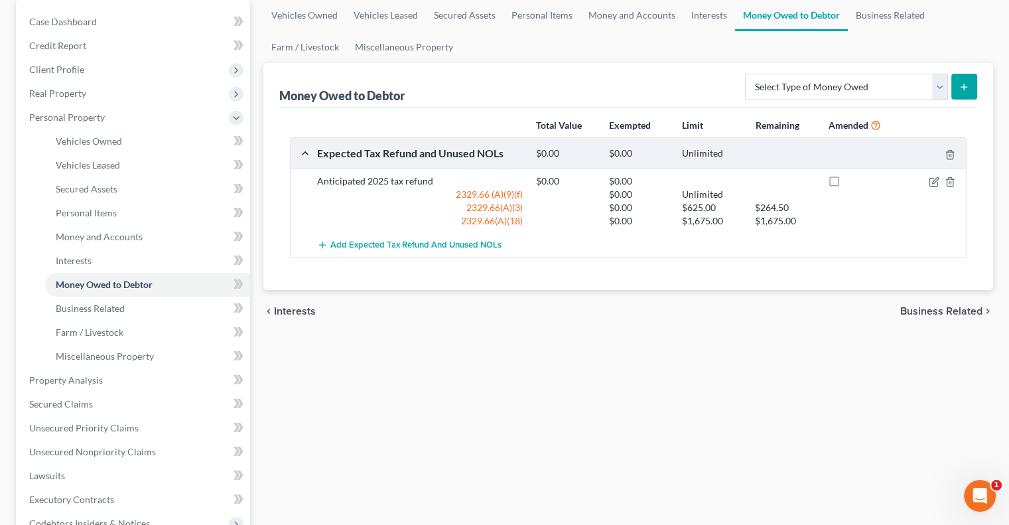
scroll to position [133, 0]
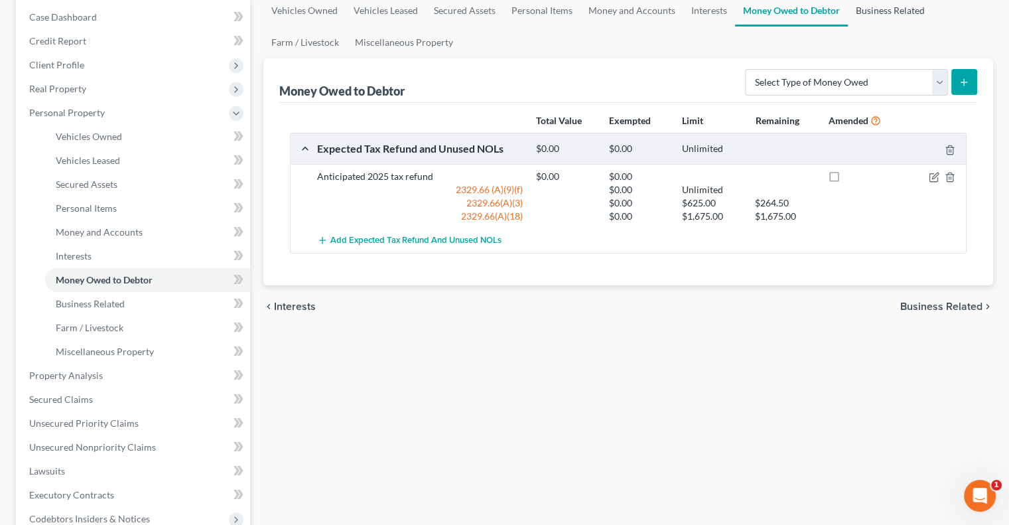
click at [865, 13] on link "Business Related" at bounding box center [890, 11] width 85 height 32
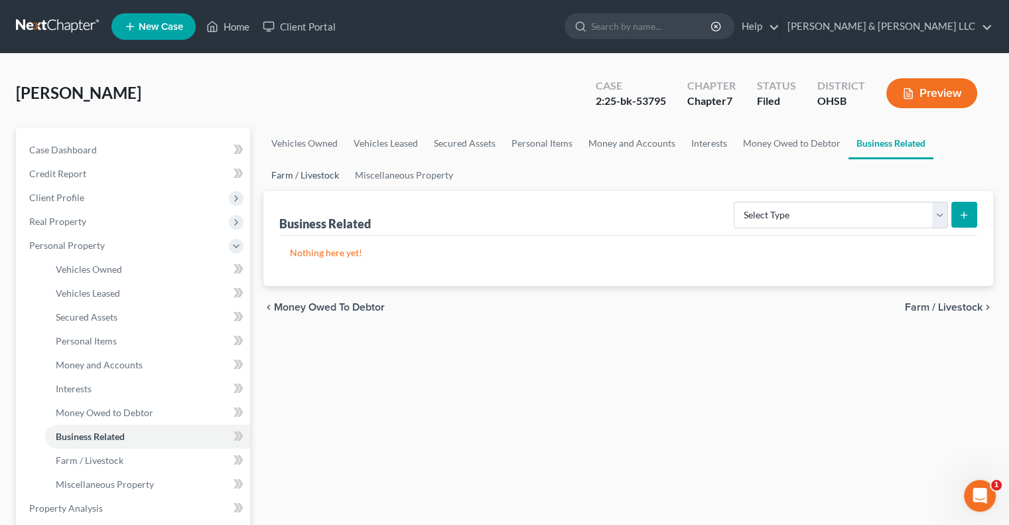
click at [324, 177] on link "Farm / Livestock" at bounding box center [305, 175] width 84 height 32
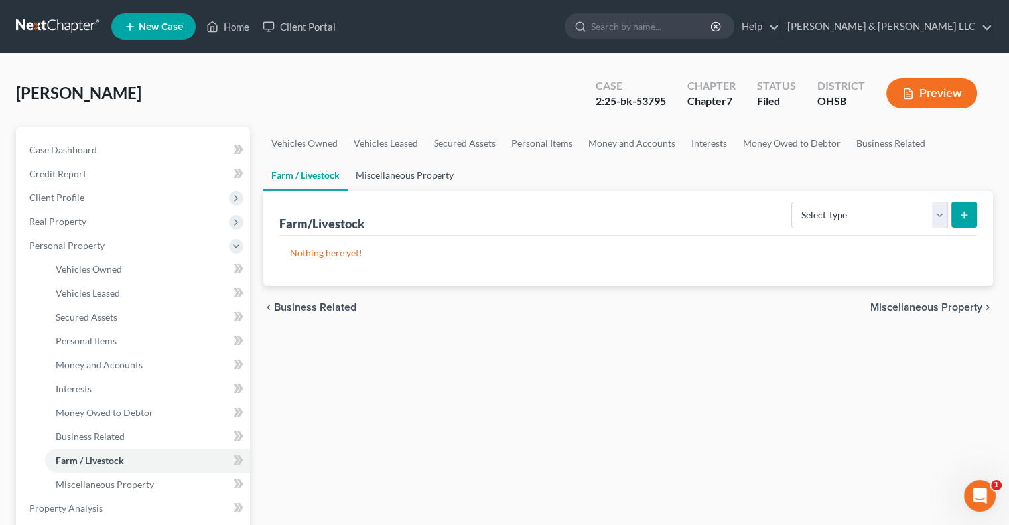
click at [385, 177] on link "Miscellaneous Property" at bounding box center [405, 175] width 114 height 32
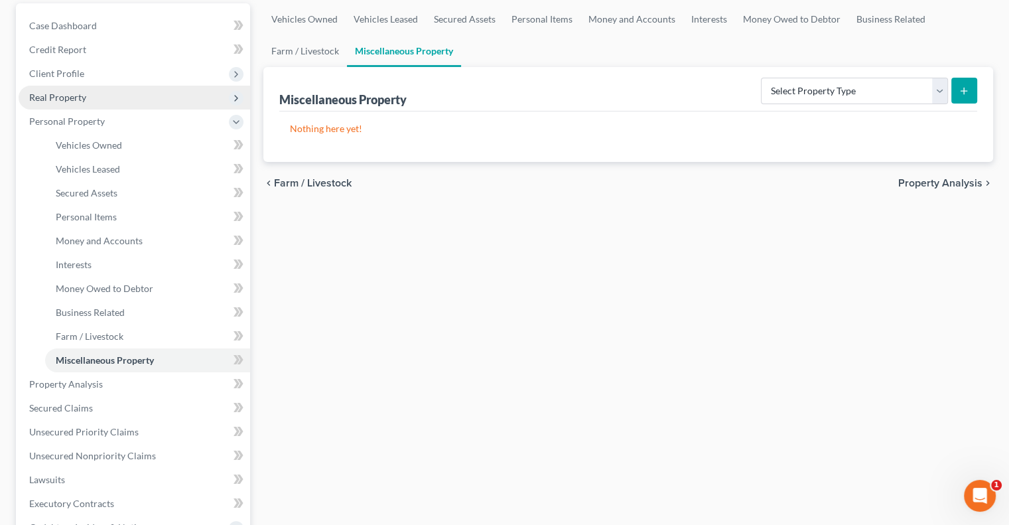
scroll to position [133, 0]
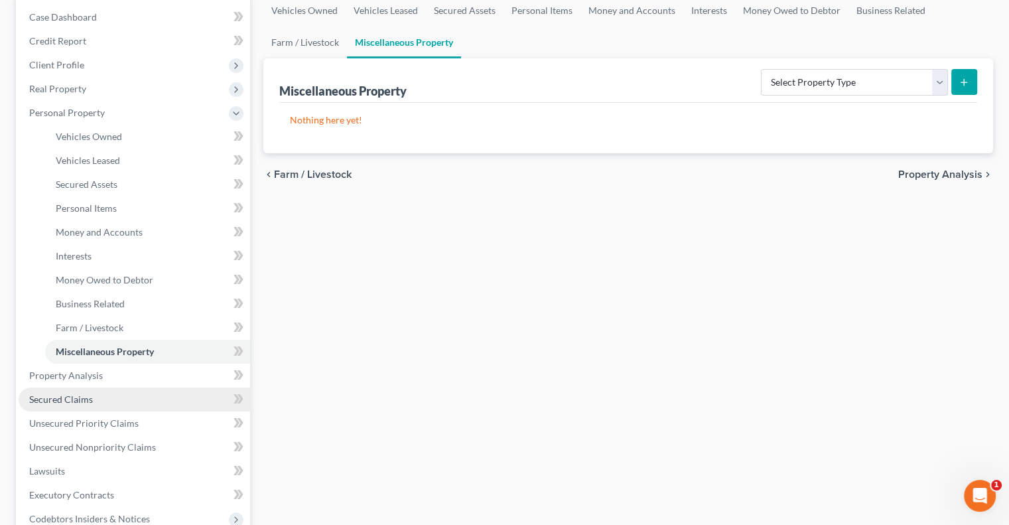
click at [70, 401] on span "Secured Claims" at bounding box center [61, 398] width 64 height 11
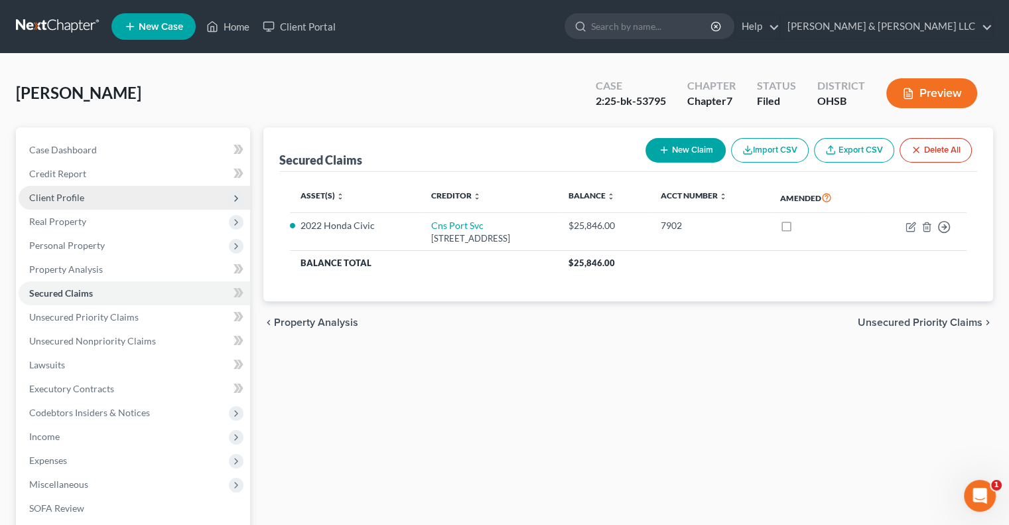
click at [80, 194] on span "Client Profile" at bounding box center [56, 197] width 55 height 11
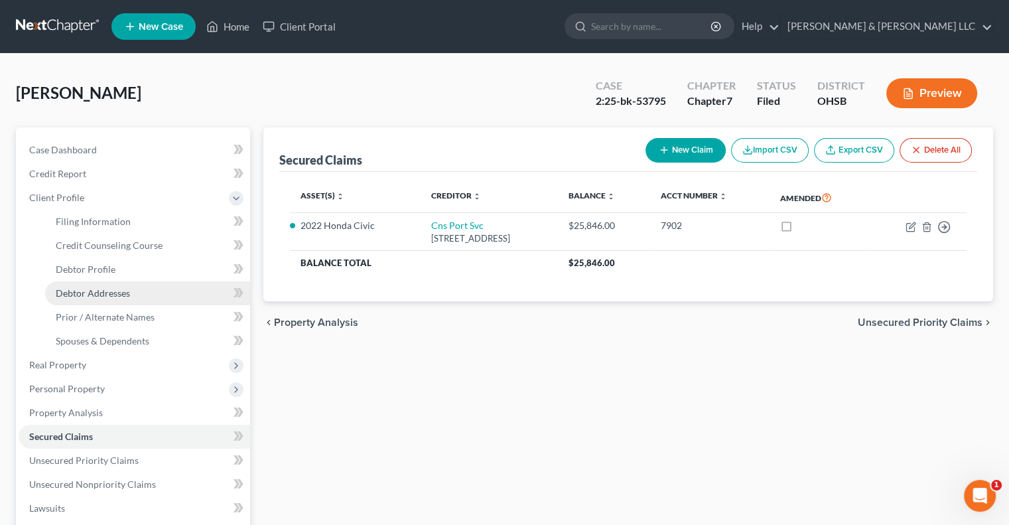
click at [111, 303] on link "Debtor Addresses" at bounding box center [147, 293] width 205 height 24
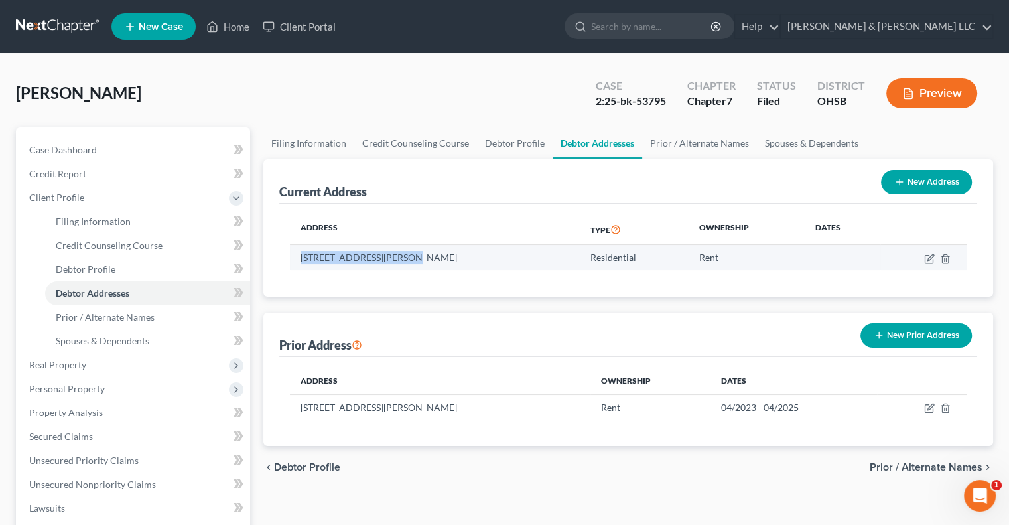
drag, startPoint x: 301, startPoint y: 255, endPoint x: 401, endPoint y: 249, distance: 101.1
click at [401, 249] on td "5440 Tretorn Dr Apt 202, Hilliard, OH 43026" at bounding box center [435, 257] width 290 height 25
copy td "5440 Tretorn Dr Apt 202"
drag, startPoint x: 408, startPoint y: 254, endPoint x: 485, endPoint y: 265, distance: 77.7
click at [485, 265] on td "5440 Tretorn Dr Apt 202, Hilliard, OH 43026" at bounding box center [435, 257] width 290 height 25
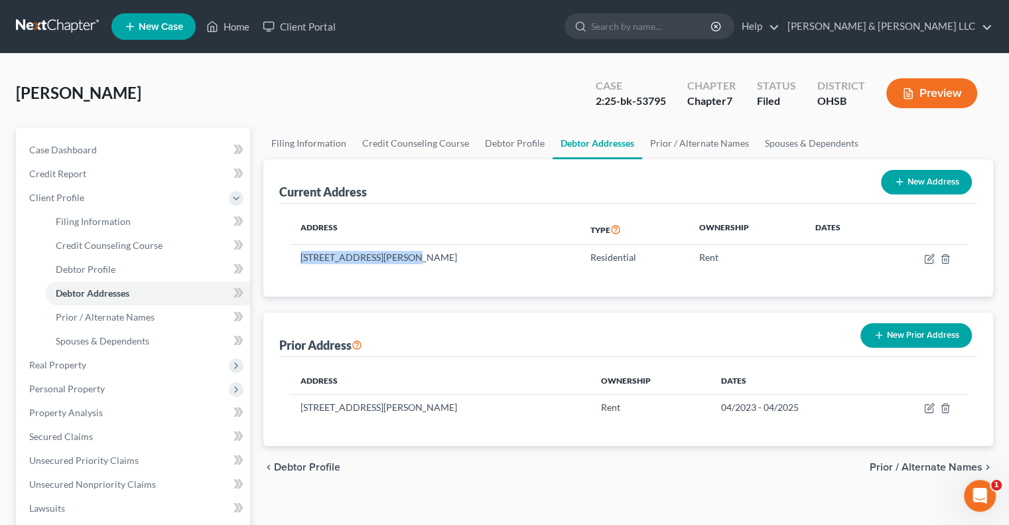
copy td "Hilliard, OH 43026"
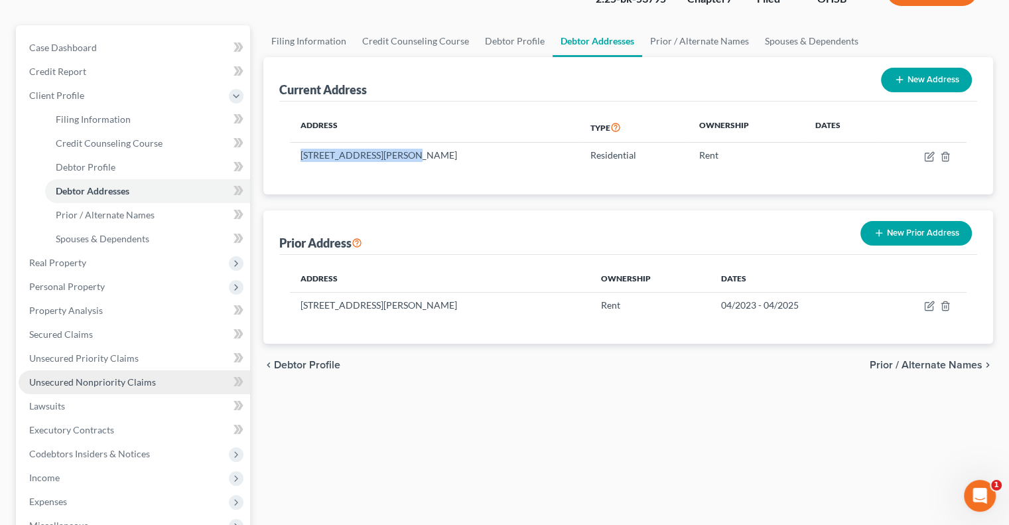
scroll to position [133, 0]
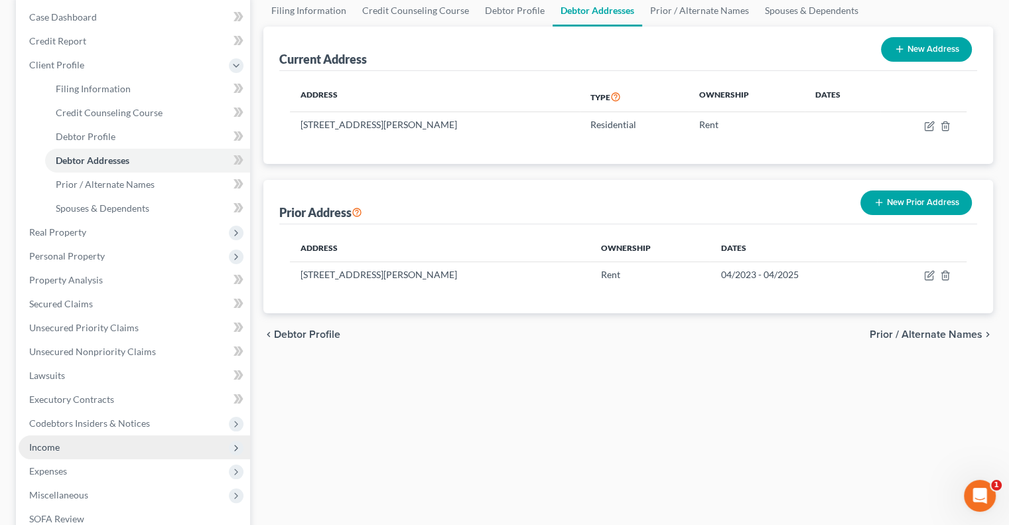
click at [68, 445] on span "Income" at bounding box center [135, 447] width 232 height 24
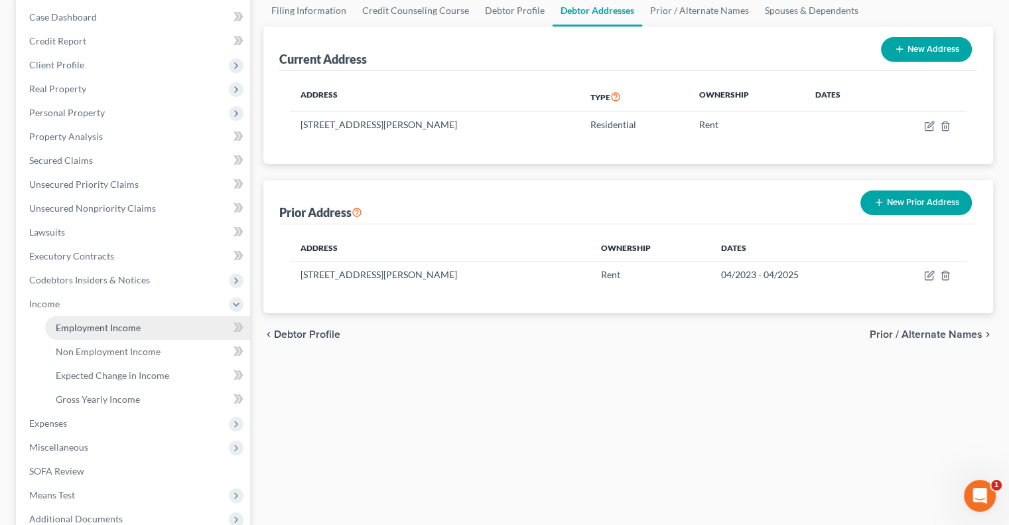
click at [98, 328] on span "Employment Income" at bounding box center [98, 327] width 85 height 11
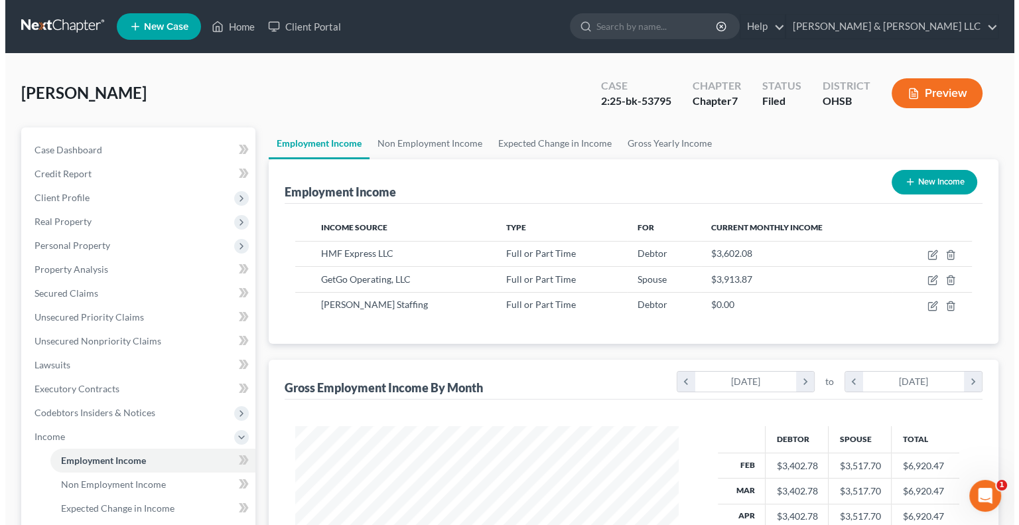
scroll to position [236, 409]
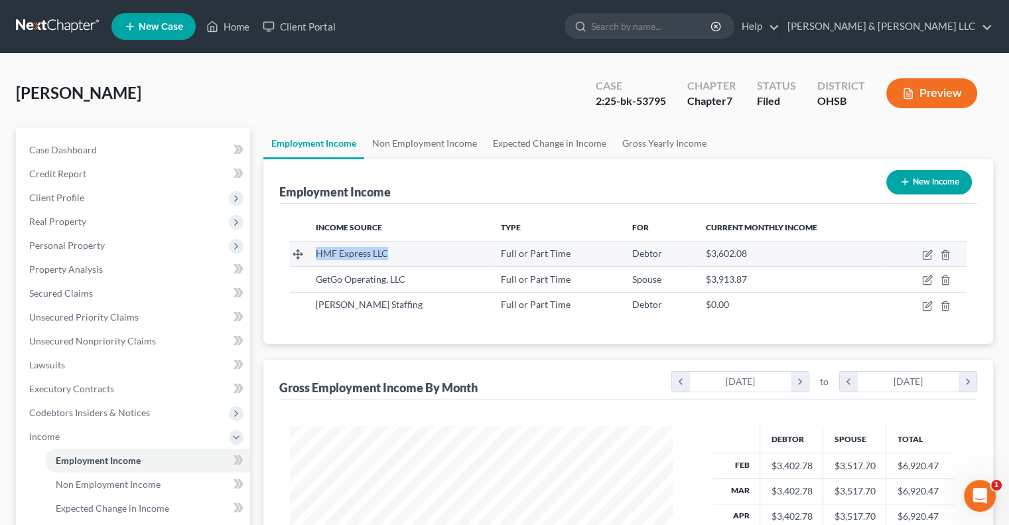
drag, startPoint x: 411, startPoint y: 253, endPoint x: 305, endPoint y: 249, distance: 106.3
click at [305, 249] on tr "HMF Express LLC Full or Part Time Debtor $3,602.08" at bounding box center [628, 253] width 677 height 25
copy span "HMF Express LLC"
click at [924, 255] on icon "button" at bounding box center [927, 254] width 11 height 11
select select "0"
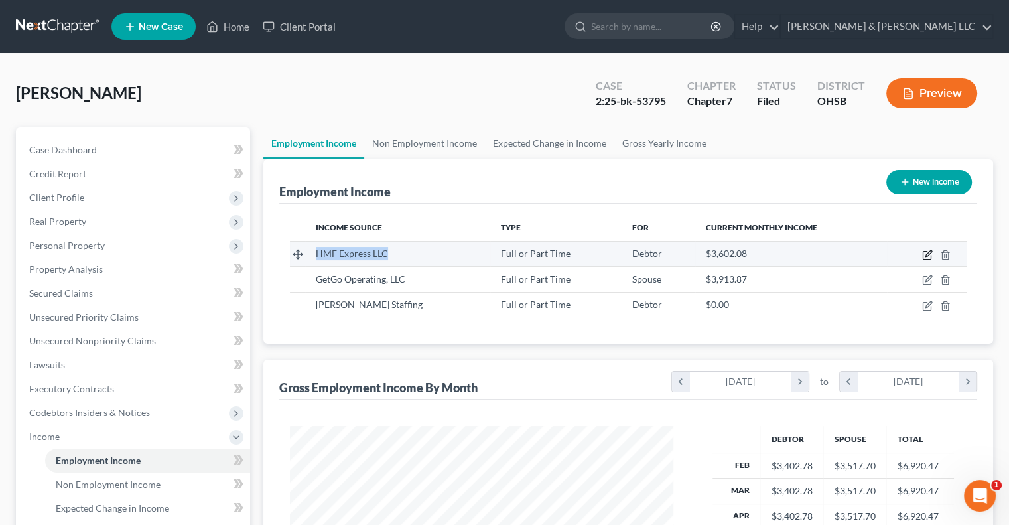
select select "28"
select select "3"
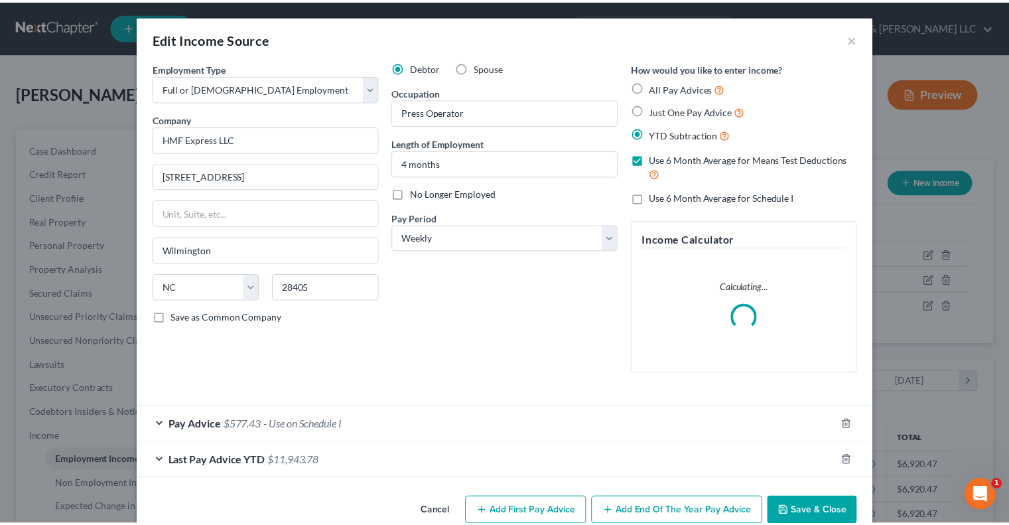
scroll to position [236, 414]
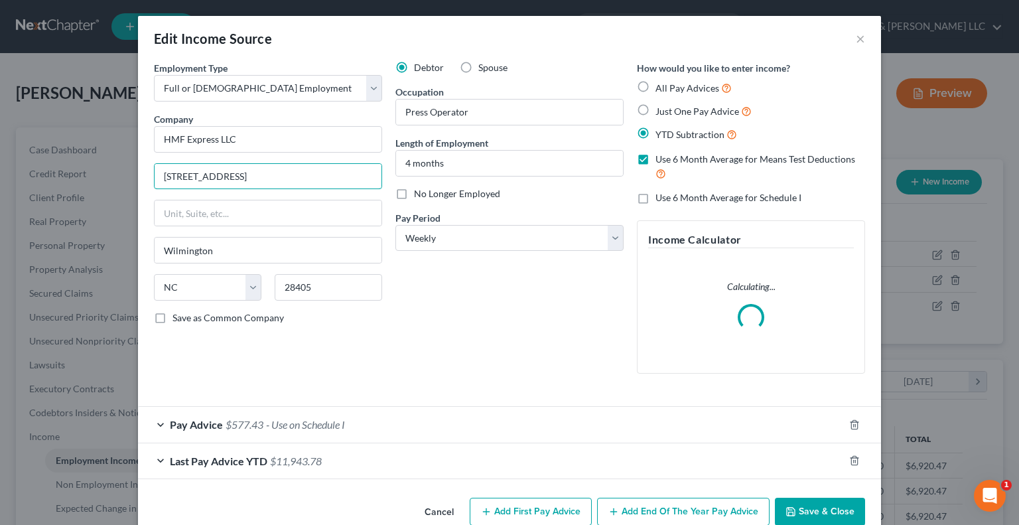
drag, startPoint x: 311, startPoint y: 182, endPoint x: 129, endPoint y: 181, distance: 181.8
click at [129, 181] on div "Edit Income Source × Employment Type * Select Full or Part Time Employment Self…" at bounding box center [509, 262] width 1019 height 525
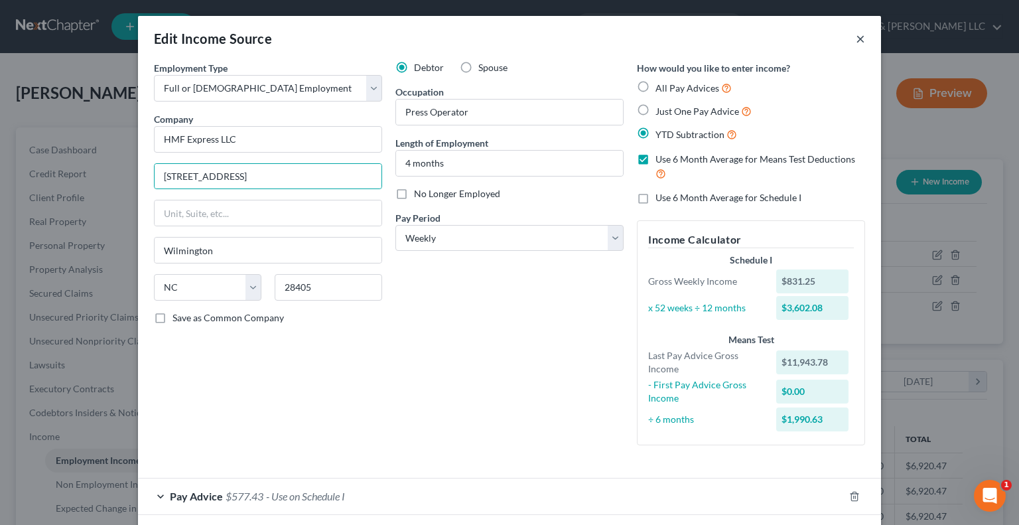
drag, startPoint x: 856, startPoint y: 38, endPoint x: 835, endPoint y: 40, distance: 20.7
click at [856, 38] on button "×" at bounding box center [860, 39] width 9 height 16
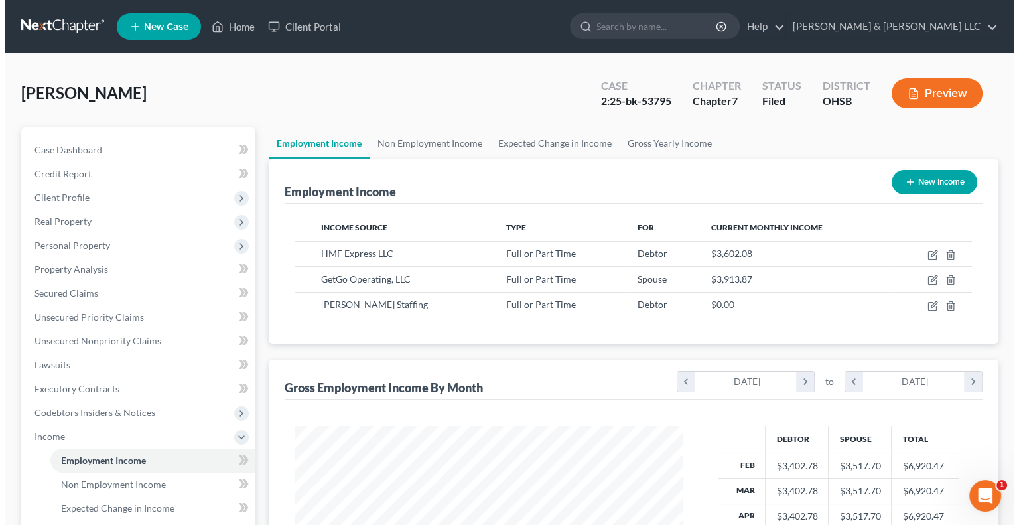
scroll to position [663289, 663115]
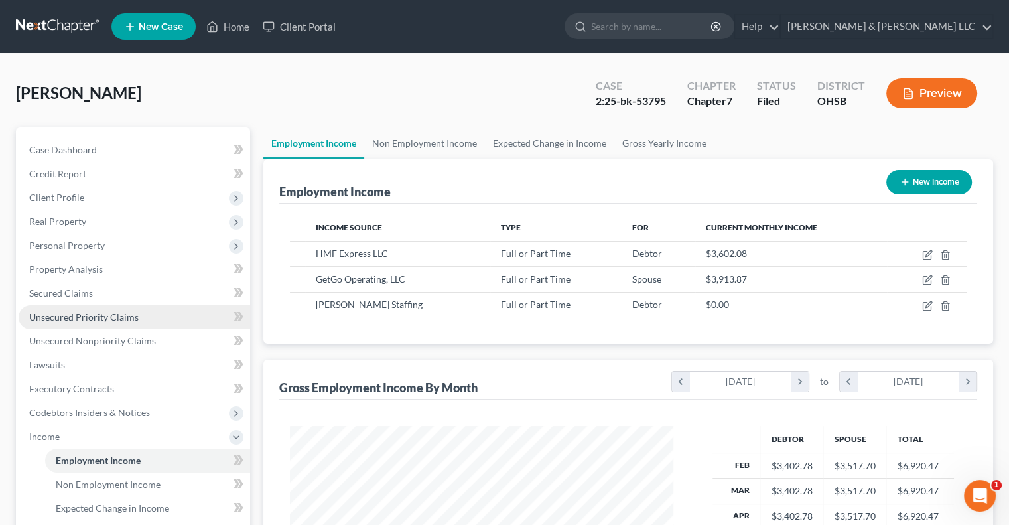
click at [55, 317] on span "Unsecured Priority Claims" at bounding box center [83, 316] width 109 height 11
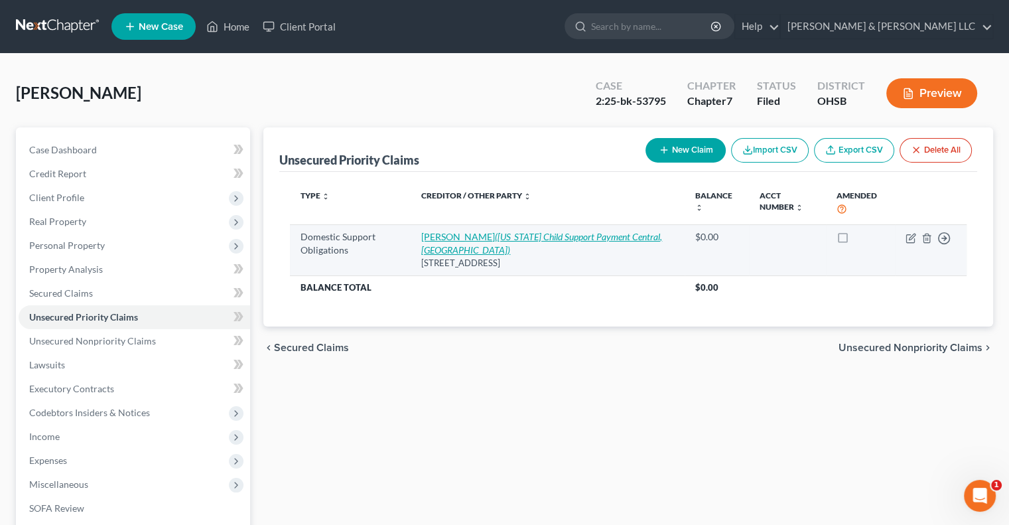
drag, startPoint x: 419, startPoint y: 235, endPoint x: 508, endPoint y: 235, distance: 88.9
click at [508, 235] on td "Jasmine Lichtenberg (Ohio Child Support Payment Central, Cuyahoga County CSEA) …" at bounding box center [547, 249] width 273 height 51
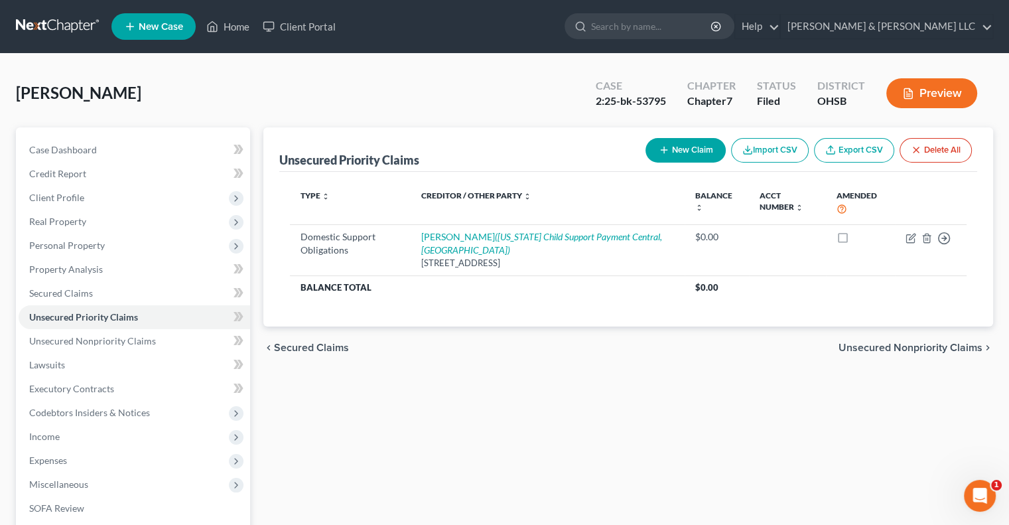
copy link "Jasmine Lichtenberg"
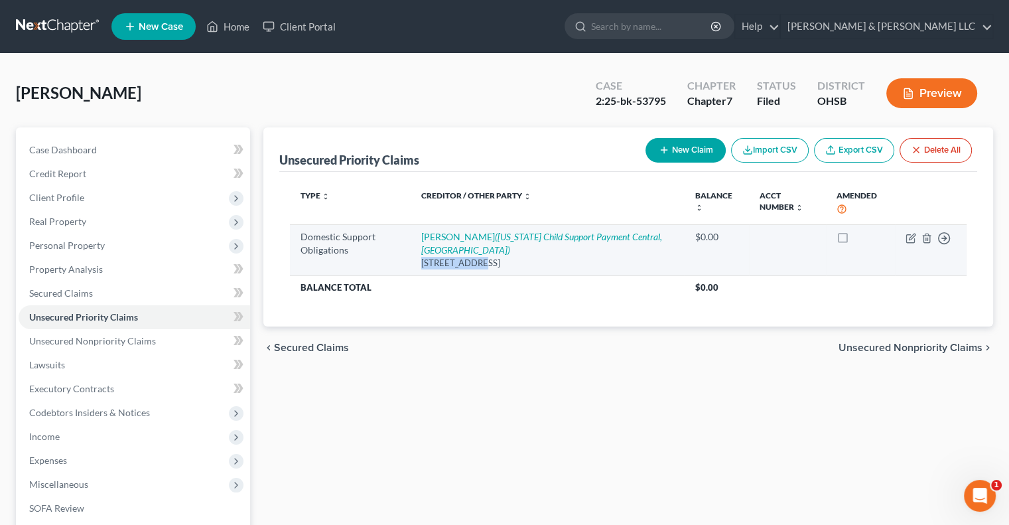
drag, startPoint x: 420, startPoint y: 263, endPoint x: 481, endPoint y: 273, distance: 62.0
click at [481, 273] on td "Jasmine Lichtenberg (Ohio Child Support Payment Central, Cuyahoga County CSEA) …" at bounding box center [547, 249] width 273 height 51
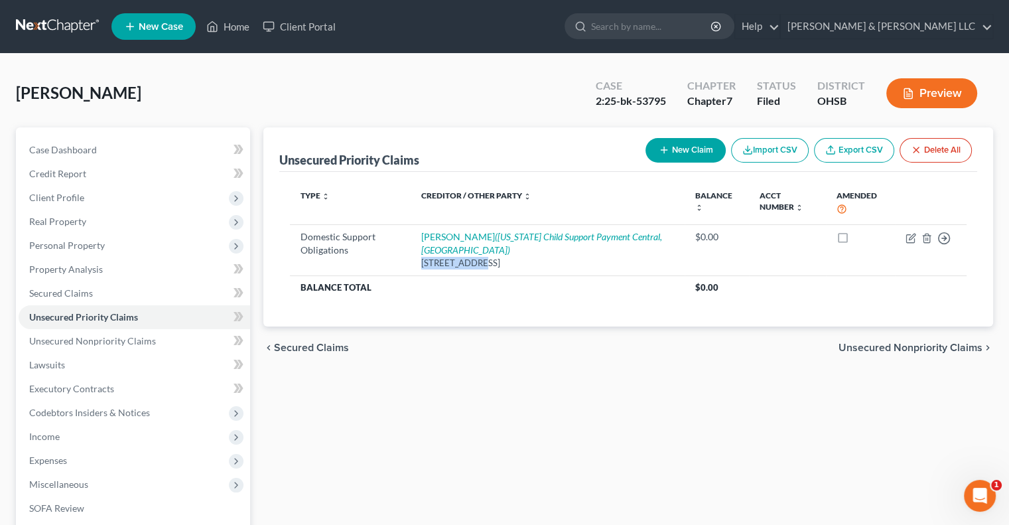
copy div "6201 Lawn Ave"
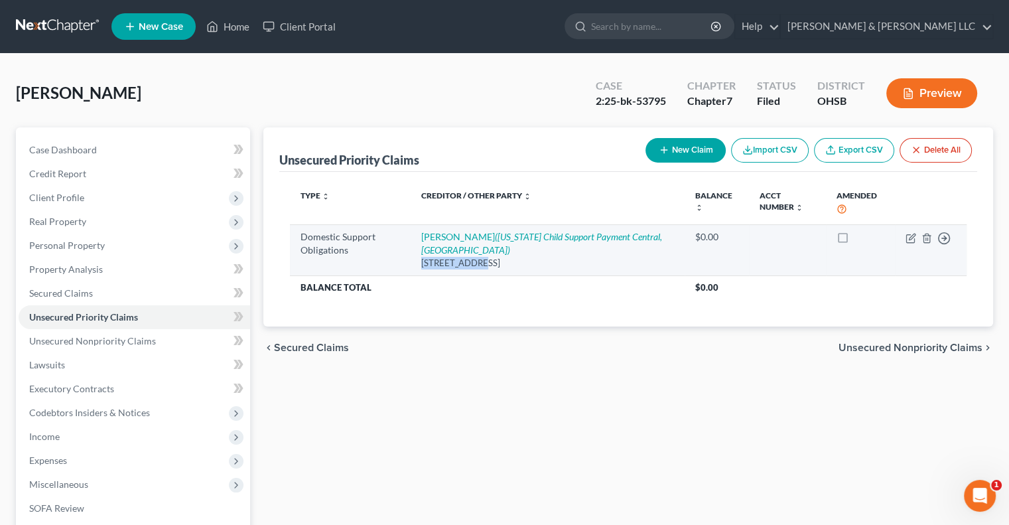
drag, startPoint x: 484, startPoint y: 260, endPoint x: 565, endPoint y: 272, distance: 81.8
click at [565, 272] on td "Jasmine Lichtenberg (Ohio Child Support Payment Central, Cuyahoga County CSEA) …" at bounding box center [547, 249] width 273 height 51
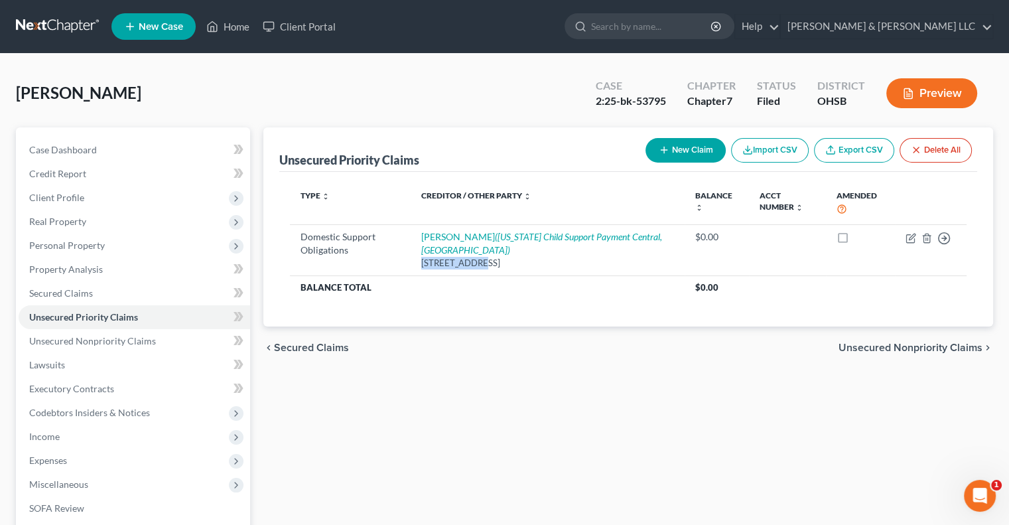
copy div "Cleveland, OH 44102"
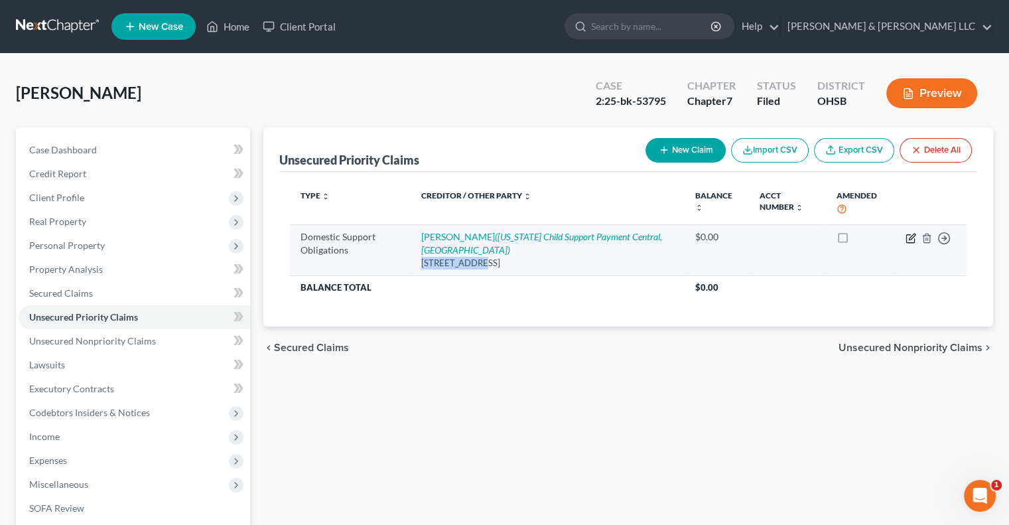
click at [909, 236] on icon "button" at bounding box center [911, 238] width 11 height 11
select select "36"
select select "0"
select select "36"
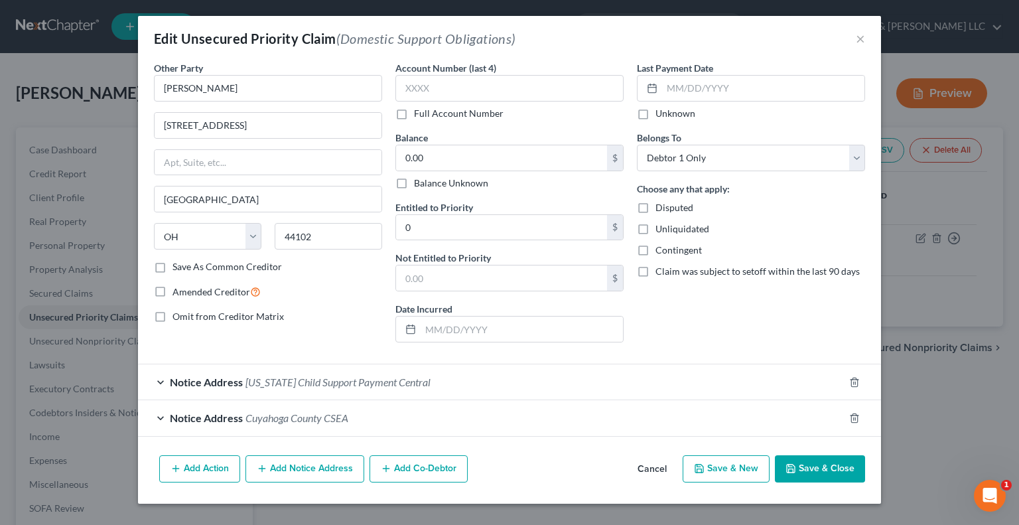
click at [160, 416] on div "Notice Address Cuyahoga County CSEA" at bounding box center [491, 417] width 706 height 35
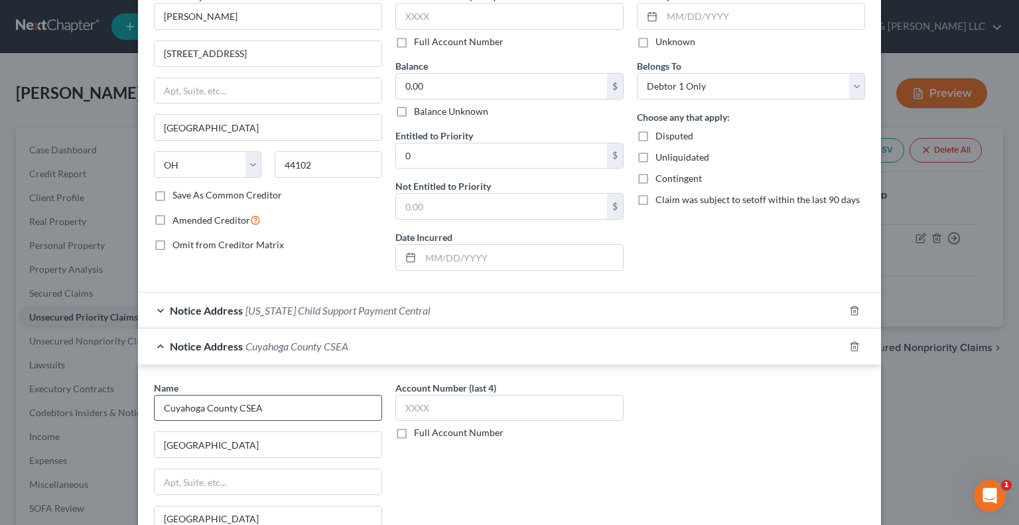
scroll to position [241, 0]
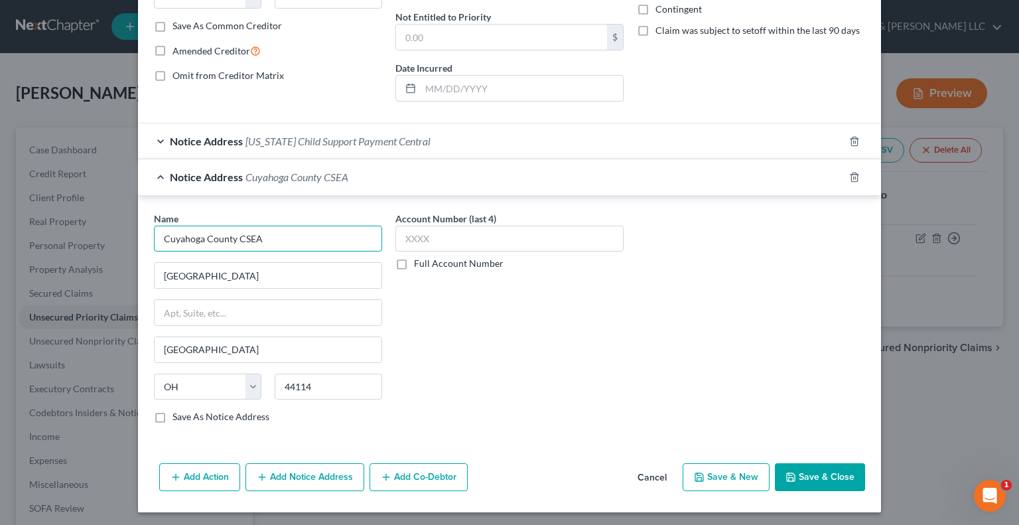
drag, startPoint x: 279, startPoint y: 244, endPoint x: 140, endPoint y: 244, distance: 139.3
click at [139, 244] on div "Name * Cuyahoga County CSEA 1640 Superior Ave Cleveland State AL AK AR AZ CA CO…" at bounding box center [509, 320] width 743 height 249
drag, startPoint x: 267, startPoint y: 273, endPoint x: 90, endPoint y: 275, distance: 177.8
click at [90, 275] on div "Edit Unsecured Priority Claim (Domestic Support Obligations) × Other Party * Ja…" at bounding box center [509, 262] width 1019 height 525
click at [197, 138] on span "Notice Address" at bounding box center [206, 141] width 73 height 13
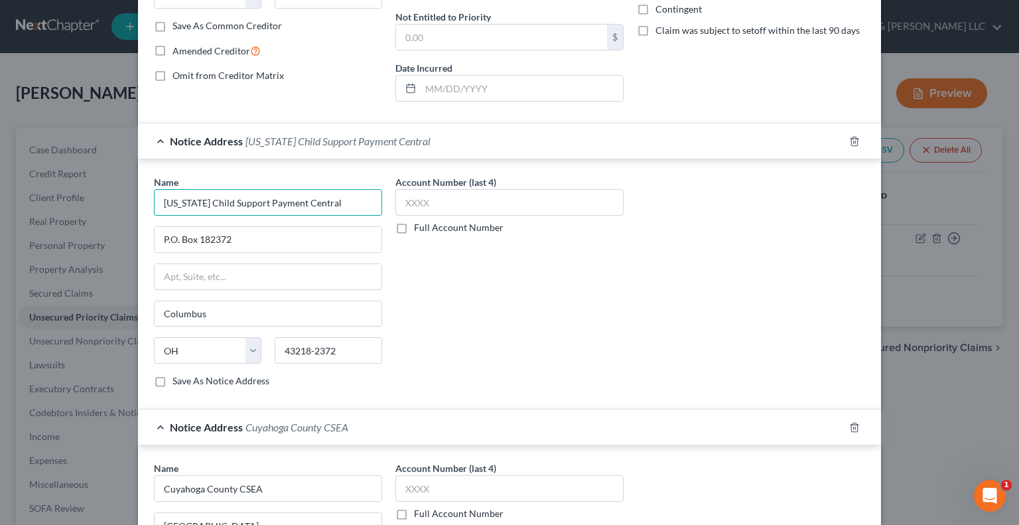
drag, startPoint x: 340, startPoint y: 198, endPoint x: 64, endPoint y: 209, distance: 276.9
click at [64, 209] on div "Edit Unsecured Priority Claim (Domestic Support Obligations) × Other Party * Ja…" at bounding box center [509, 262] width 1019 height 525
drag, startPoint x: 244, startPoint y: 236, endPoint x: 98, endPoint y: 236, distance: 146.6
click at [98, 236] on div "Edit Unsecured Priority Claim (Domestic Support Obligations) × Other Party * Ja…" at bounding box center [509, 262] width 1019 height 525
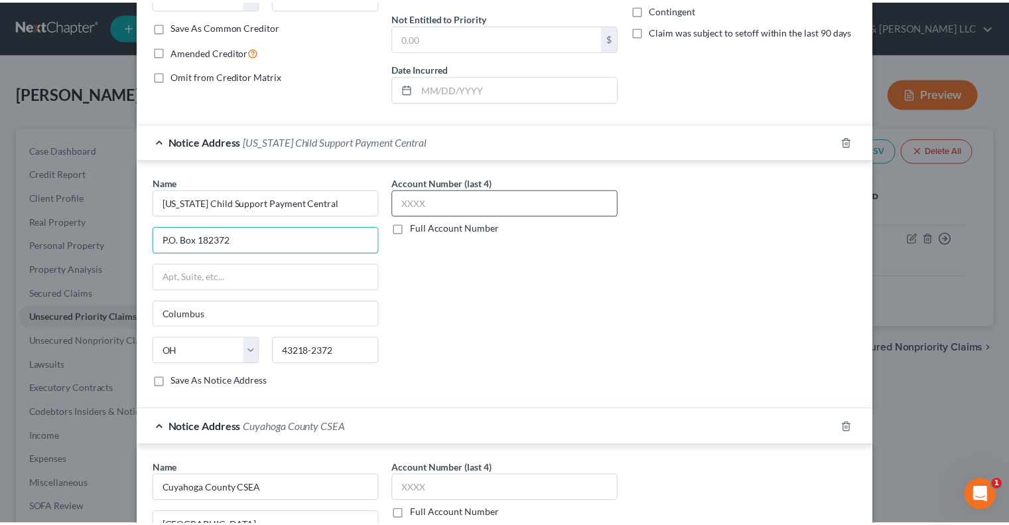
scroll to position [0, 0]
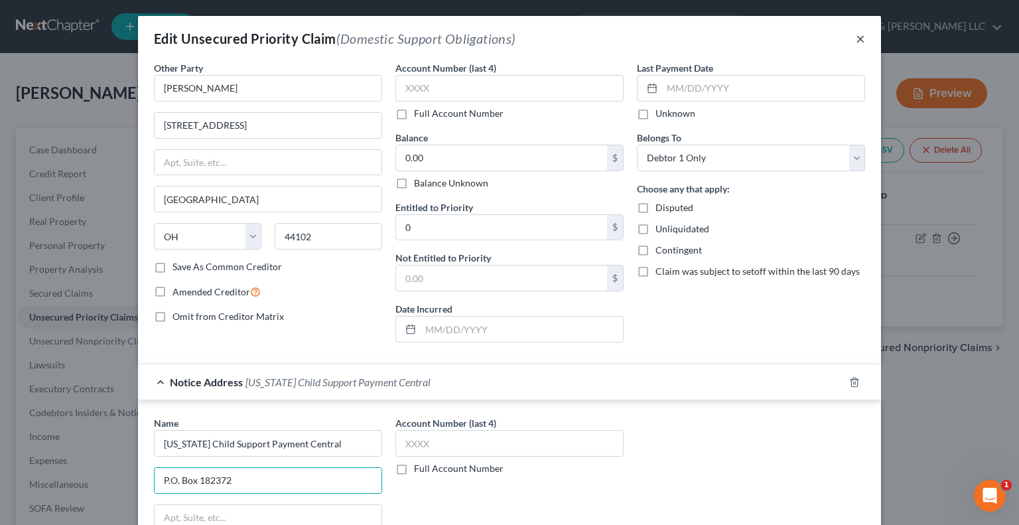
click at [860, 37] on button "×" at bounding box center [860, 39] width 9 height 16
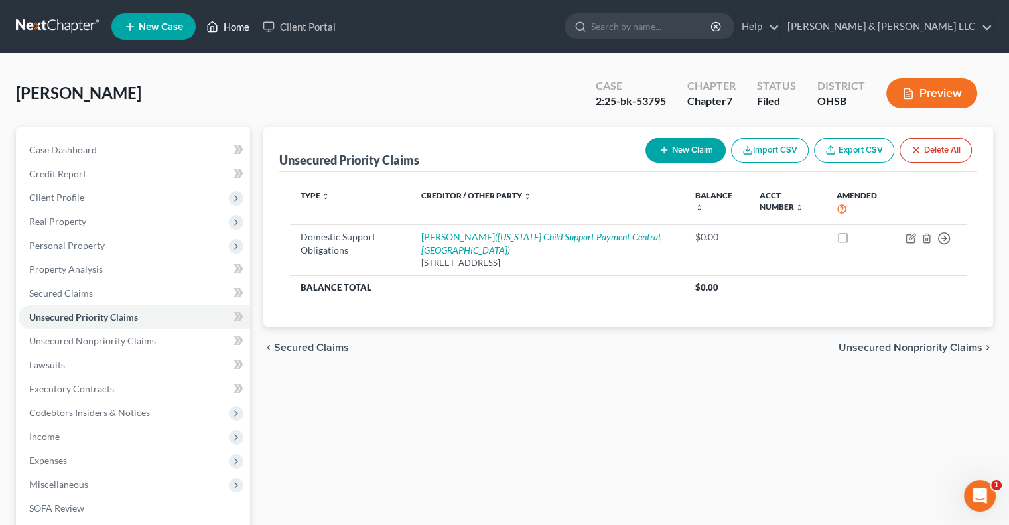
click at [229, 29] on link "Home" at bounding box center [228, 27] width 56 height 24
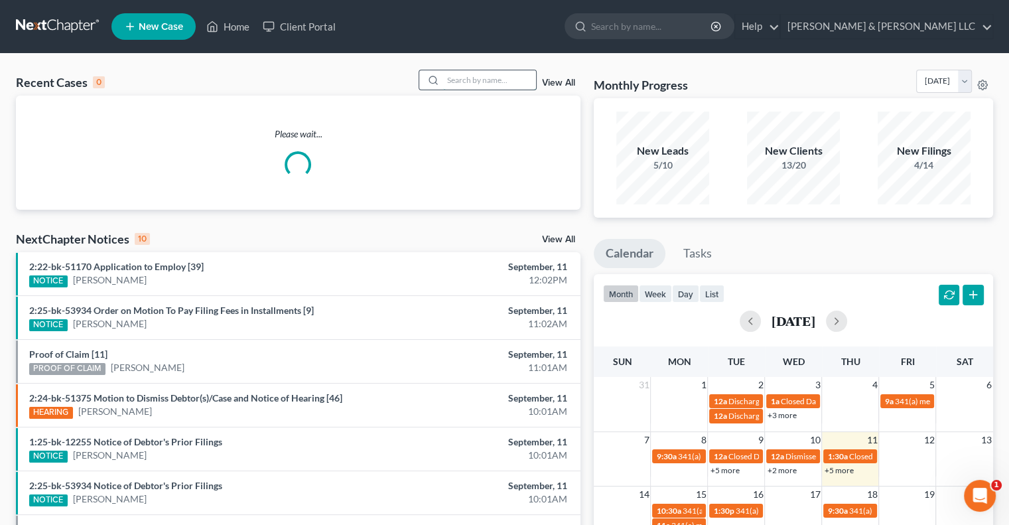
click at [443, 80] on input "search" at bounding box center [489, 79] width 93 height 19
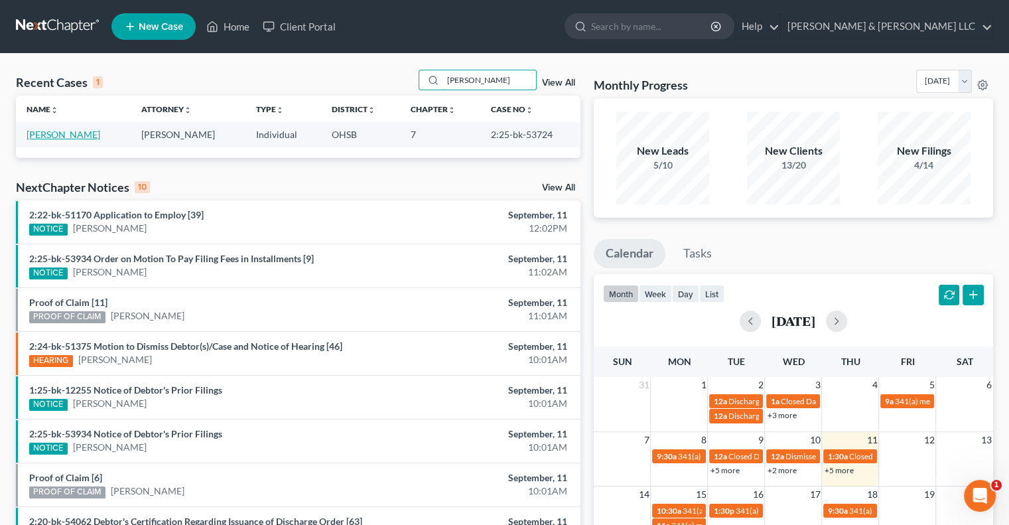
type input "vega"
click at [72, 138] on link "Vega, Jaylene" at bounding box center [64, 134] width 74 height 11
select select "3"
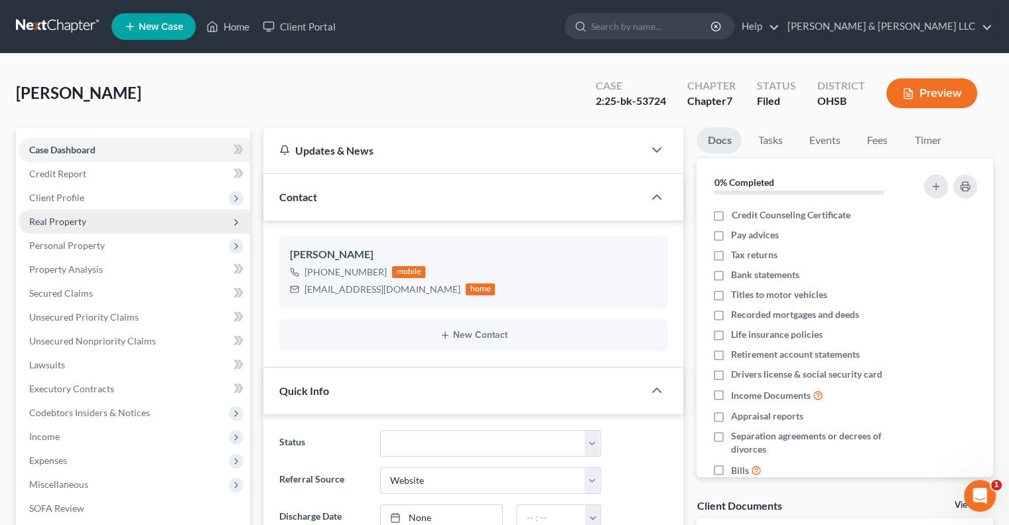
click at [68, 220] on span "Real Property" at bounding box center [57, 221] width 57 height 11
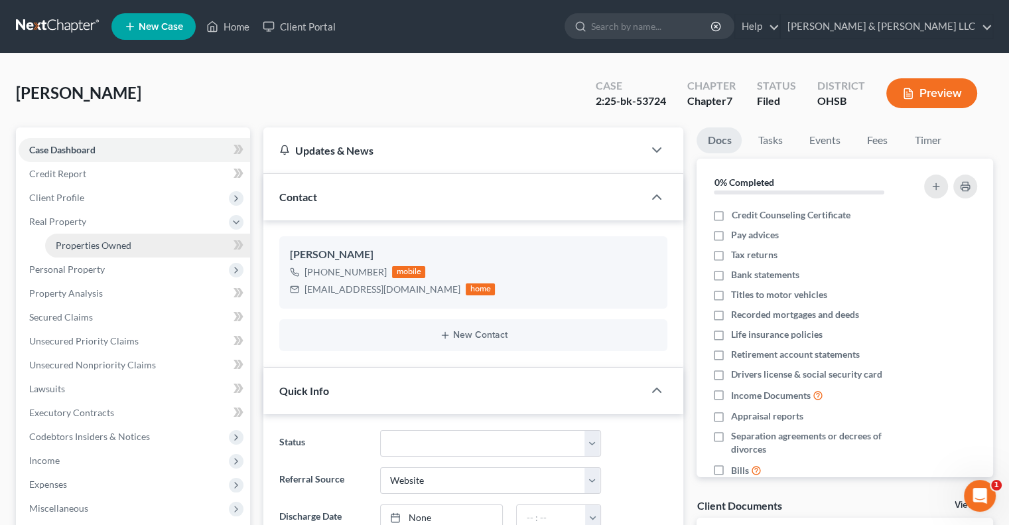
click at [74, 237] on link "Properties Owned" at bounding box center [147, 246] width 205 height 24
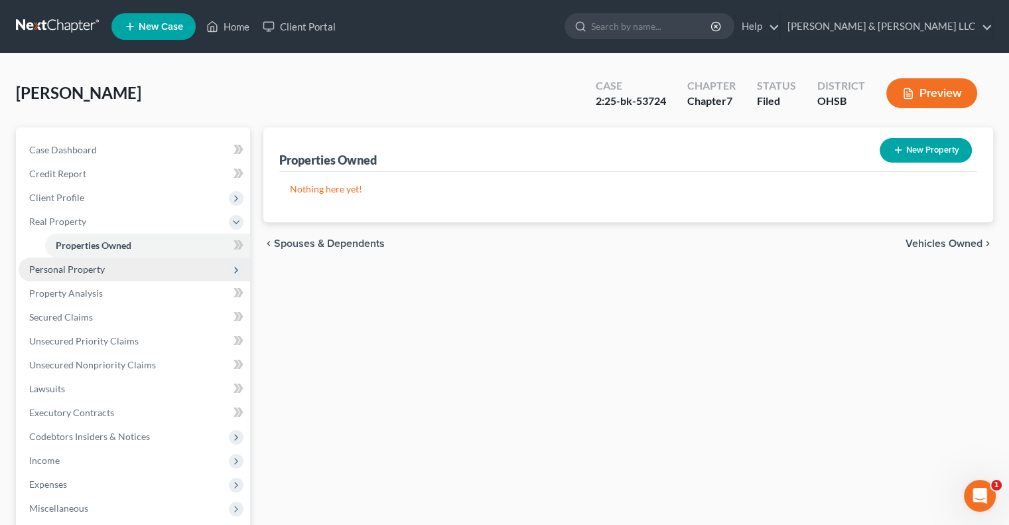
click at [71, 261] on span "Personal Property" at bounding box center [135, 269] width 232 height 24
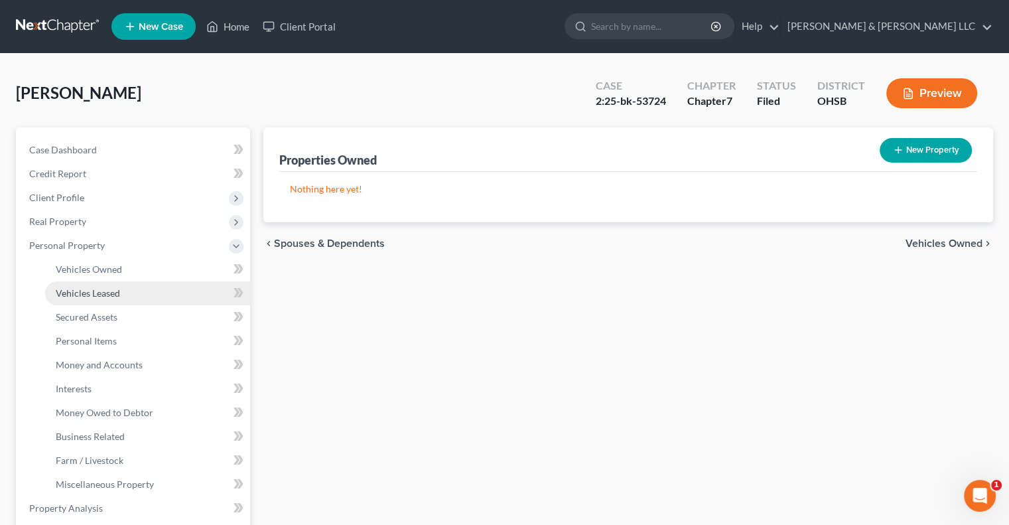
click at [80, 283] on link "Vehicles Leased" at bounding box center [147, 293] width 205 height 24
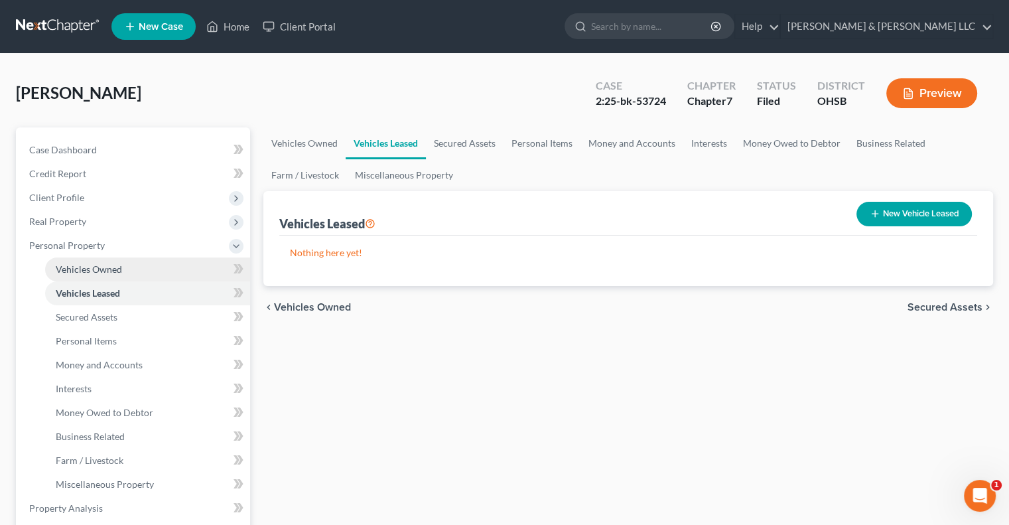
click at [80, 273] on span "Vehicles Owned" at bounding box center [89, 268] width 66 height 11
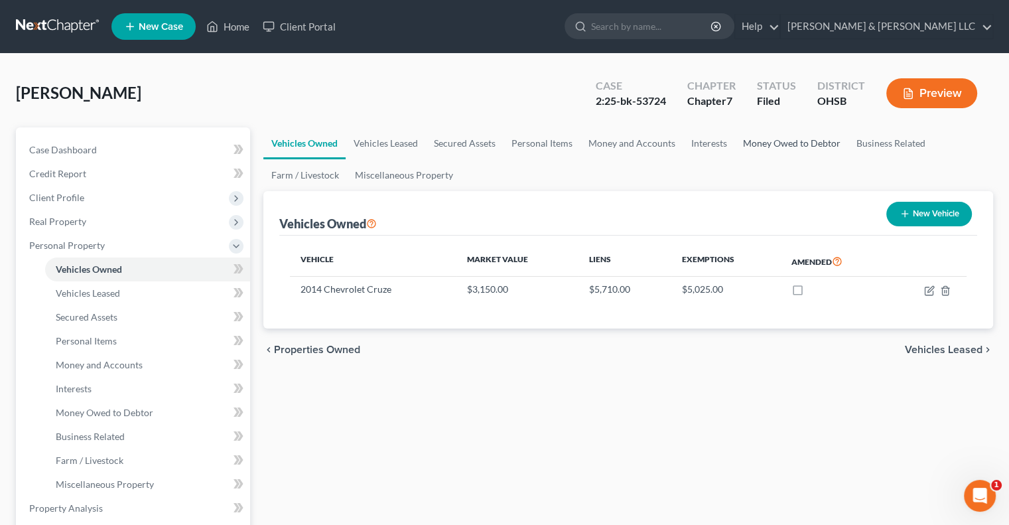
click at [762, 140] on link "Money Owed to Debtor" at bounding box center [791, 143] width 113 height 32
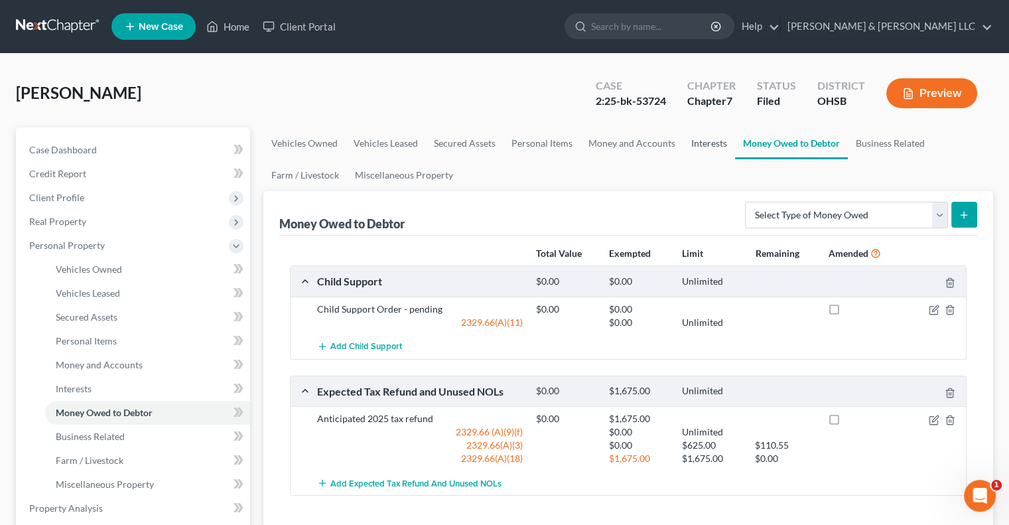
click at [693, 140] on link "Interests" at bounding box center [709, 143] width 52 height 32
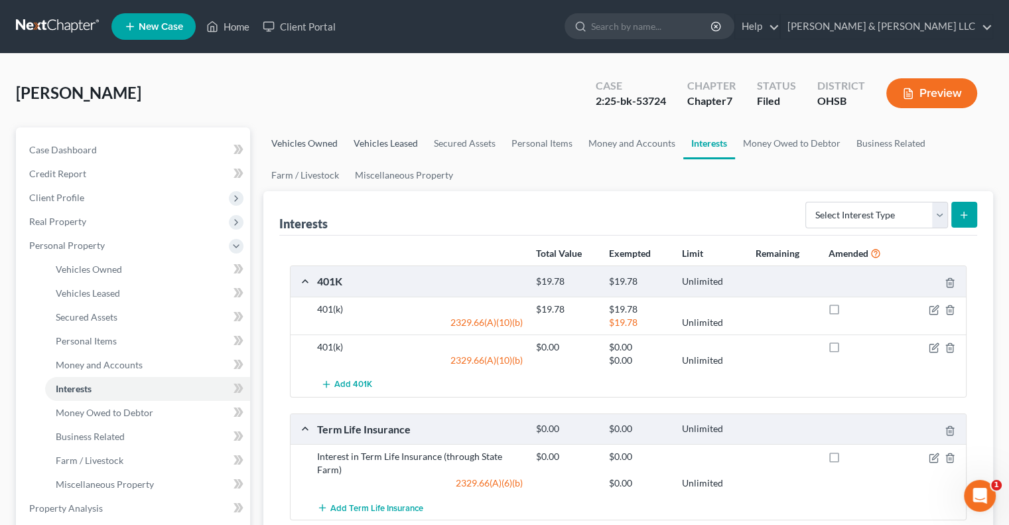
drag, startPoint x: 318, startPoint y: 143, endPoint x: 350, endPoint y: 149, distance: 32.4
click at [318, 143] on link "Vehicles Owned" at bounding box center [304, 143] width 82 height 32
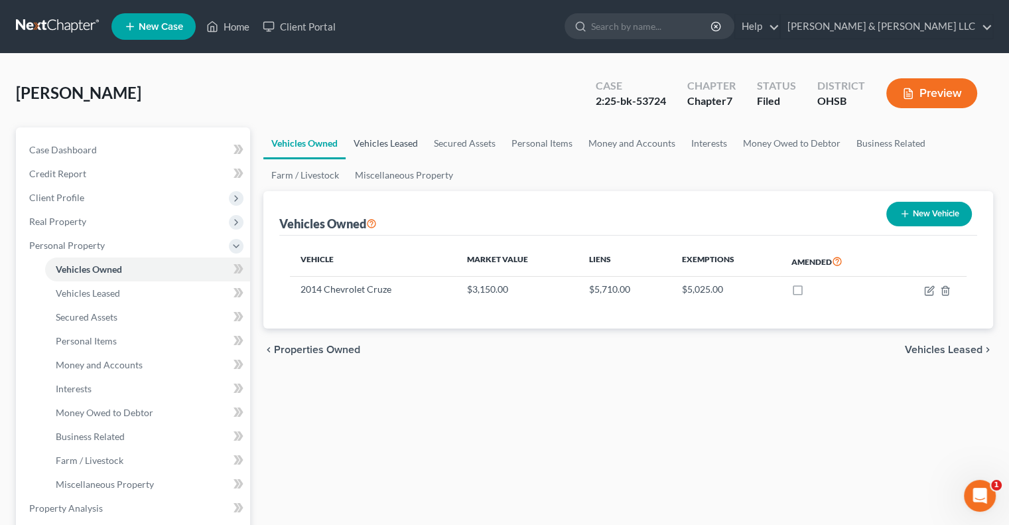
click at [391, 149] on link "Vehicles Leased" at bounding box center [386, 143] width 80 height 32
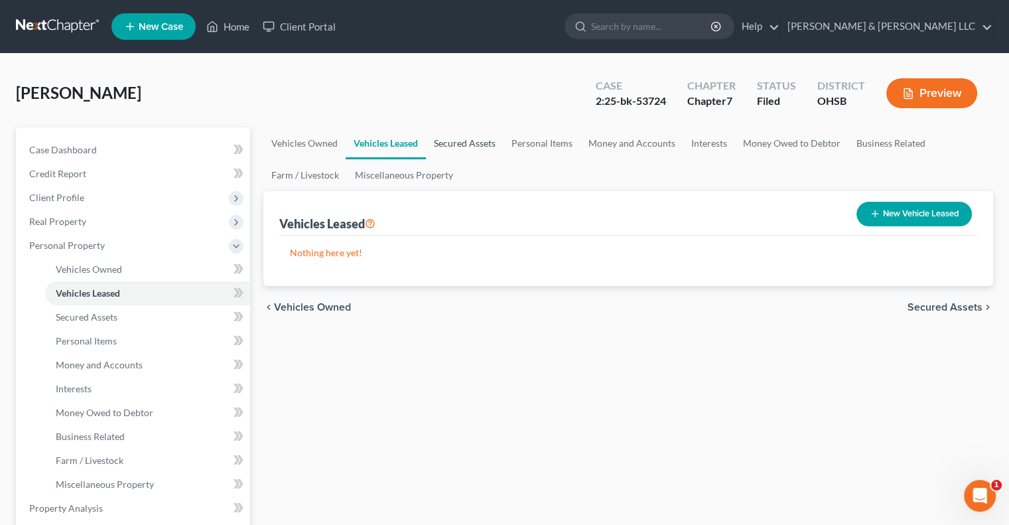
click at [457, 144] on link "Secured Assets" at bounding box center [465, 143] width 78 height 32
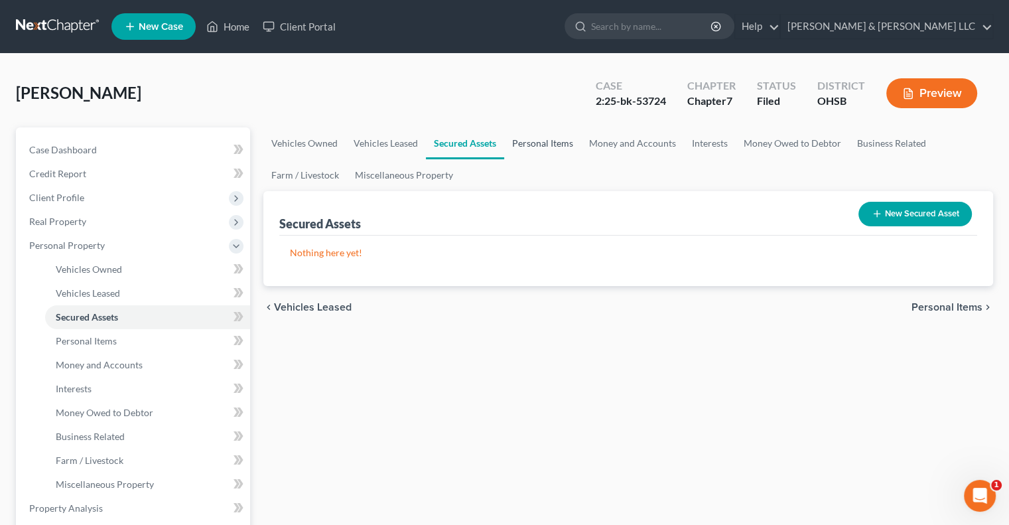
click at [534, 149] on link "Personal Items" at bounding box center [542, 143] width 77 height 32
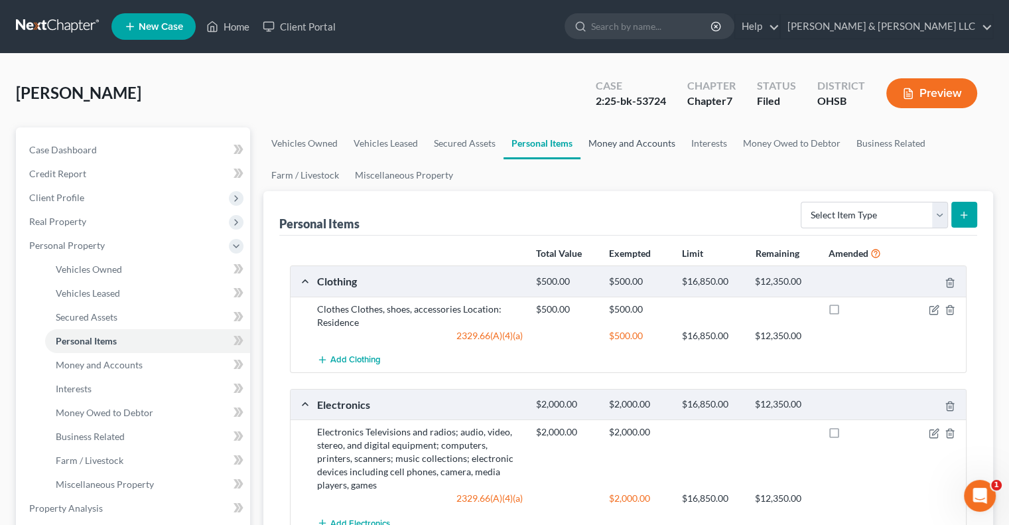
click at [604, 147] on link "Money and Accounts" at bounding box center [632, 143] width 103 height 32
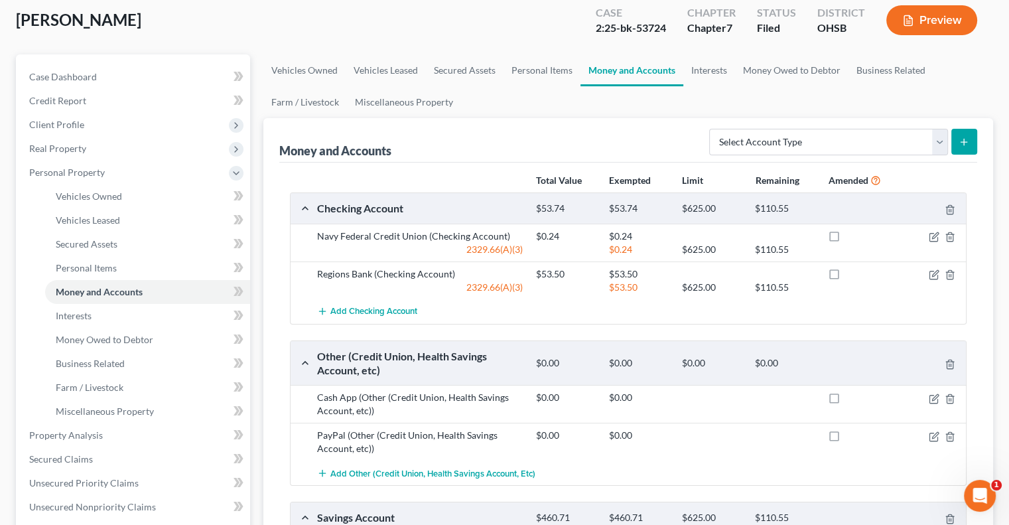
scroll to position [66, 0]
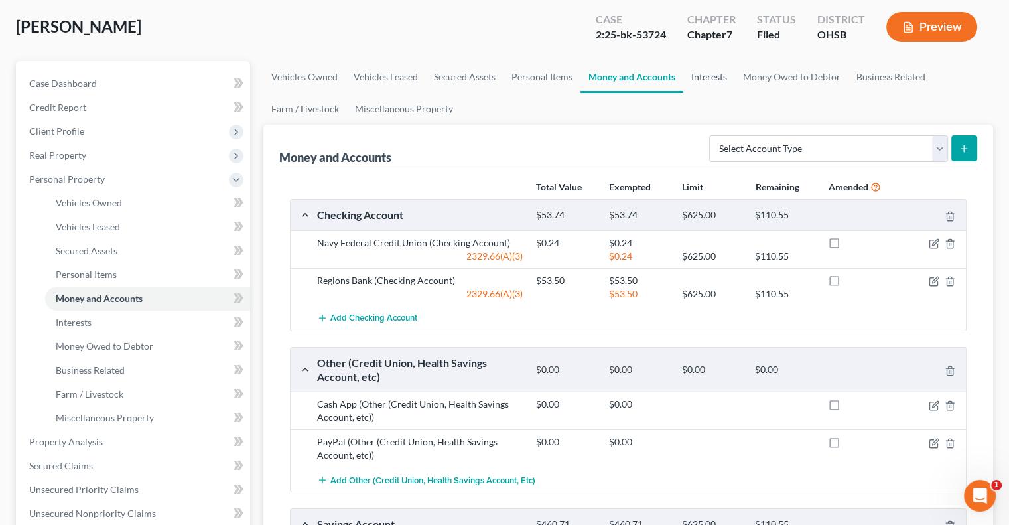
click at [704, 76] on link "Interests" at bounding box center [709, 77] width 52 height 32
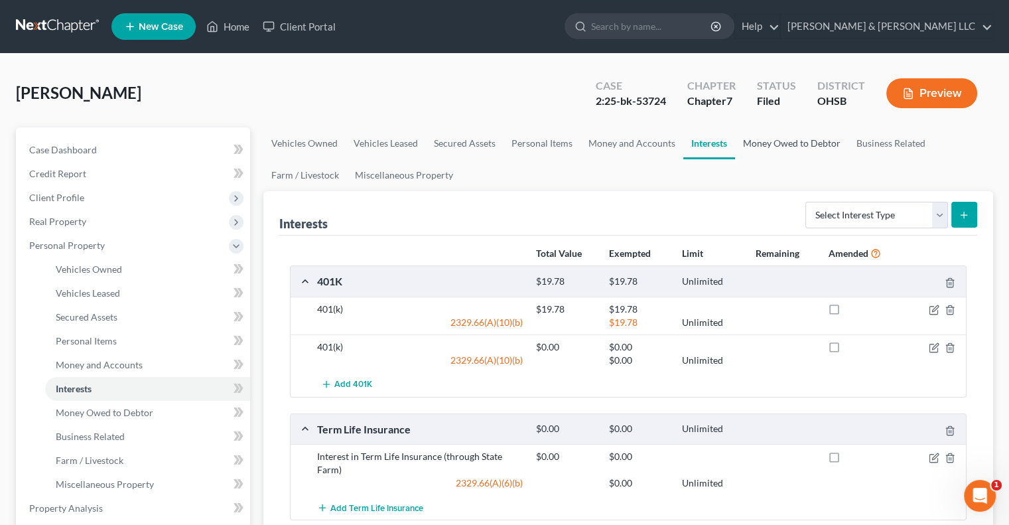
click at [756, 141] on link "Money Owed to Debtor" at bounding box center [791, 143] width 113 height 32
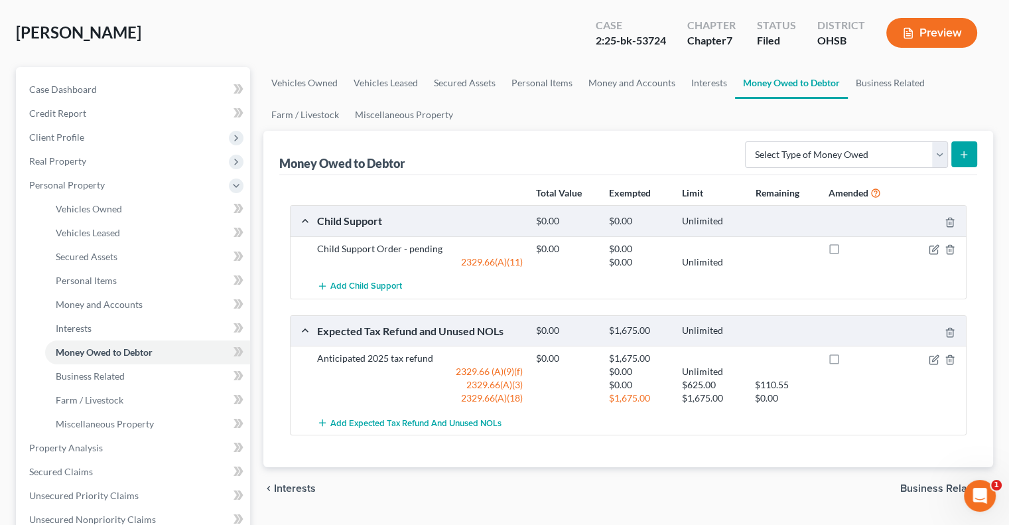
scroll to position [133, 0]
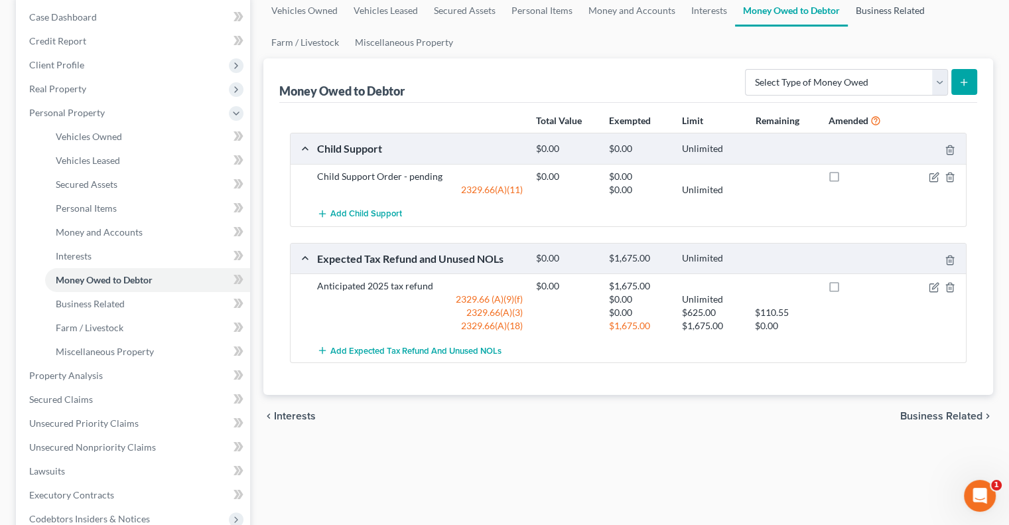
click at [869, 15] on link "Business Related" at bounding box center [890, 11] width 85 height 32
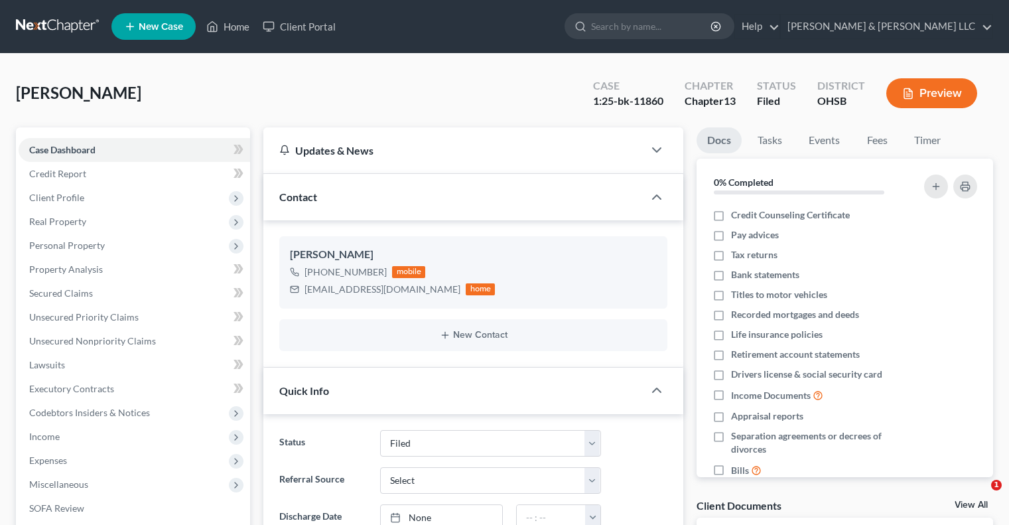
select select "3"
